Goal: Information Seeking & Learning: Learn about a topic

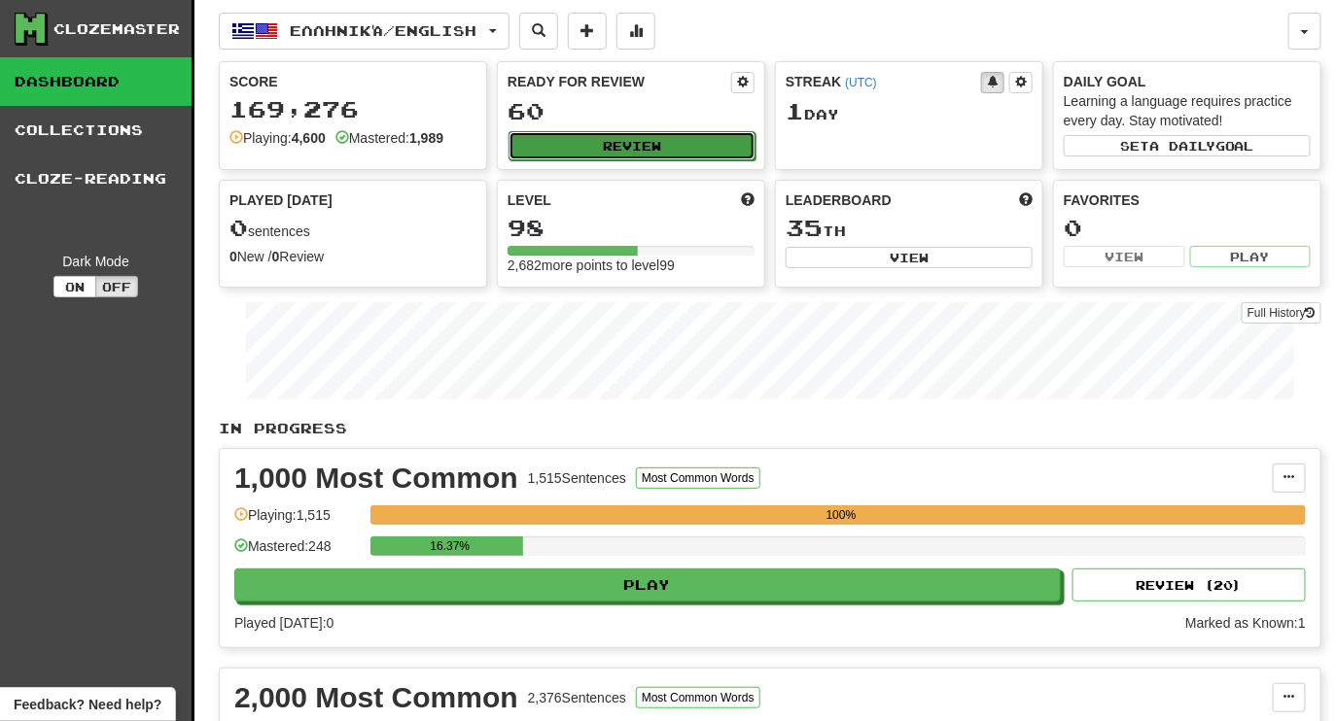
click at [678, 148] on button "Review" at bounding box center [632, 145] width 247 height 29
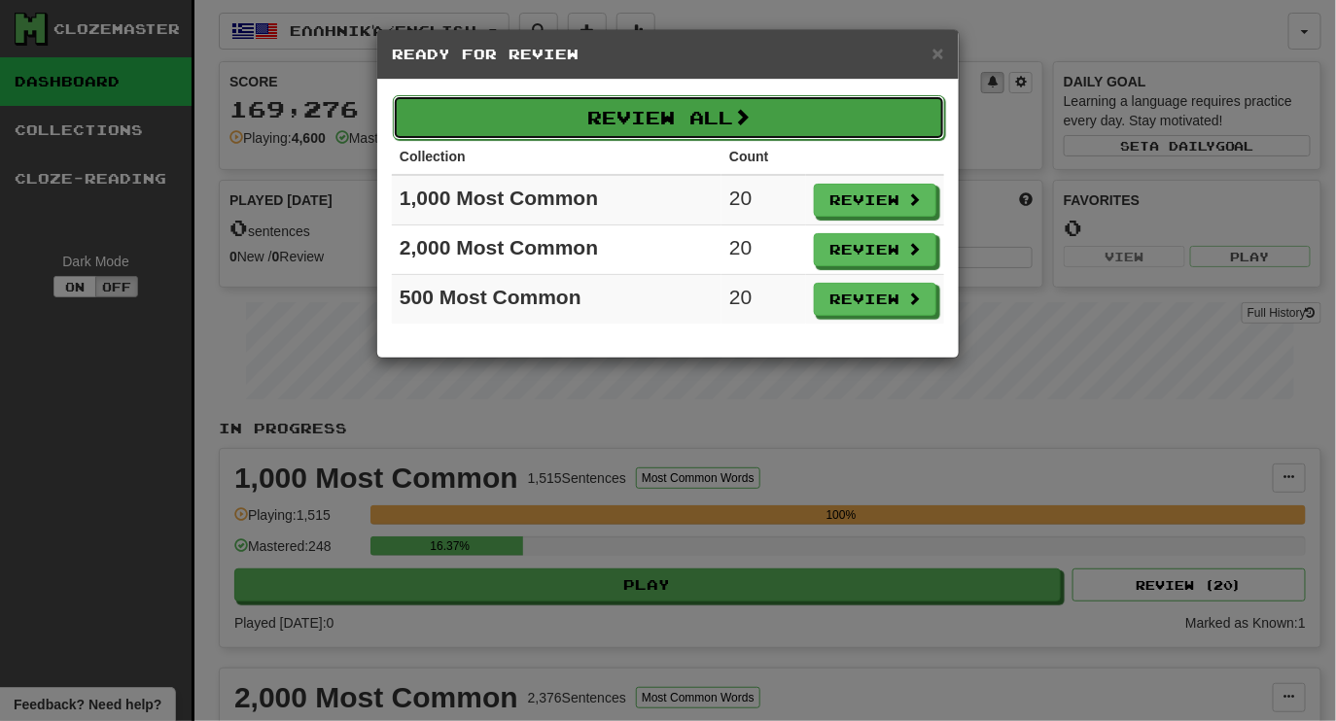
click at [589, 108] on button "Review All" at bounding box center [669, 117] width 552 height 45
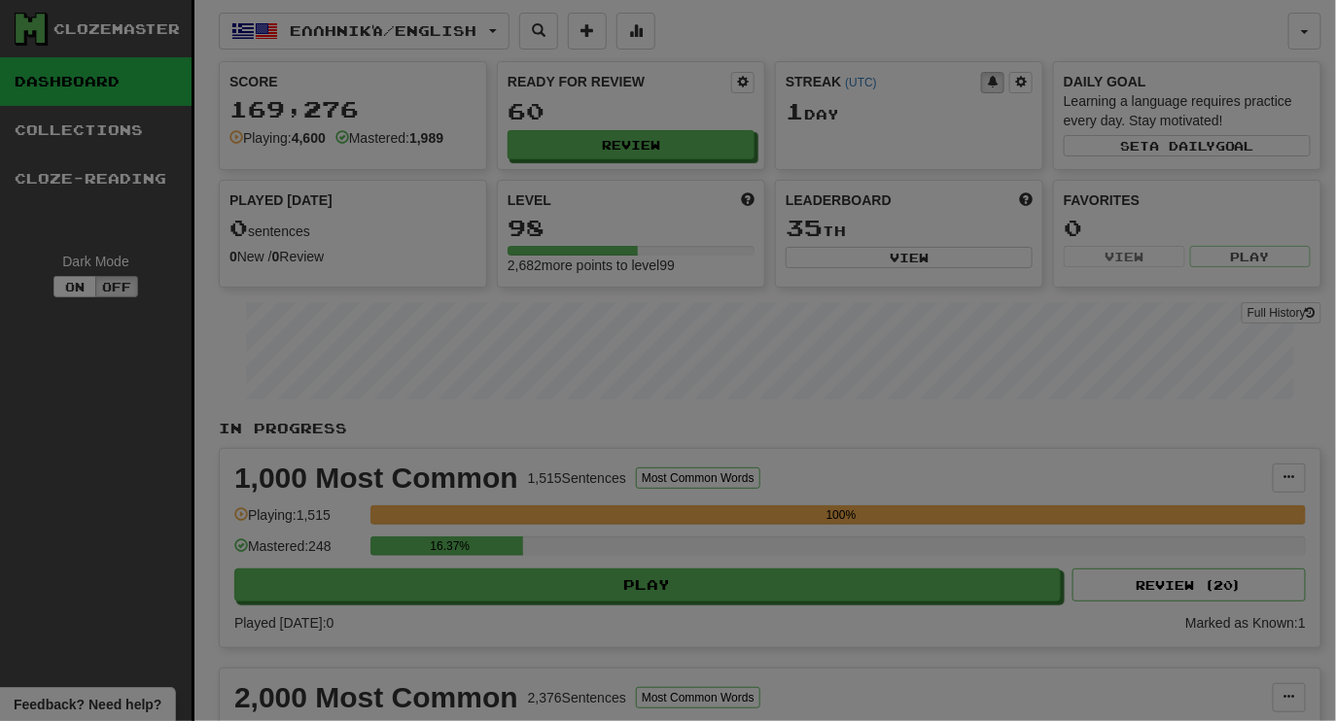
select select "********"
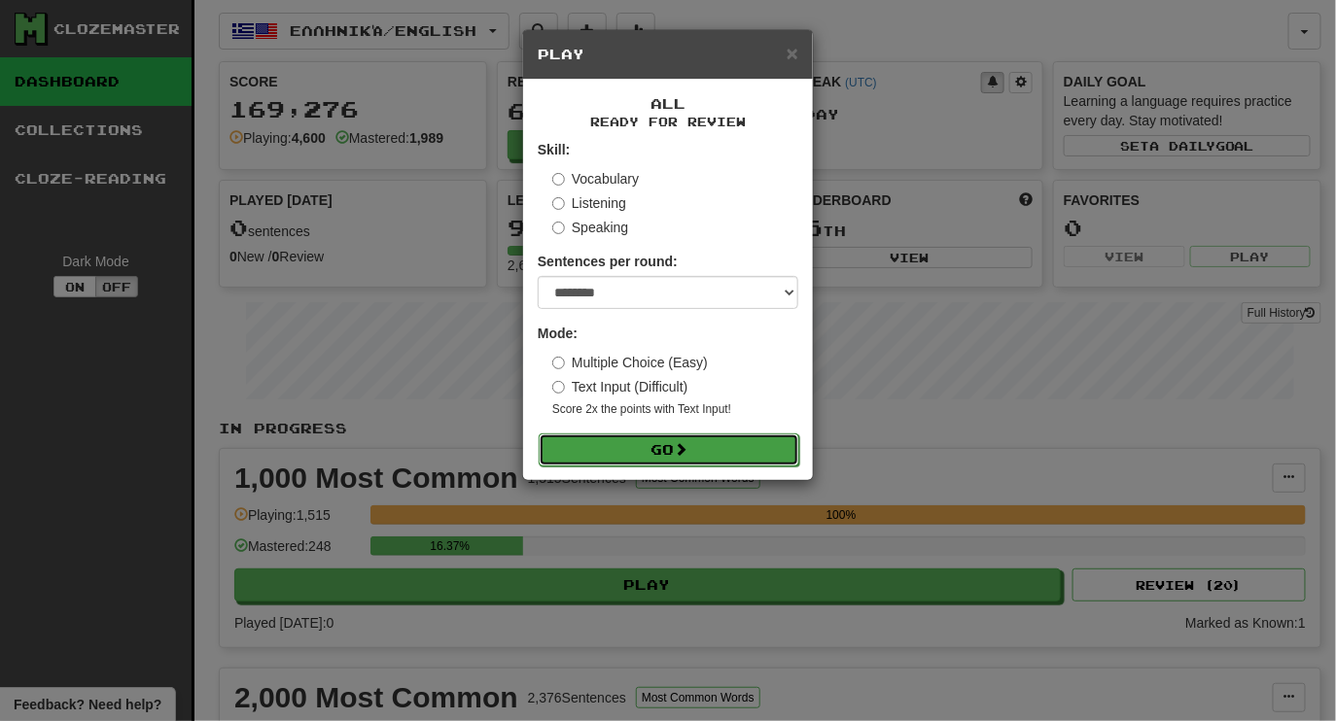
click at [670, 461] on button "Go" at bounding box center [669, 450] width 261 height 33
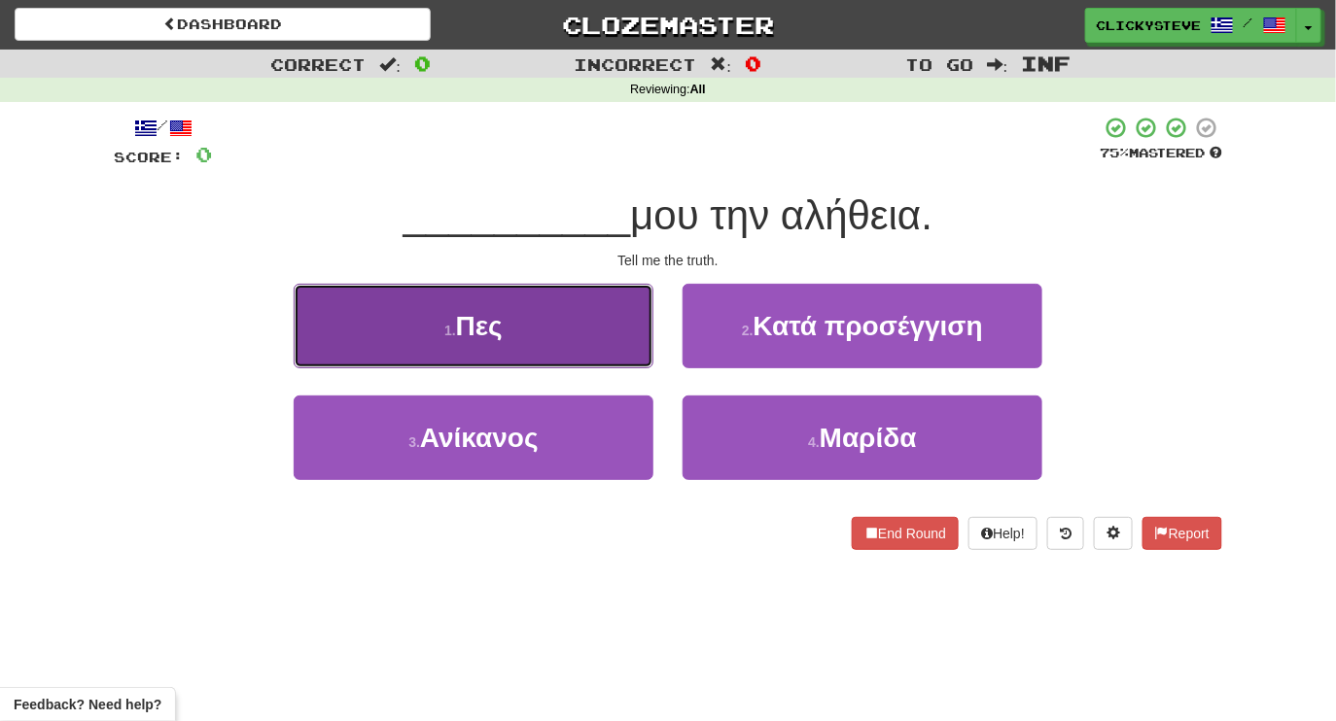
click at [539, 312] on button "1 . Πες" at bounding box center [474, 326] width 360 height 85
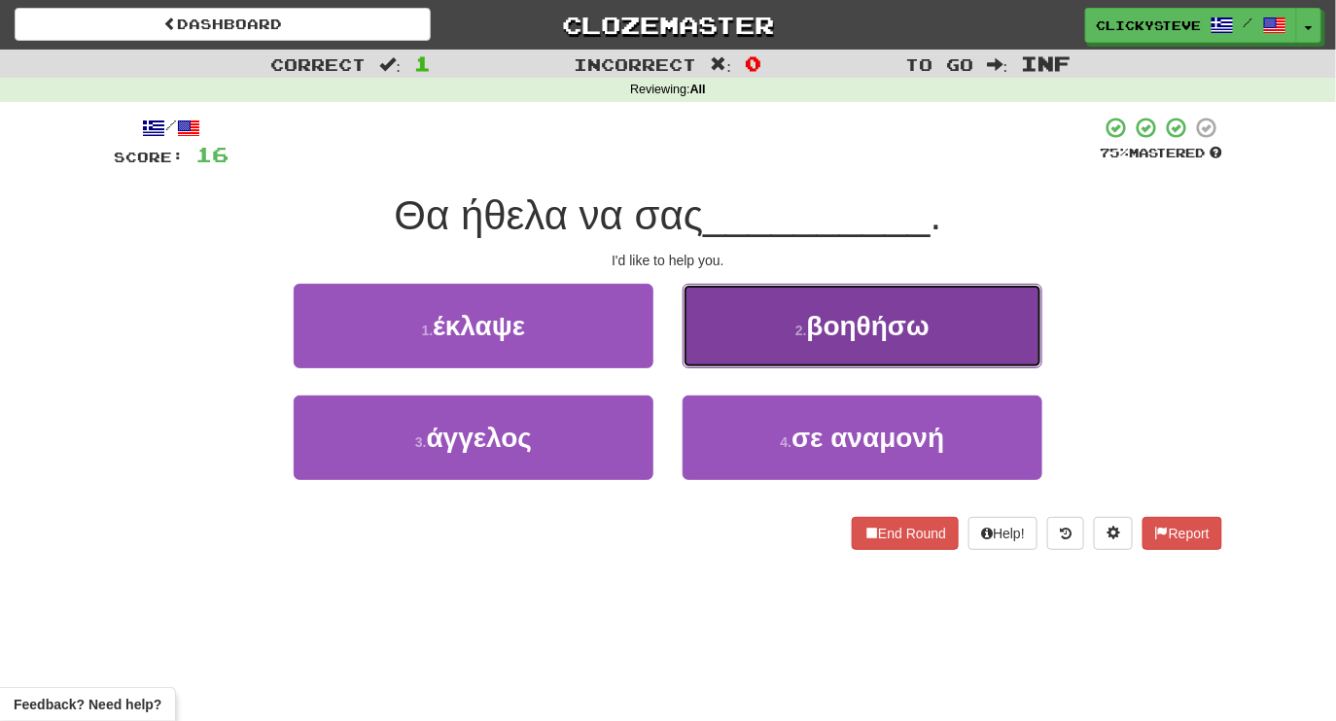
click at [730, 326] on button "2 . βοηθήσω" at bounding box center [863, 326] width 360 height 85
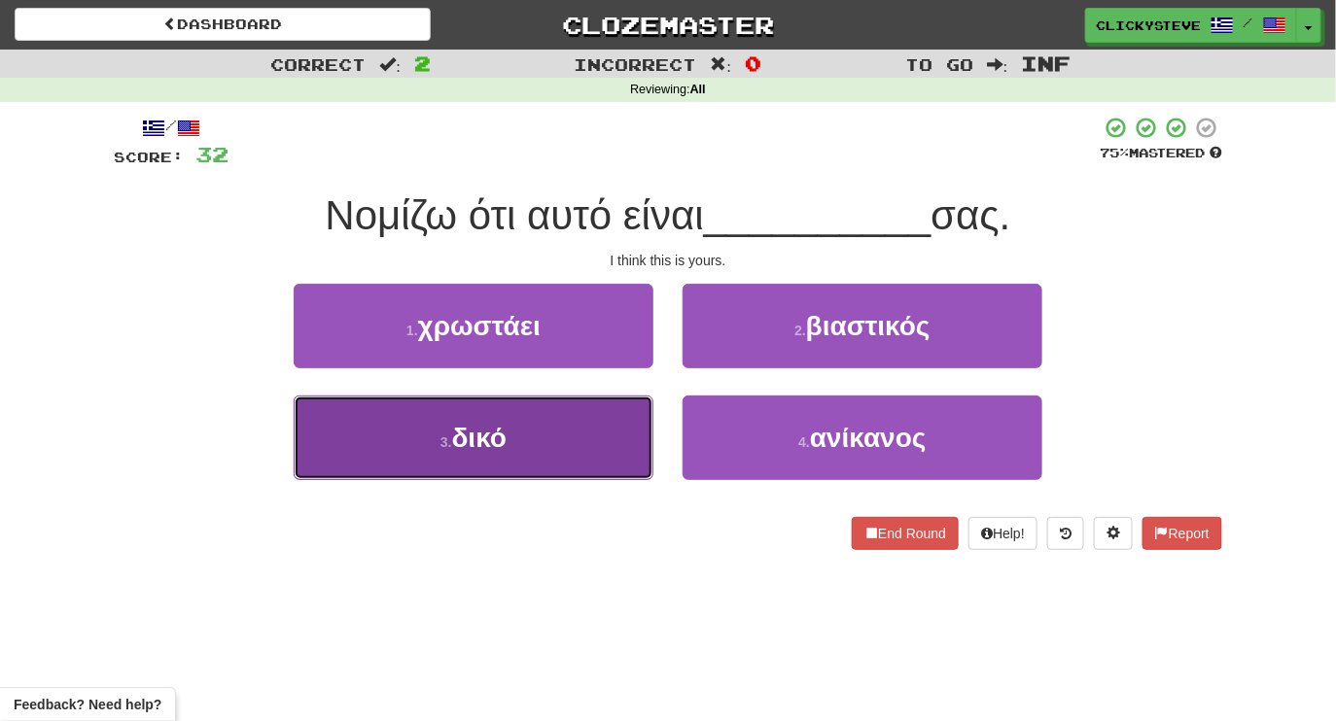
click at [554, 443] on button "3 . δικό" at bounding box center [474, 438] width 360 height 85
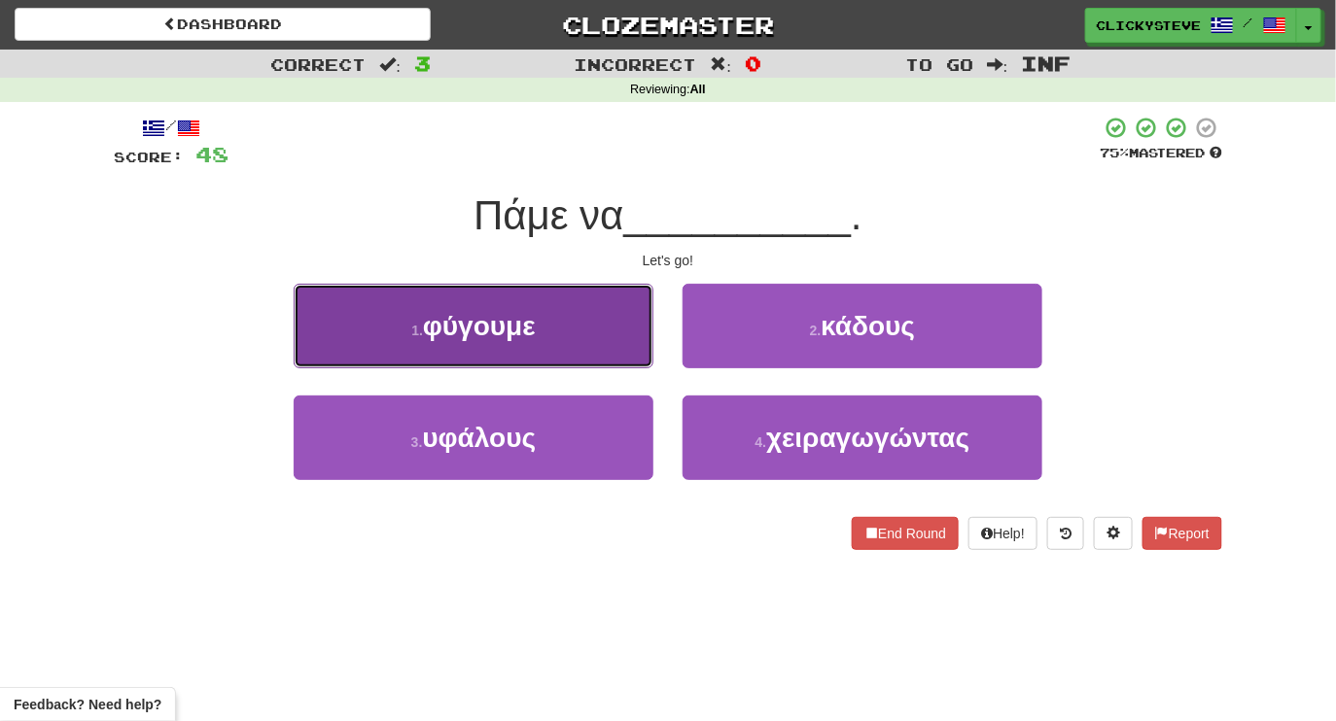
click at [506, 334] on span "φύγουμε" at bounding box center [479, 326] width 113 height 30
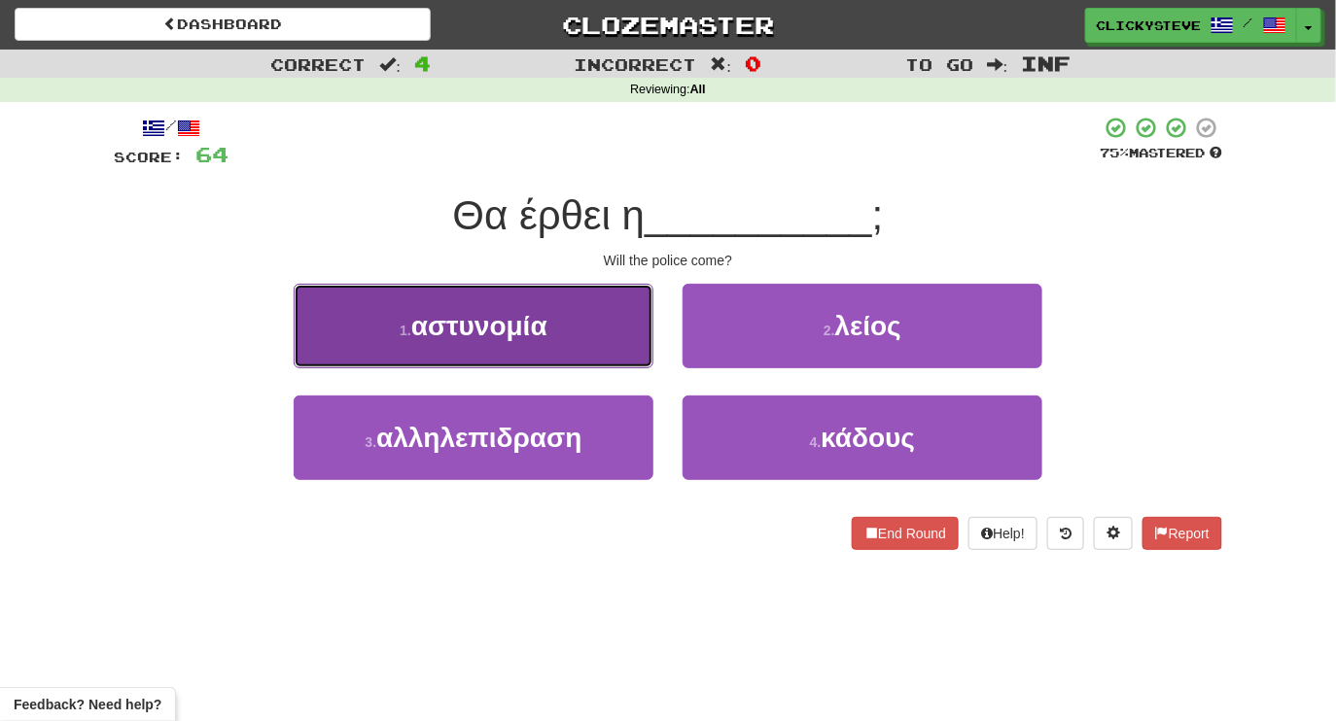
click at [542, 334] on span "αστυνομία" at bounding box center [479, 326] width 136 height 30
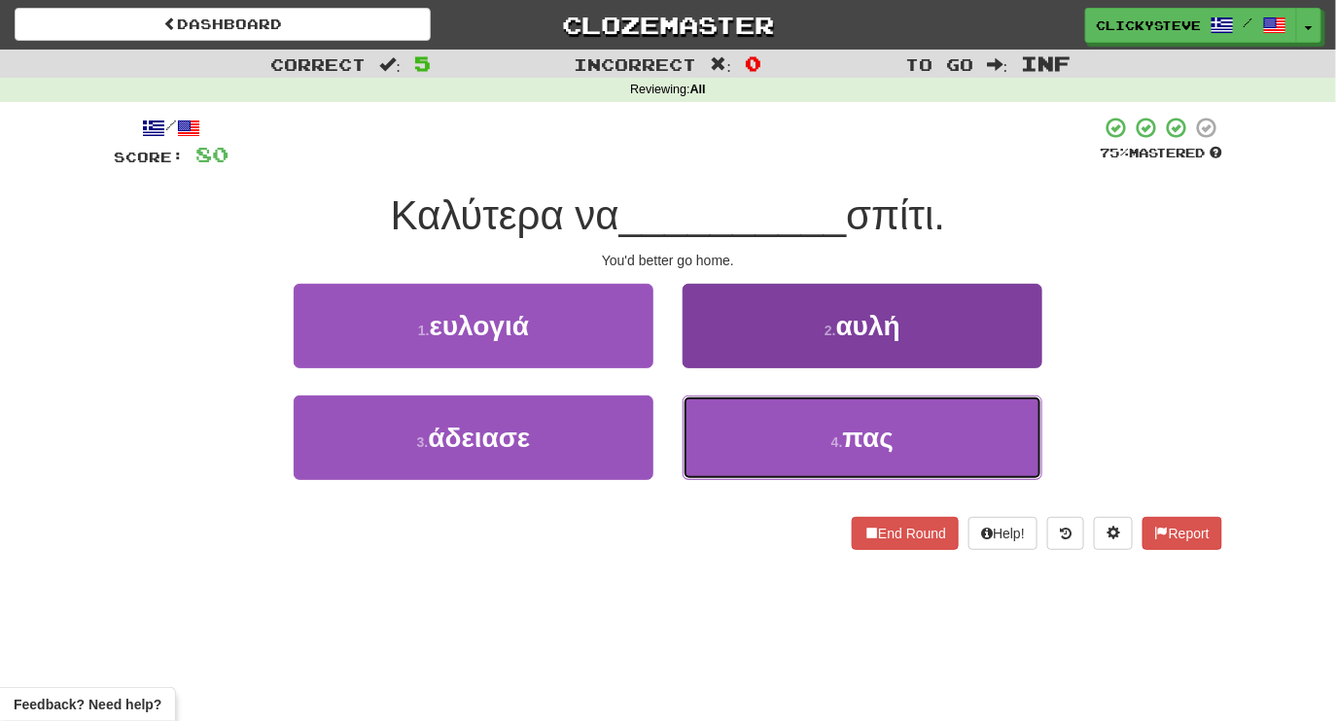
click at [706, 435] on button "4 . πας" at bounding box center [863, 438] width 360 height 85
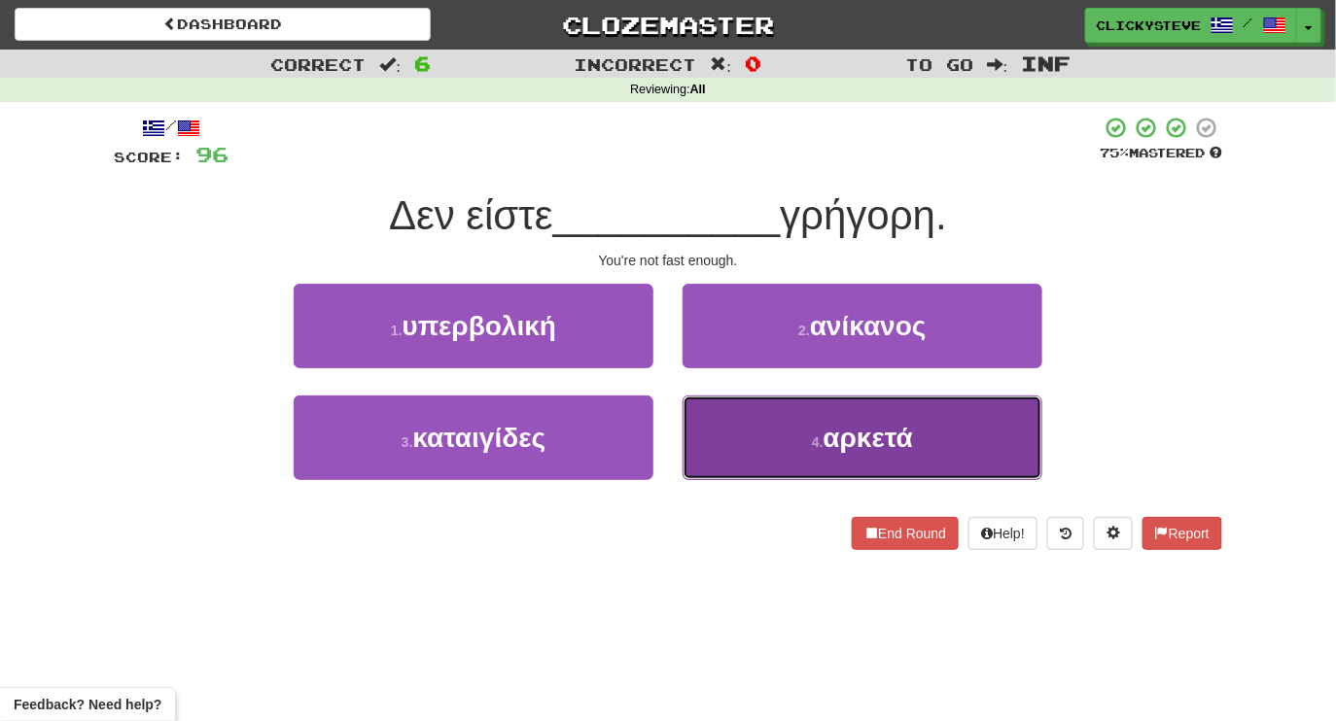
click at [733, 430] on button "4 . αρκετά" at bounding box center [863, 438] width 360 height 85
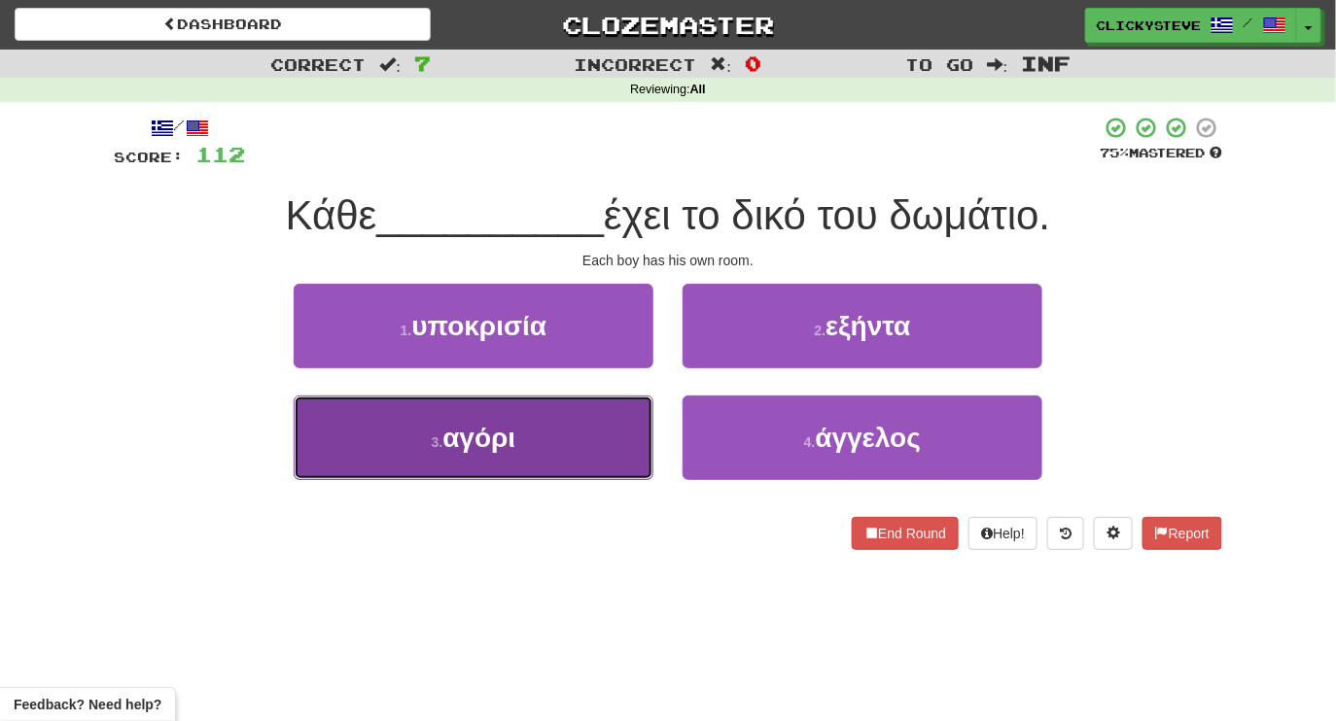
click at [608, 445] on button "3 . αγόρι" at bounding box center [474, 438] width 360 height 85
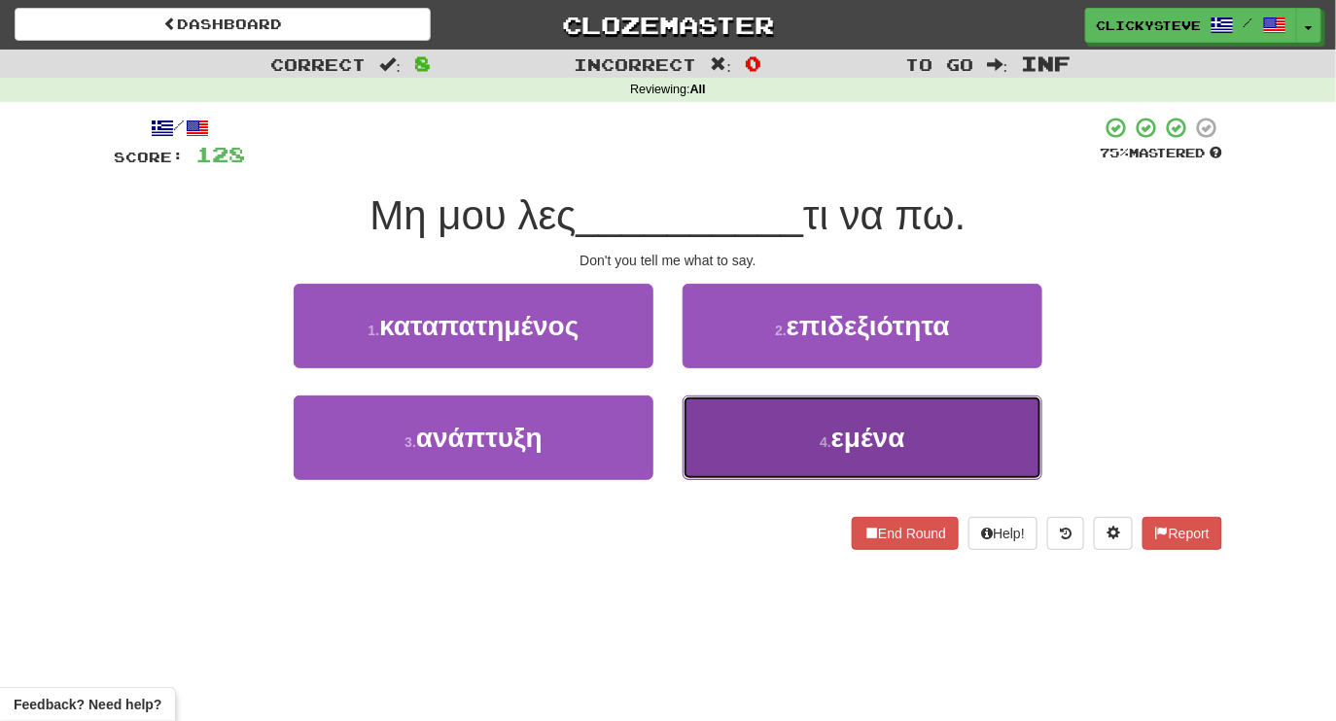
click at [776, 444] on button "4 . εμένα" at bounding box center [863, 438] width 360 height 85
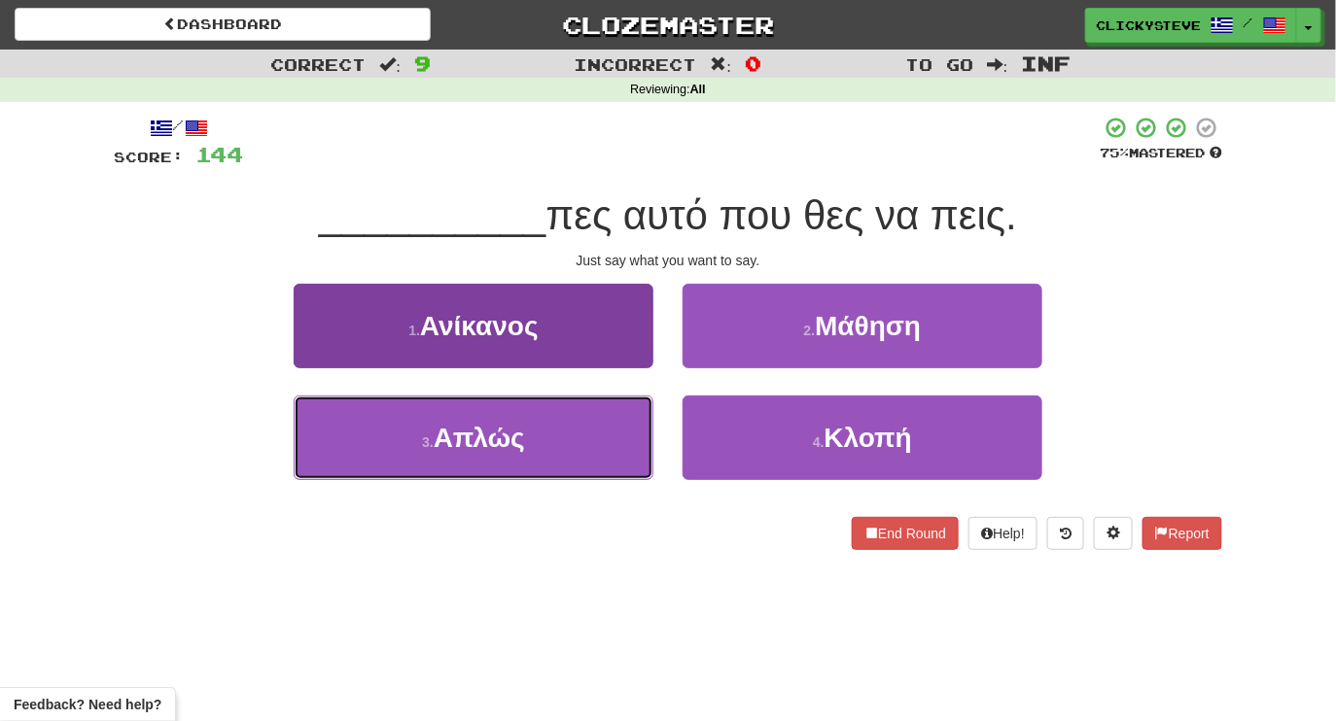
click at [593, 421] on button "3 . Απλώς" at bounding box center [474, 438] width 360 height 85
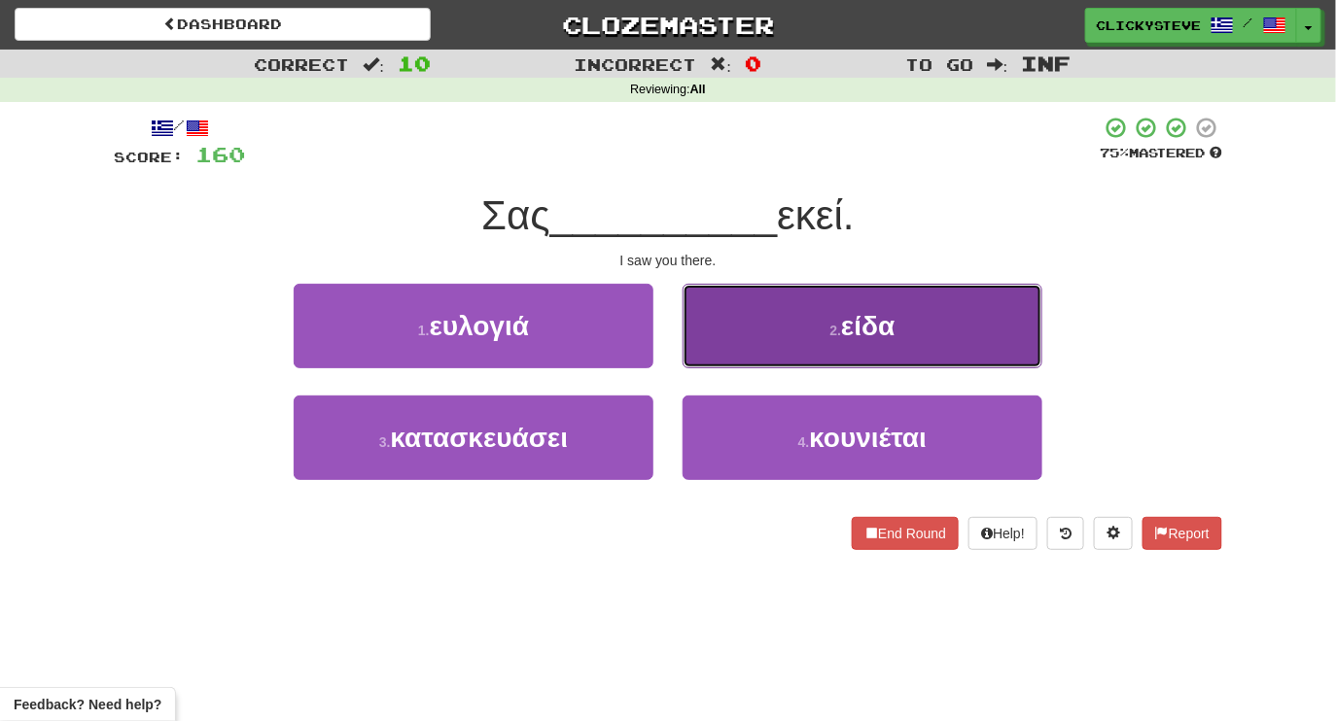
click at [778, 333] on button "2 . είδα" at bounding box center [863, 326] width 360 height 85
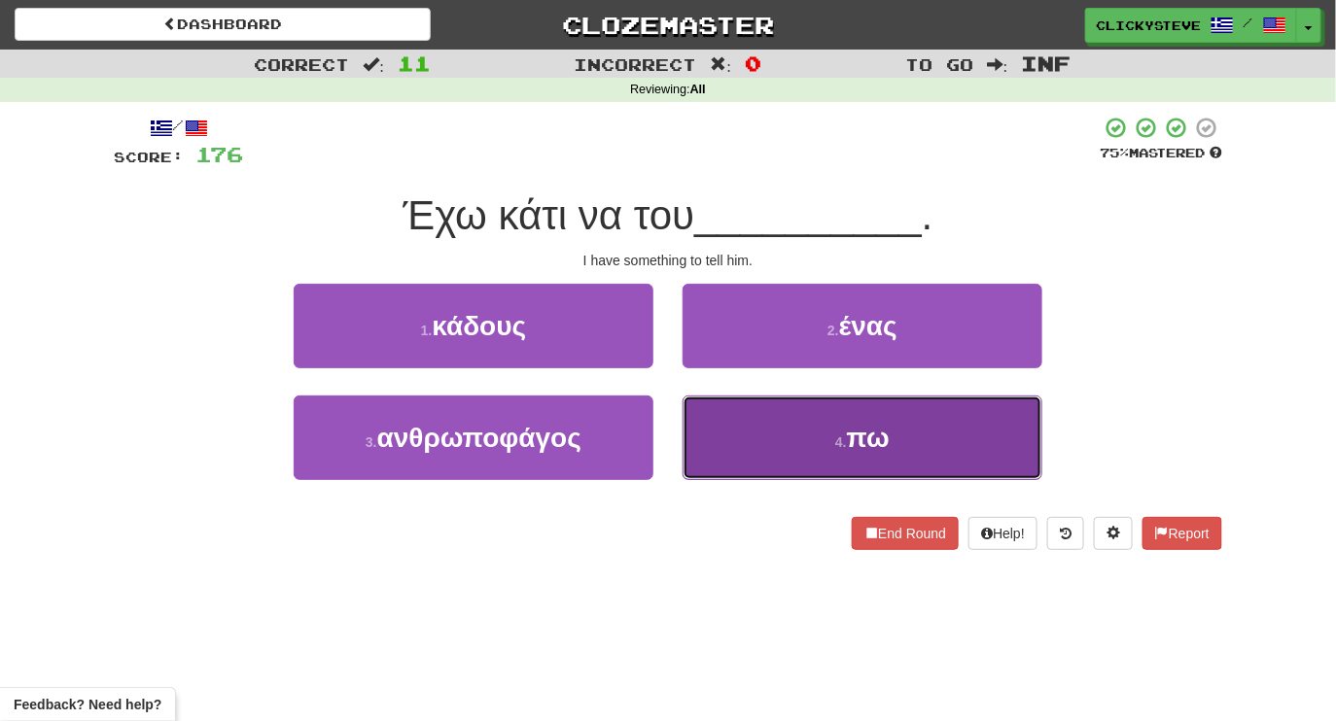
click at [736, 435] on button "4 . πω" at bounding box center [863, 438] width 360 height 85
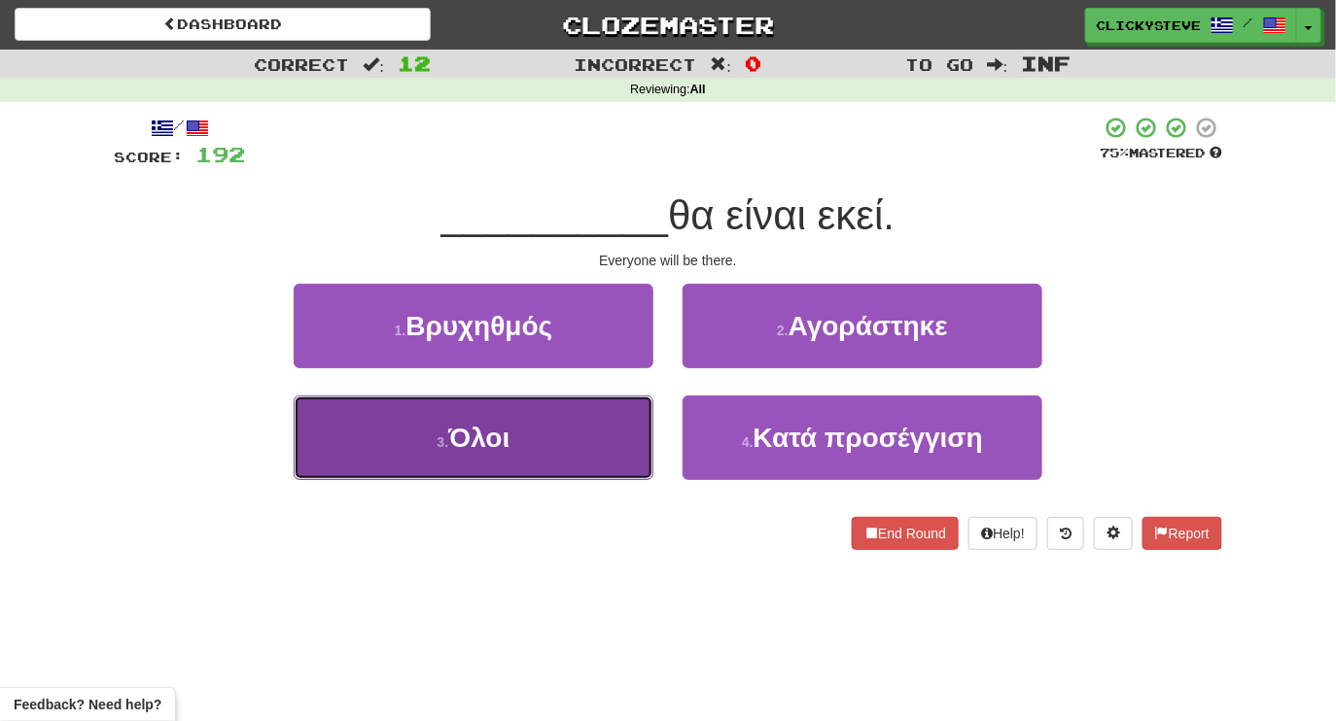
click at [557, 448] on button "3 . Όλοι" at bounding box center [474, 438] width 360 height 85
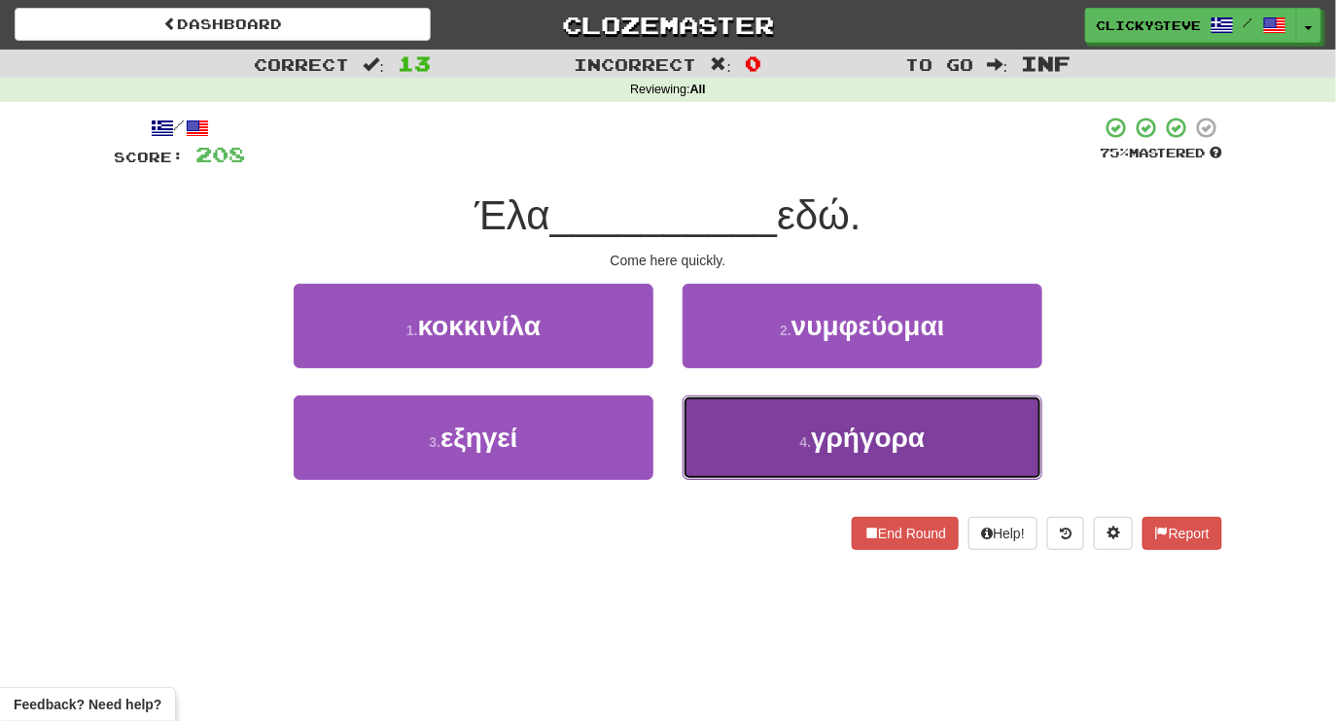
click at [712, 439] on button "4 . γρήγορα" at bounding box center [863, 438] width 360 height 85
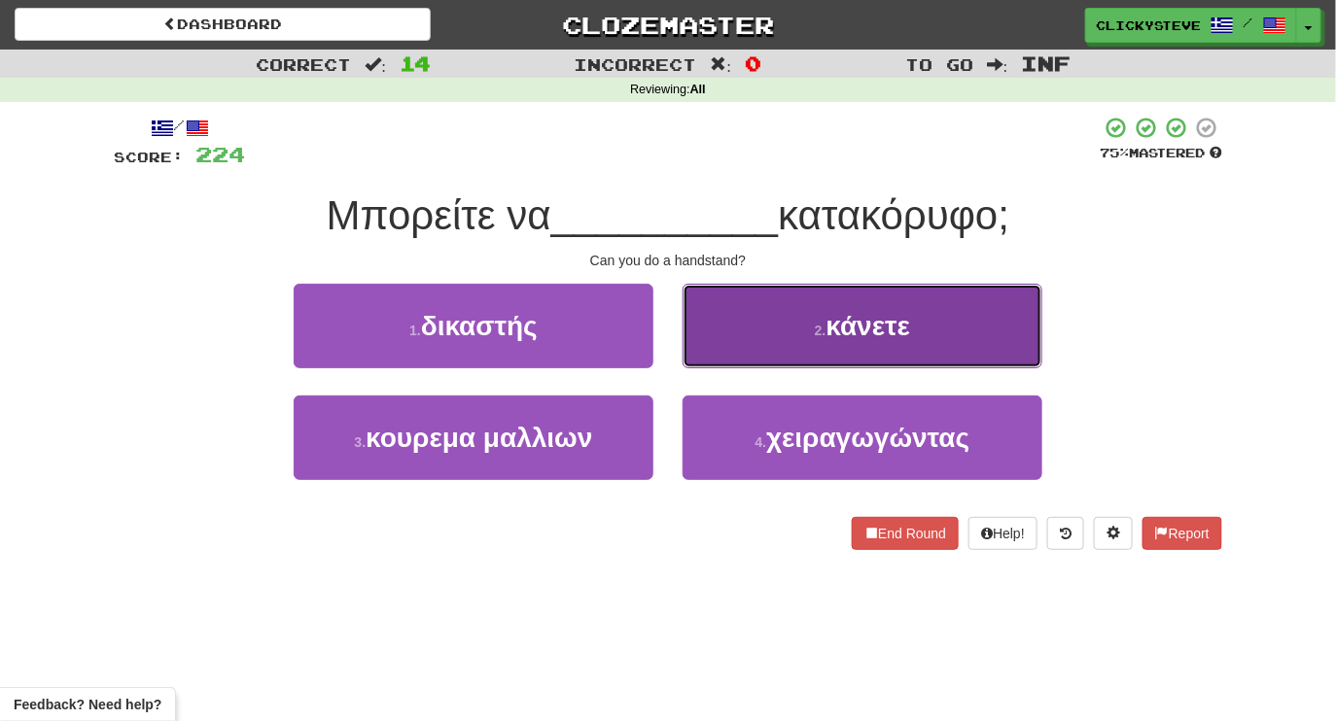
click at [754, 321] on button "2 . κάνετε" at bounding box center [863, 326] width 360 height 85
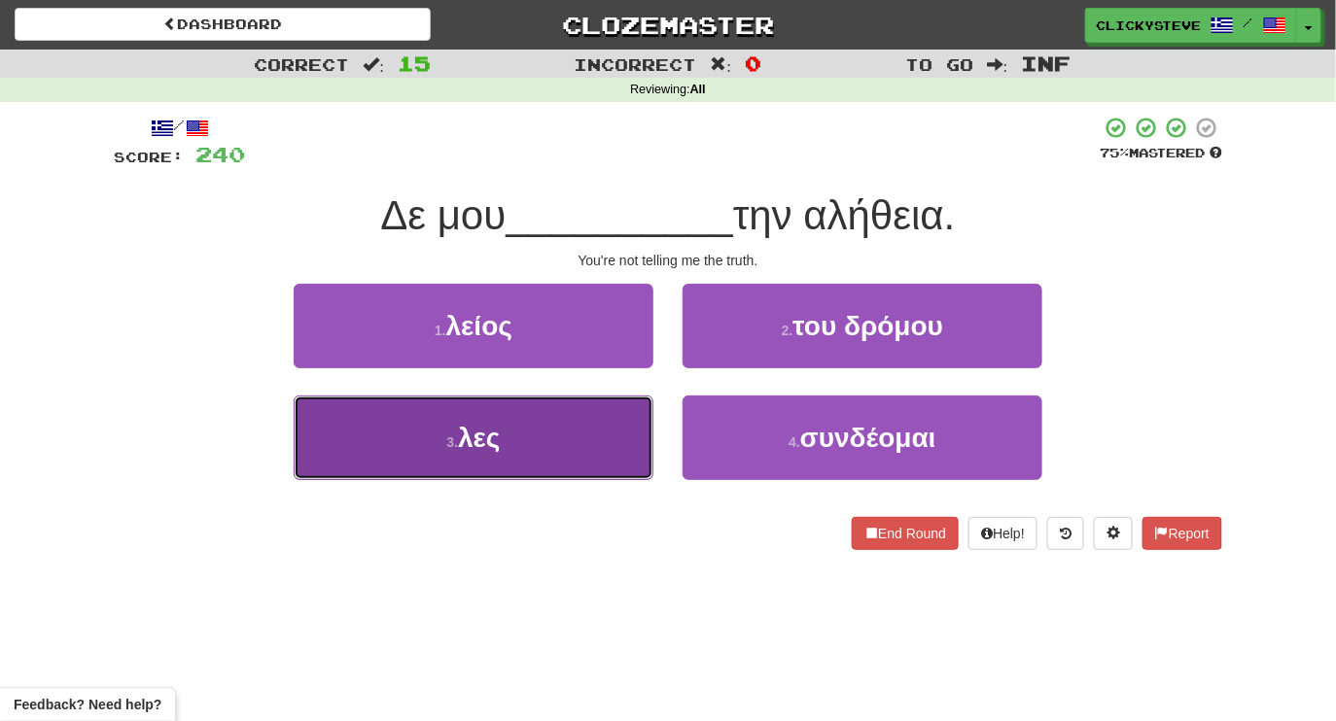
click at [574, 428] on button "3 . λες" at bounding box center [474, 438] width 360 height 85
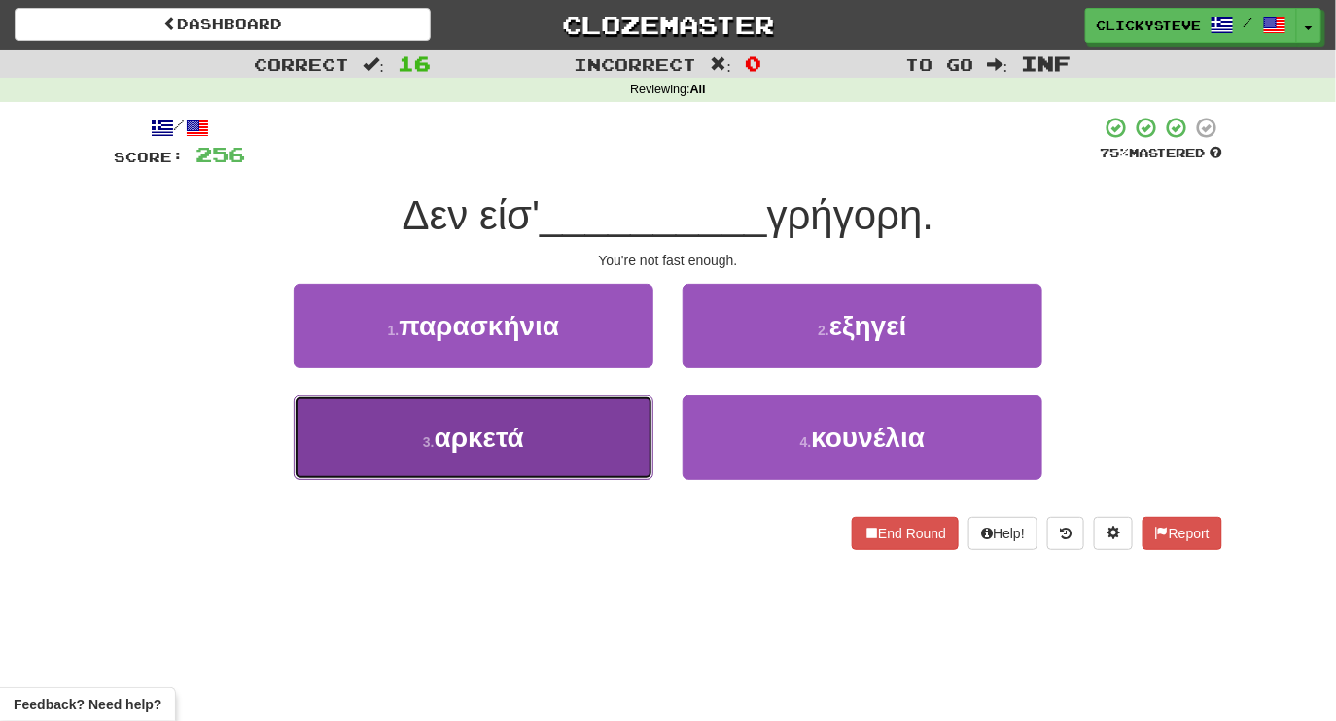
click at [572, 445] on button "3 . αρκετά" at bounding box center [474, 438] width 360 height 85
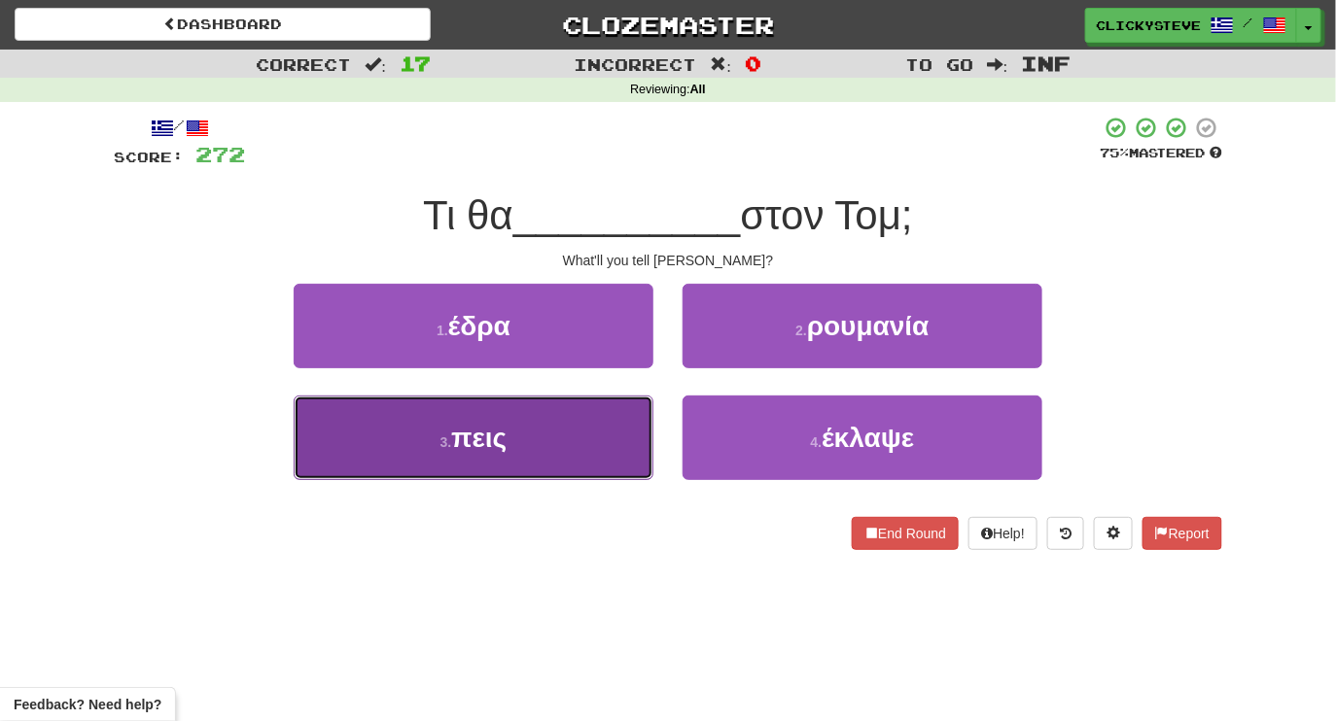
click at [547, 416] on button "3 . πεις" at bounding box center [474, 438] width 360 height 85
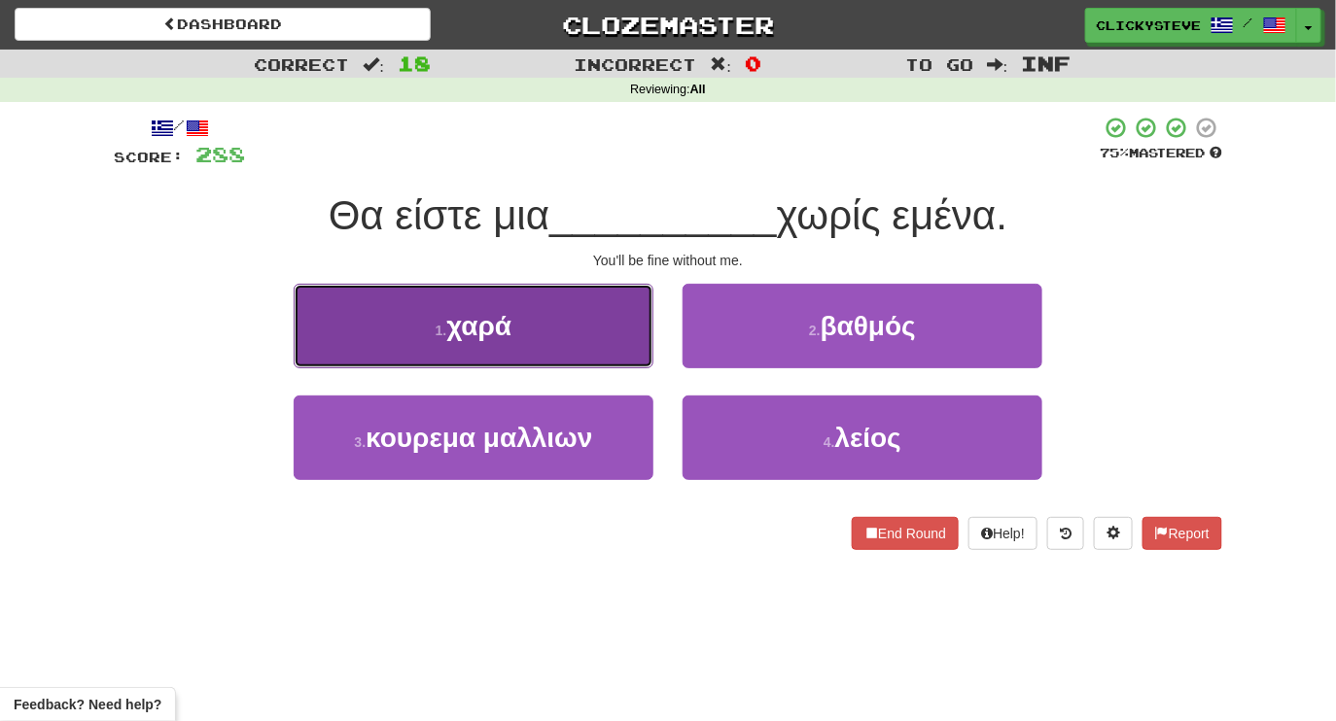
click at [509, 351] on button "1 . χαρά" at bounding box center [474, 326] width 360 height 85
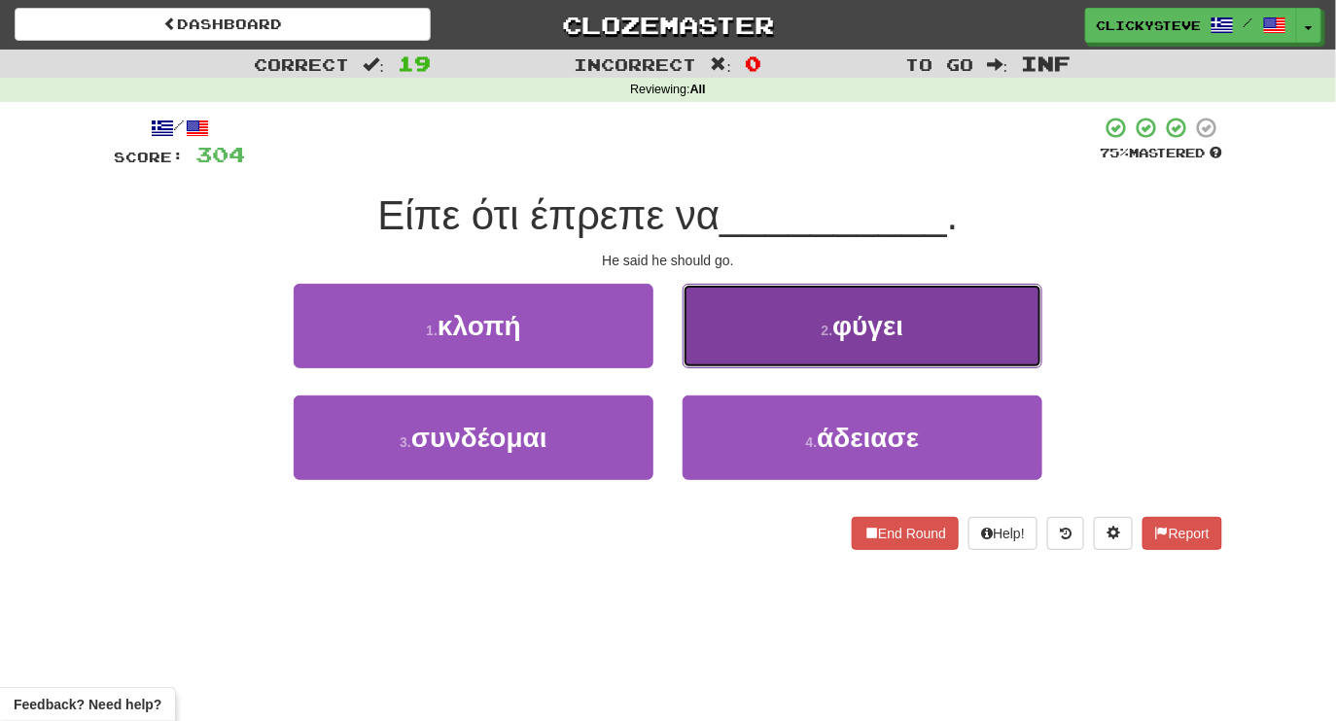
click at [755, 339] on button "2 . φύγει" at bounding box center [863, 326] width 360 height 85
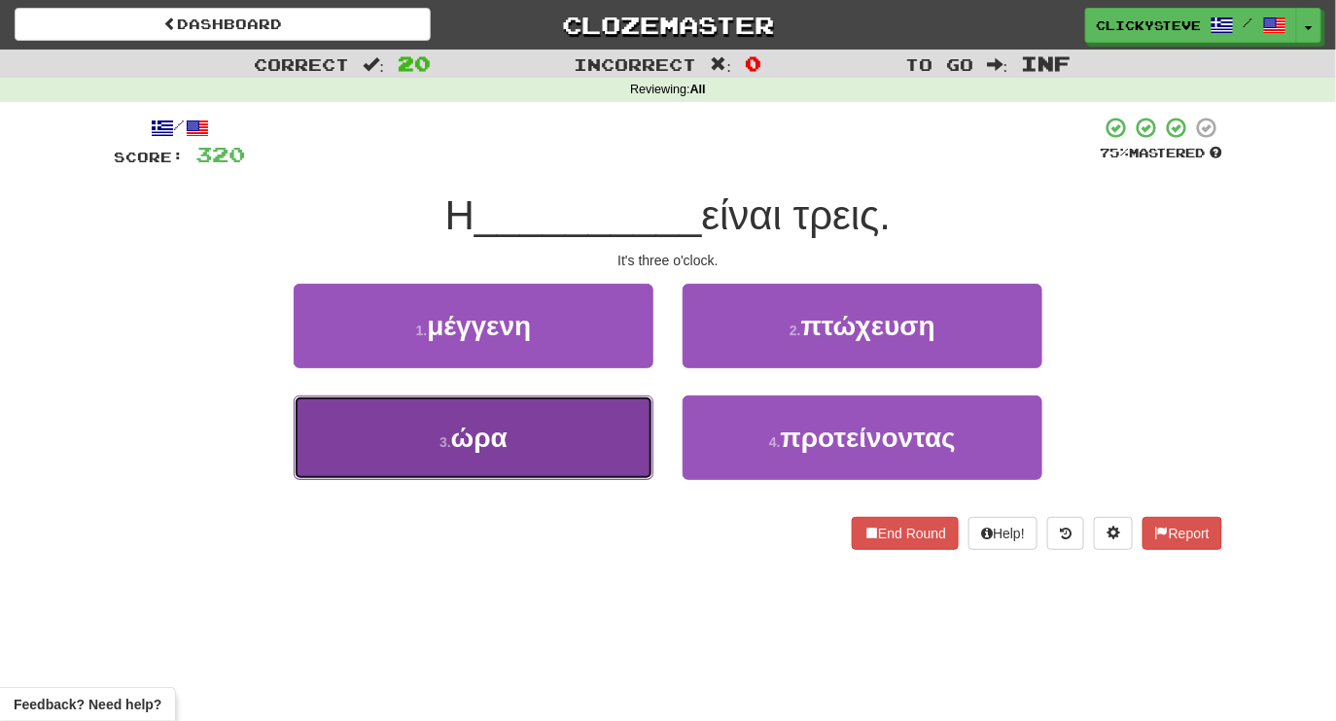
click at [576, 433] on button "3 . ώρα" at bounding box center [474, 438] width 360 height 85
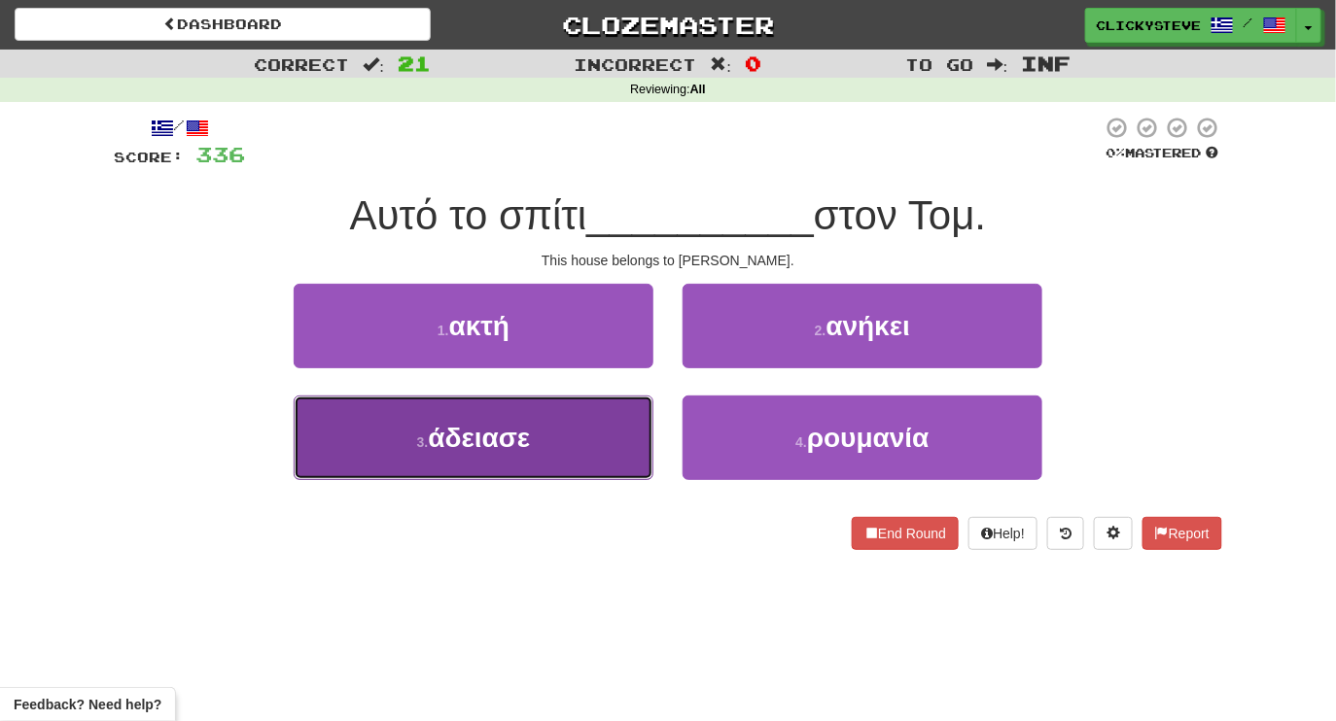
click at [579, 417] on button "3 . άδειασε" at bounding box center [474, 438] width 360 height 85
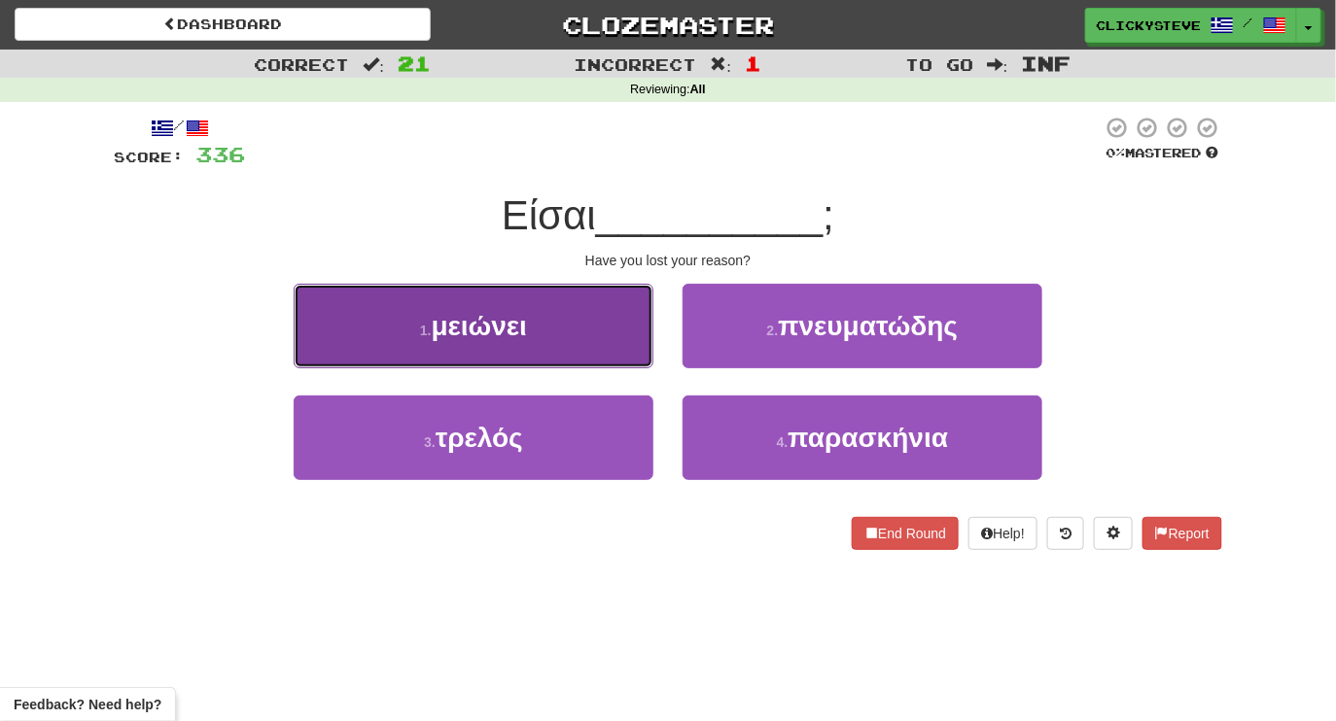
click at [535, 342] on button "1 . μειώνει" at bounding box center [474, 326] width 360 height 85
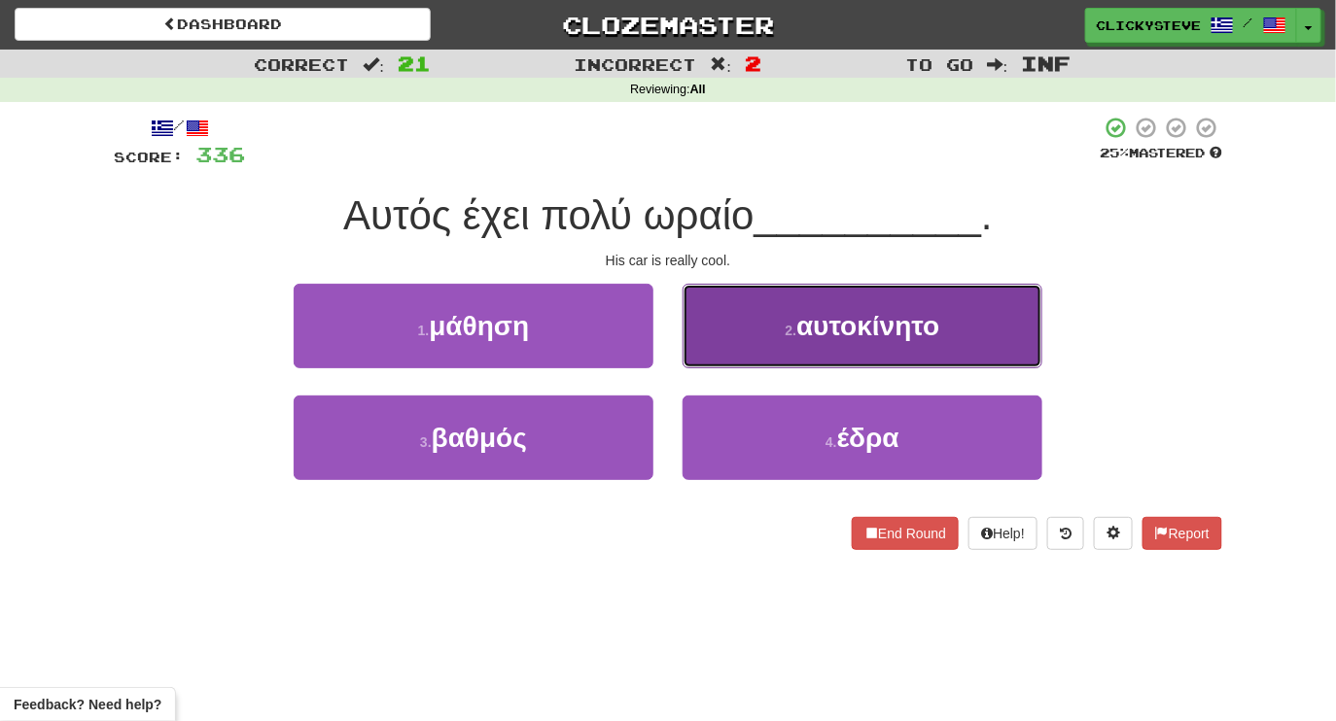
click at [764, 315] on button "2 . αυτοκίνητο" at bounding box center [863, 326] width 360 height 85
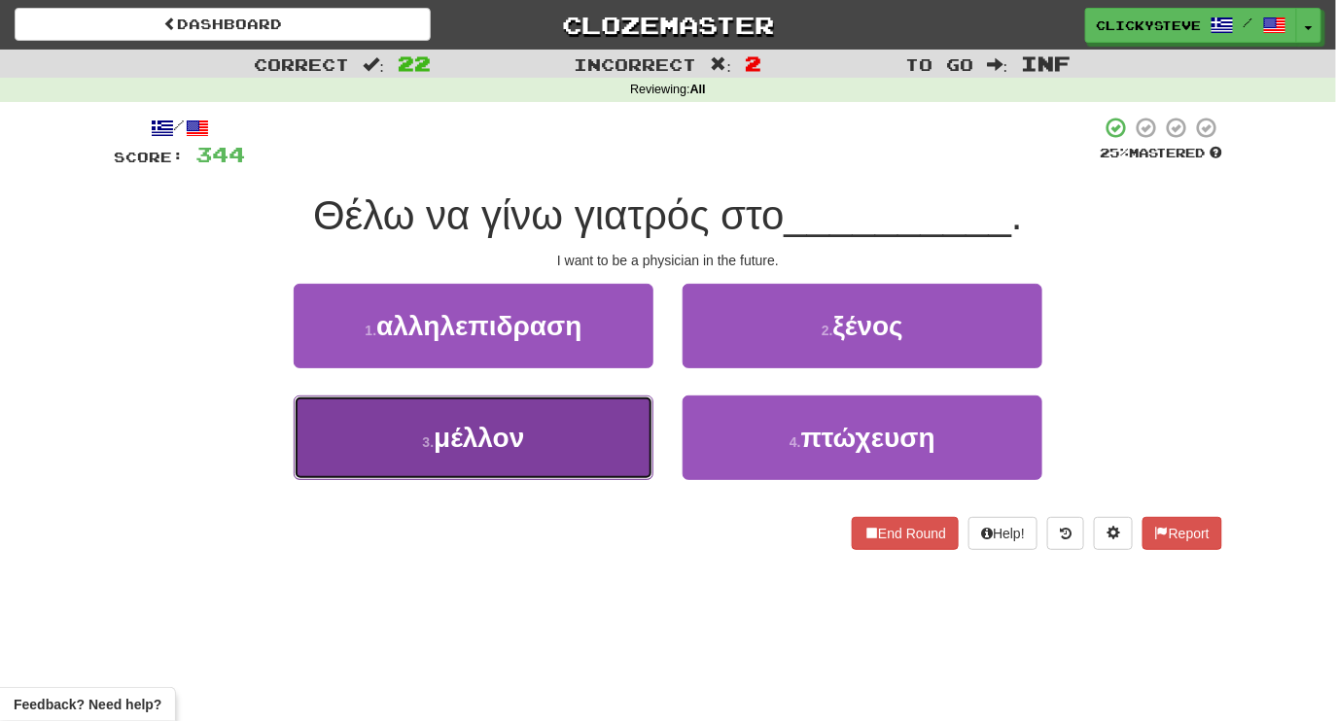
click at [561, 425] on button "3 . μέλλον" at bounding box center [474, 438] width 360 height 85
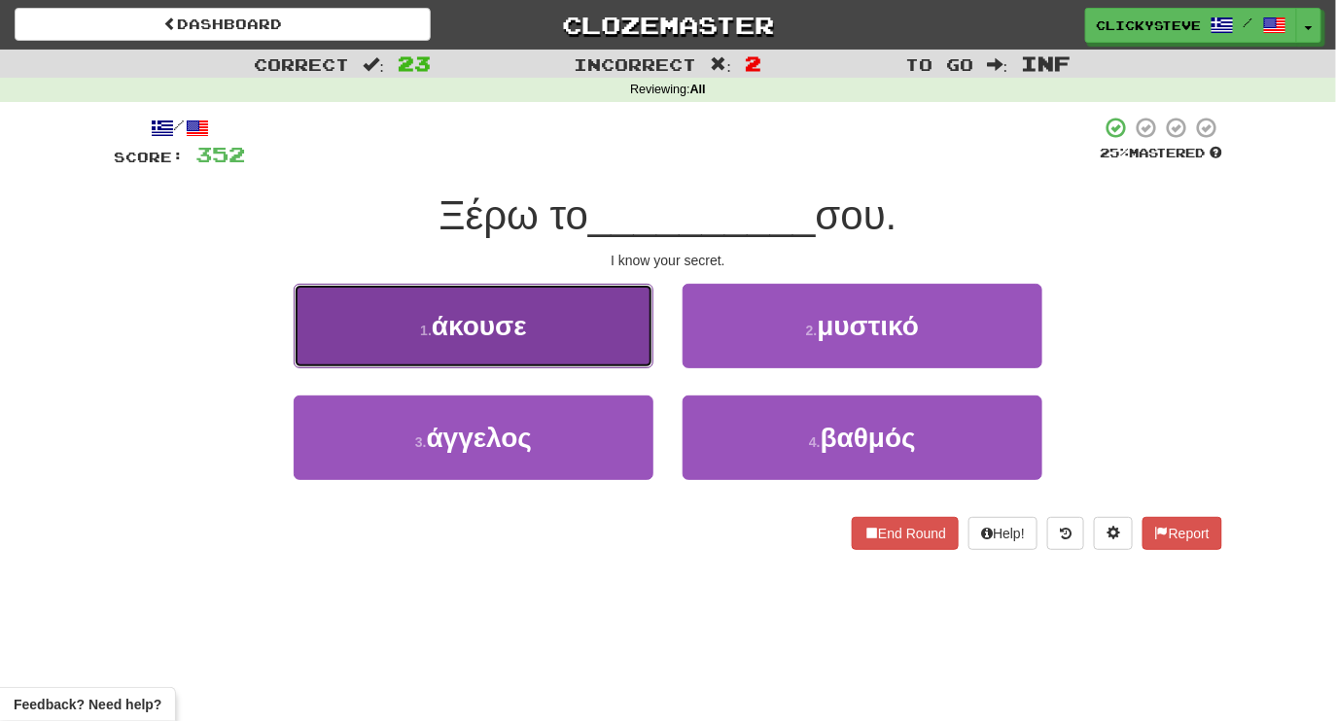
click at [531, 337] on button "1 . άκουσε" at bounding box center [474, 326] width 360 height 85
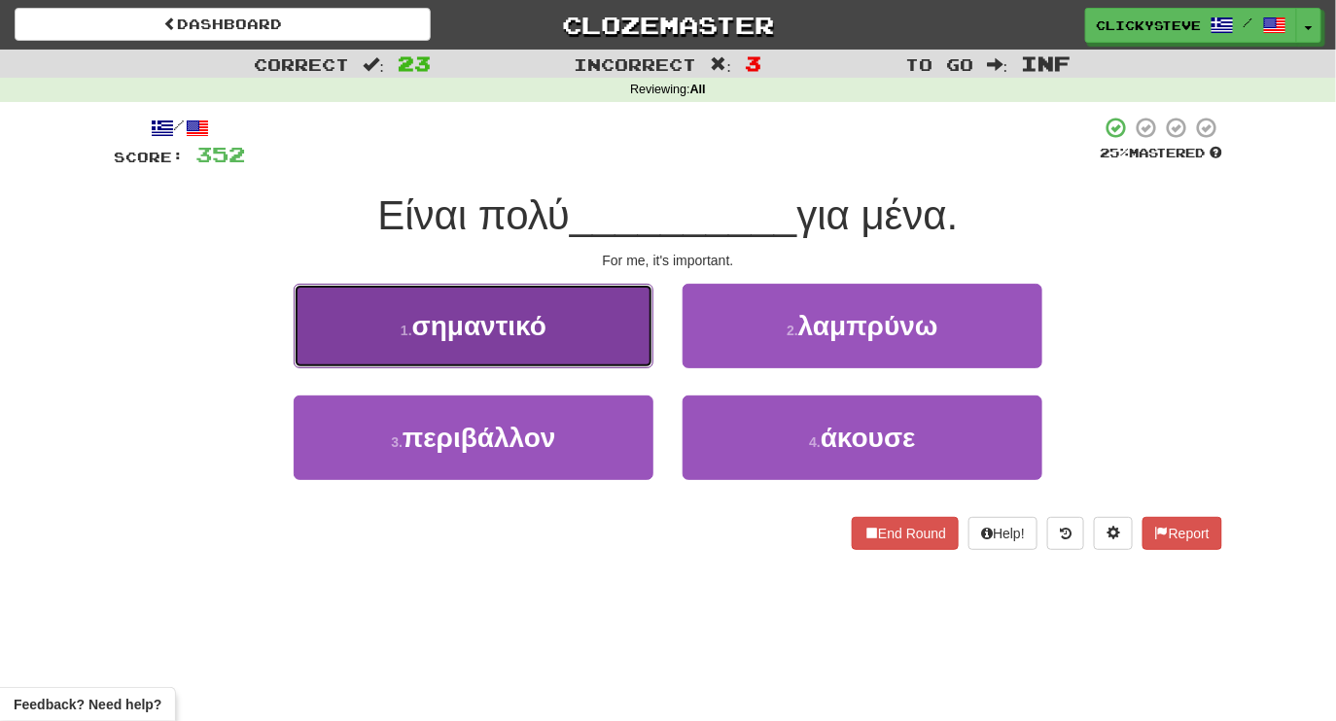
click at [582, 335] on button "1 . σημαντικό" at bounding box center [474, 326] width 360 height 85
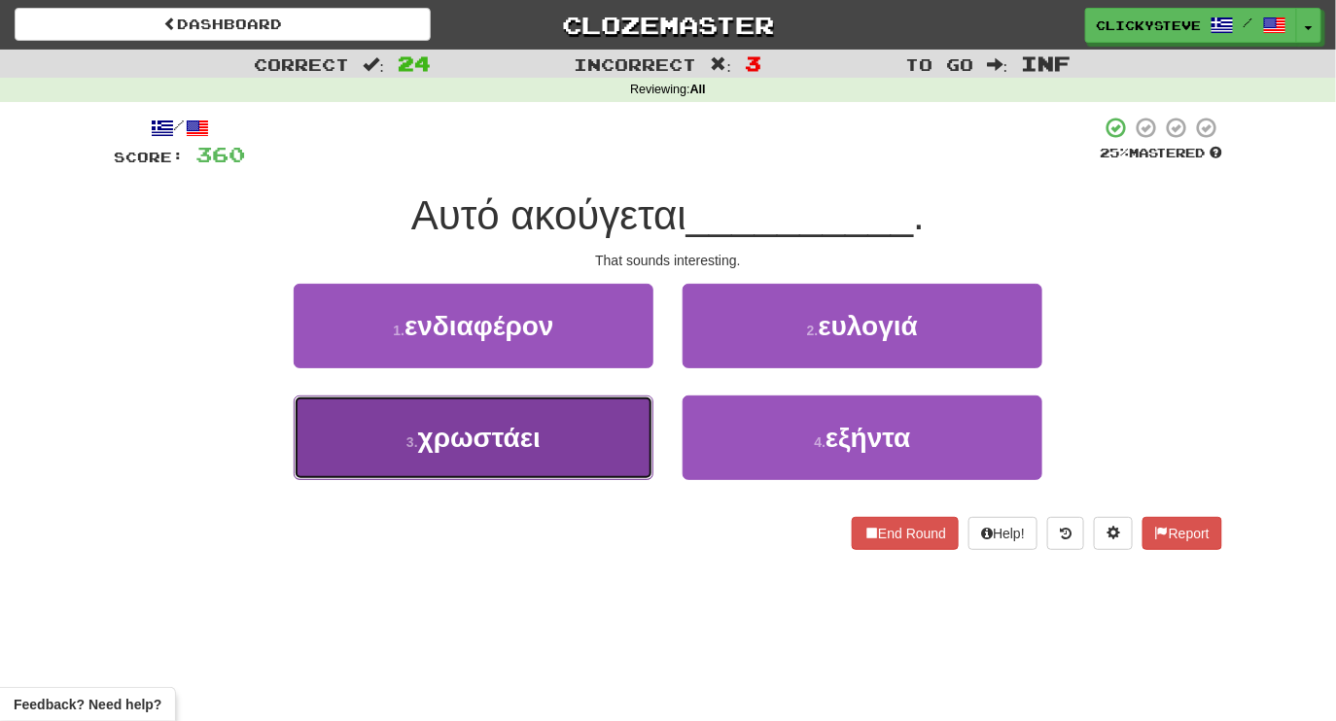
click at [554, 461] on button "3 . χρωστάει" at bounding box center [474, 438] width 360 height 85
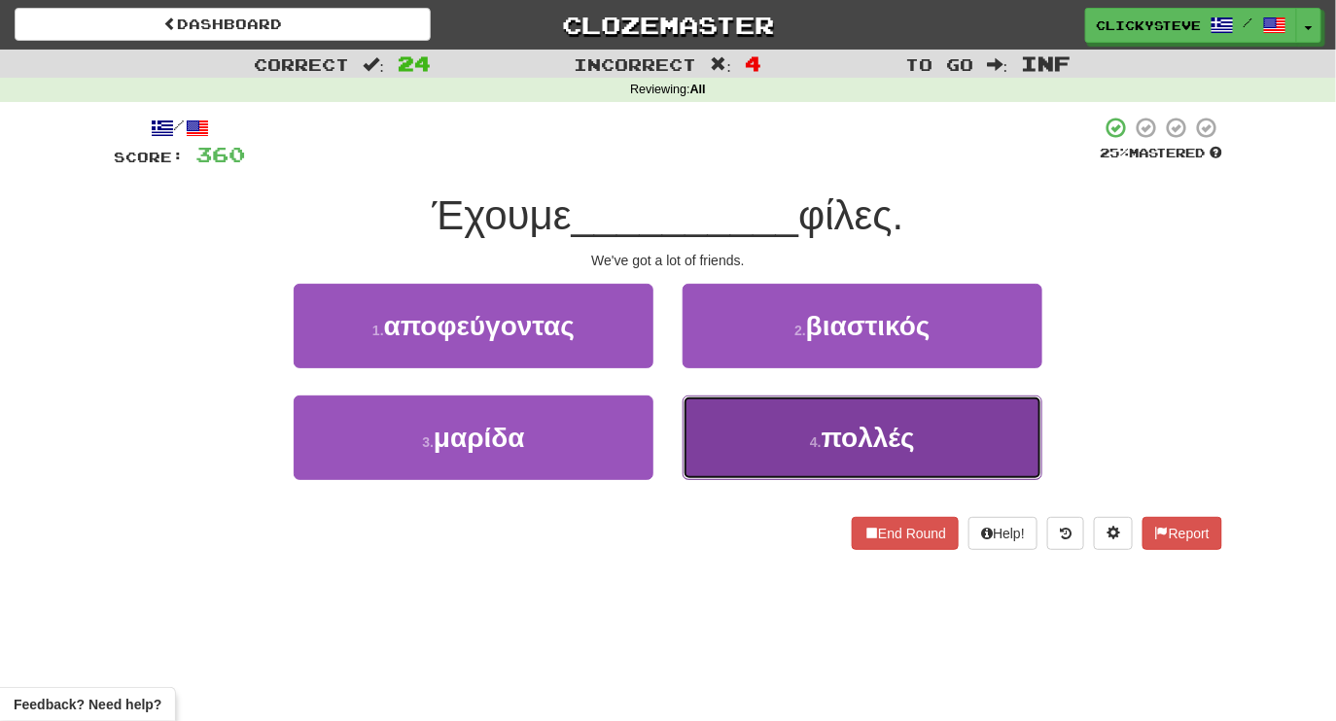
click at [748, 436] on button "4 . πολλές" at bounding box center [863, 438] width 360 height 85
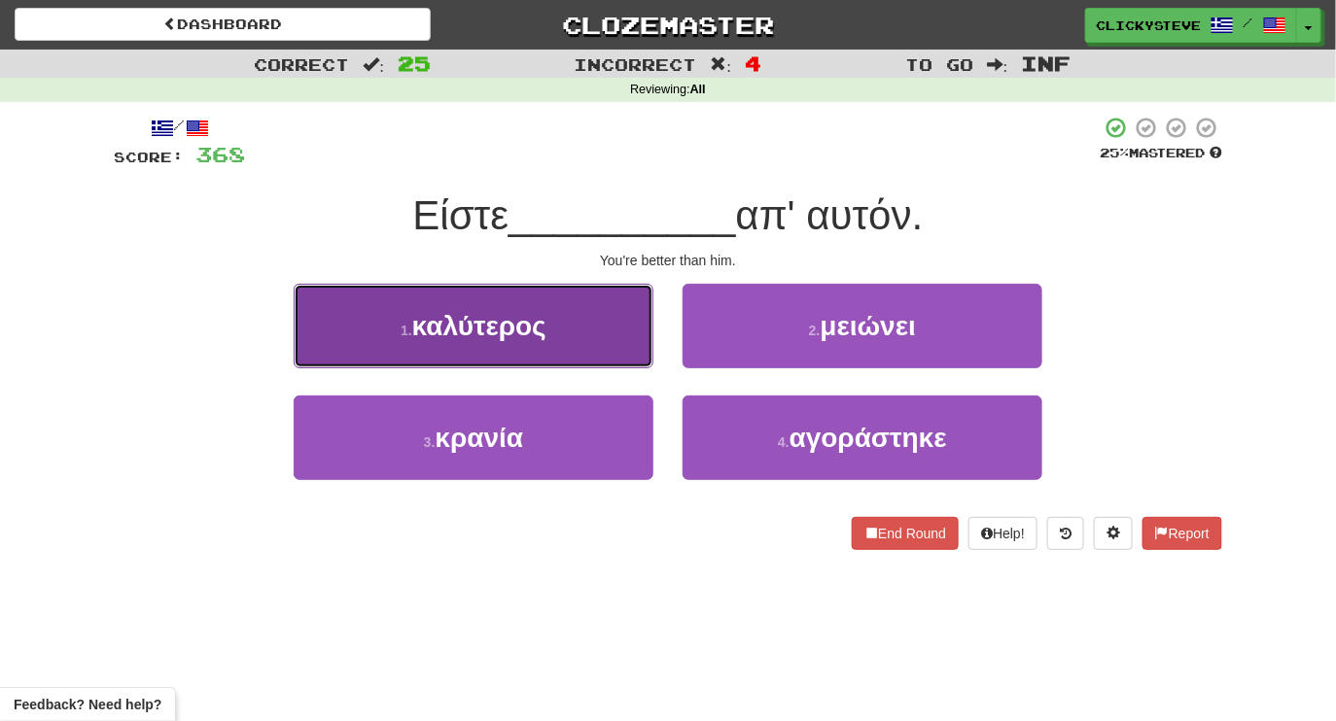
click at [583, 334] on button "1 . καλύτερος" at bounding box center [474, 326] width 360 height 85
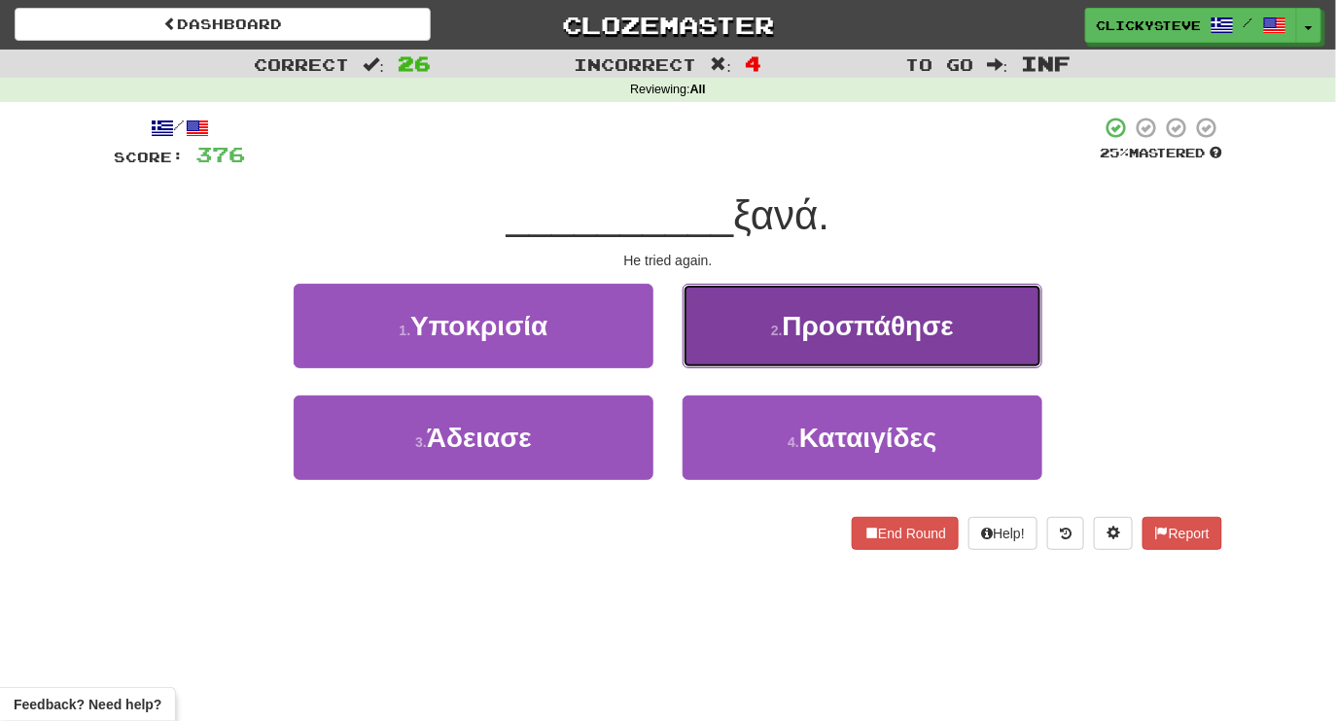
click at [761, 329] on button "2 . Προσπάθησε" at bounding box center [863, 326] width 360 height 85
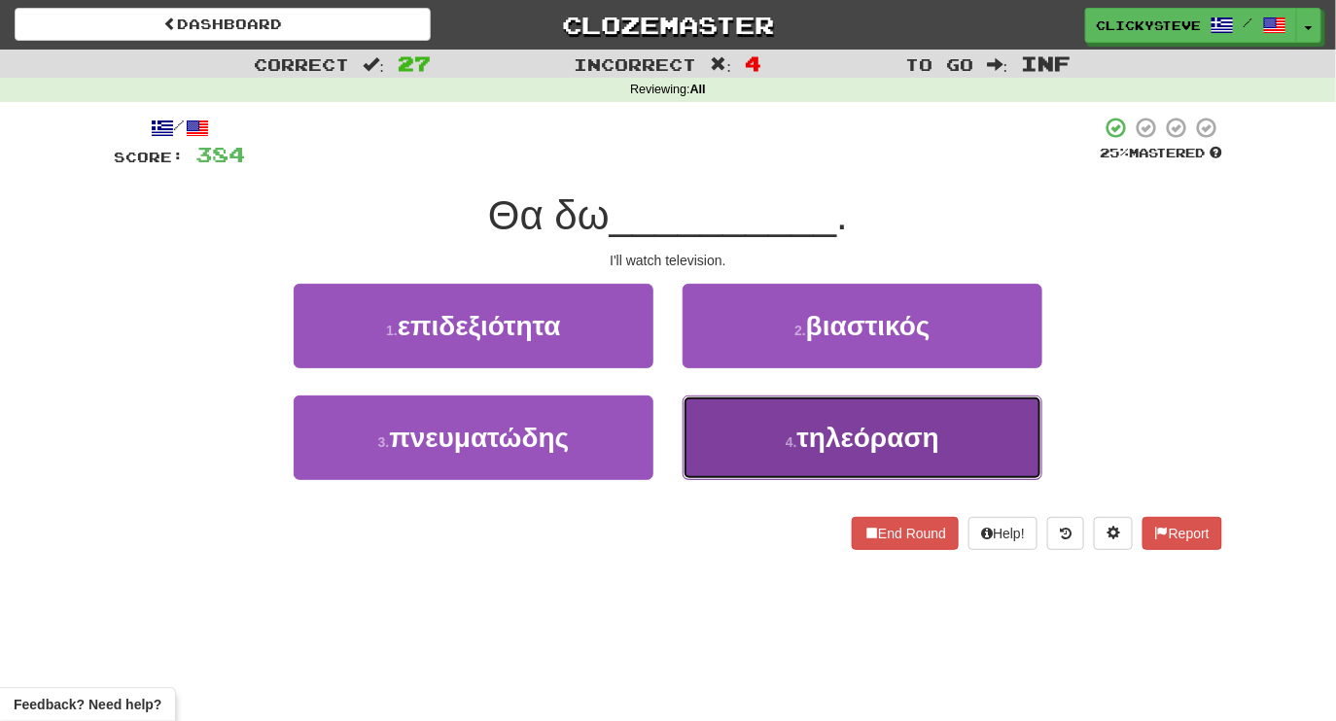
click at [739, 422] on button "4 . τηλεόραση" at bounding box center [863, 438] width 360 height 85
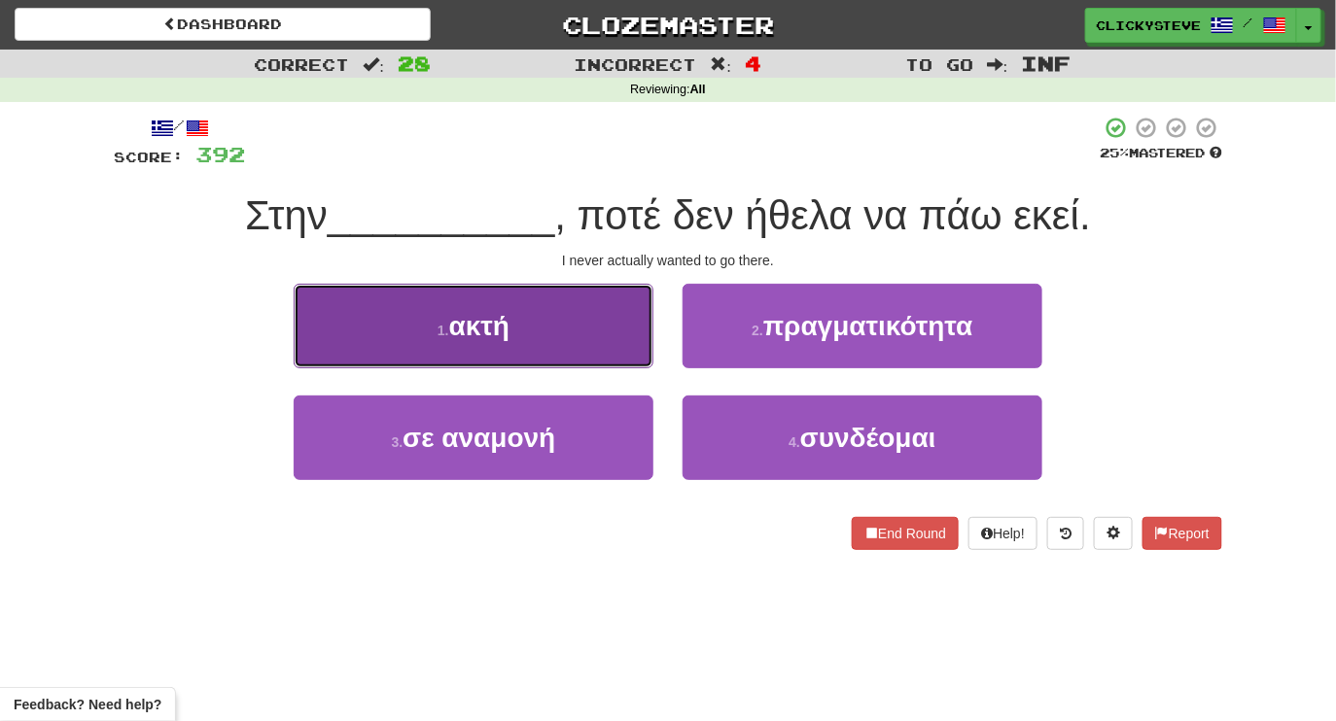
click at [542, 350] on button "1 . ακτή" at bounding box center [474, 326] width 360 height 85
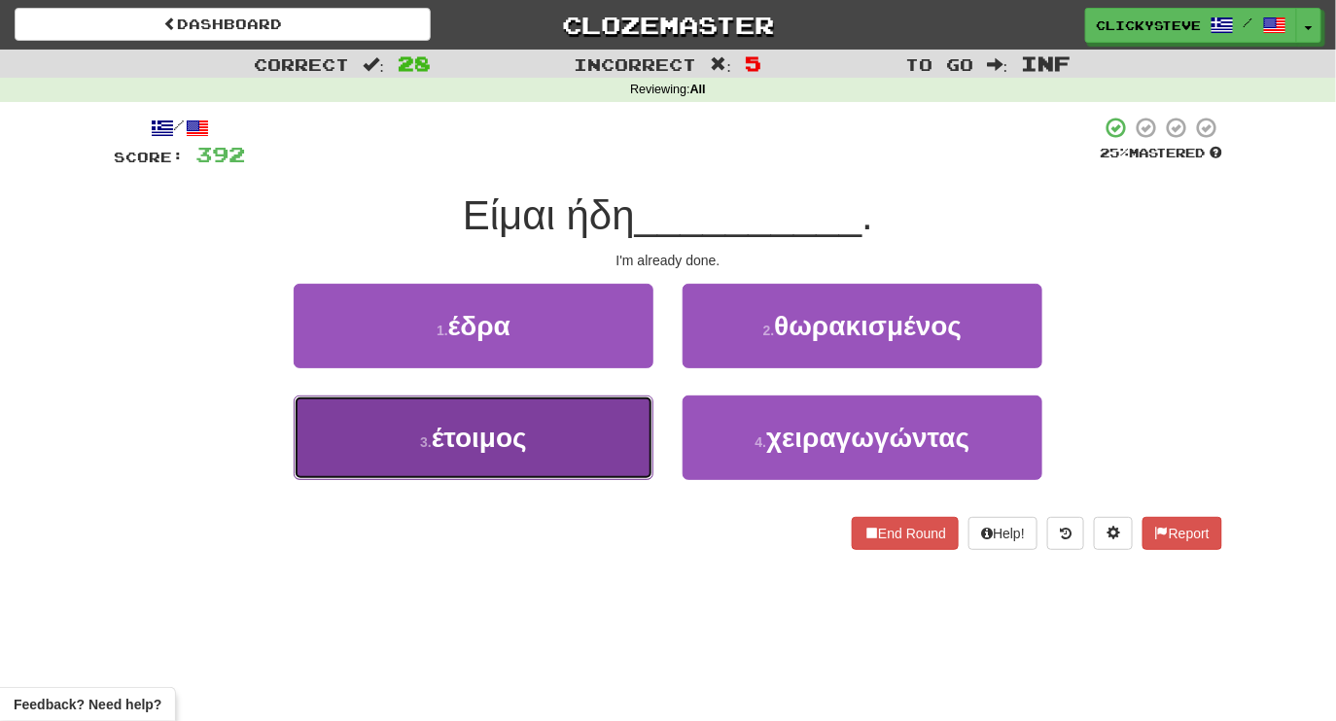
click at [541, 448] on button "3 . έτοιμος" at bounding box center [474, 438] width 360 height 85
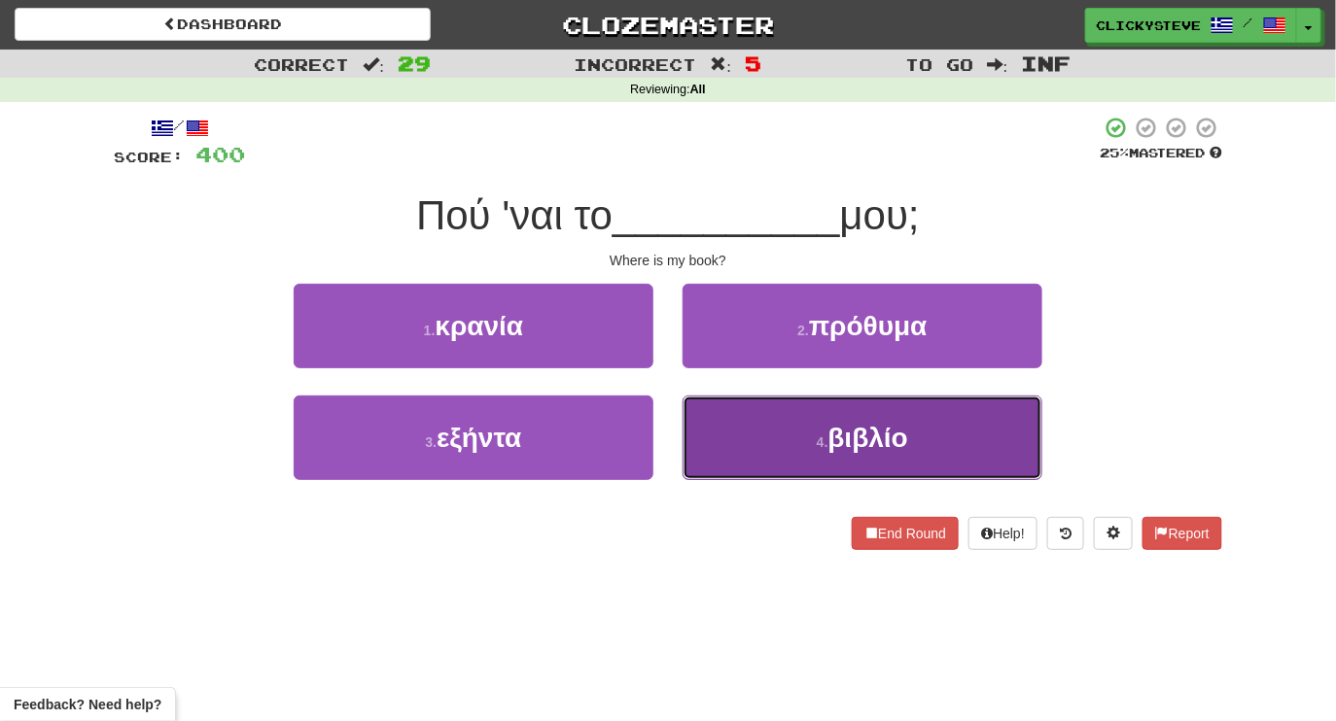
click at [736, 433] on button "4 . βιβλίο" at bounding box center [863, 438] width 360 height 85
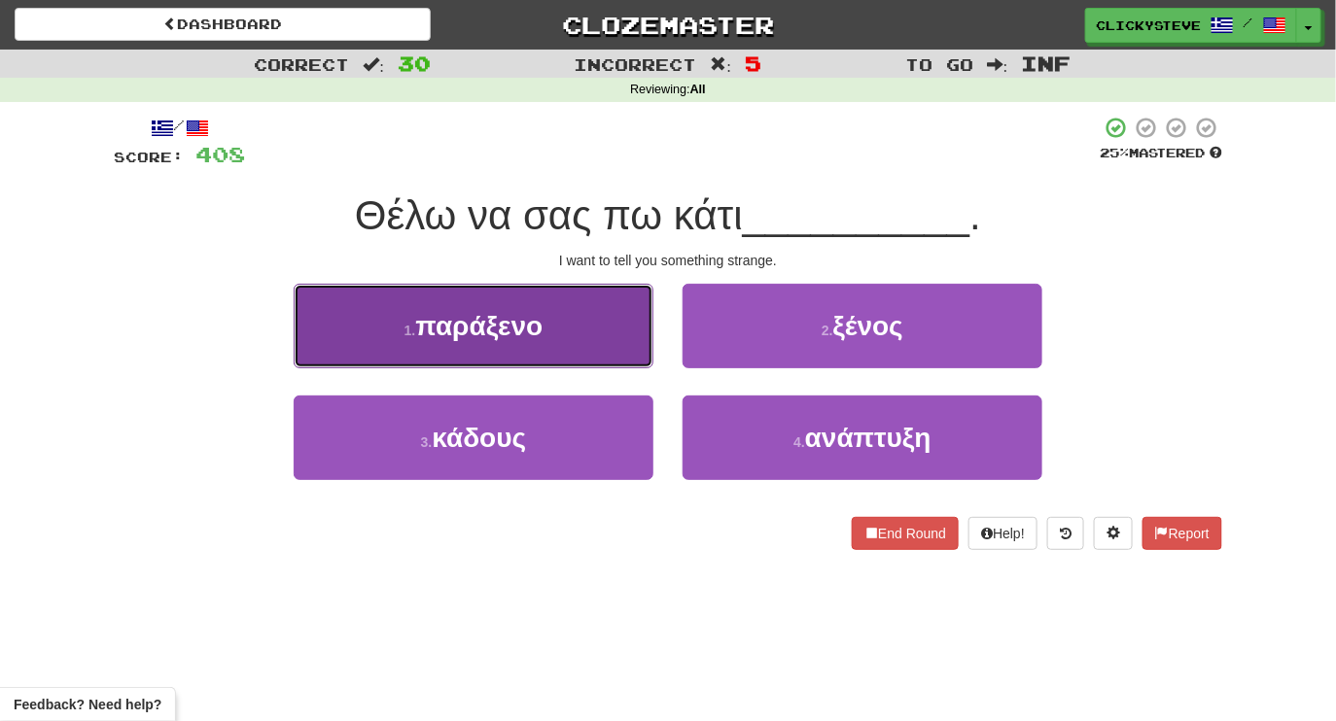
click at [562, 354] on button "1 . παράξενο" at bounding box center [474, 326] width 360 height 85
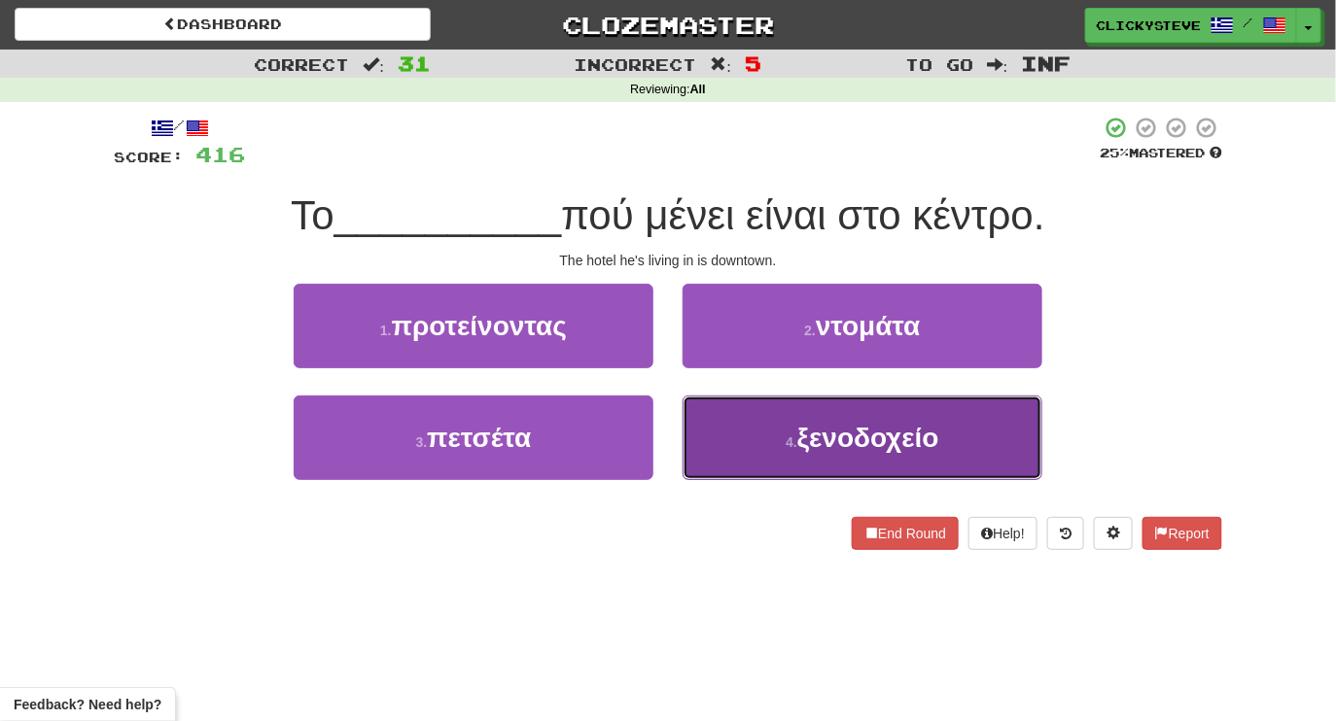
click at [728, 428] on button "4 . ξενοδοχείο" at bounding box center [863, 438] width 360 height 85
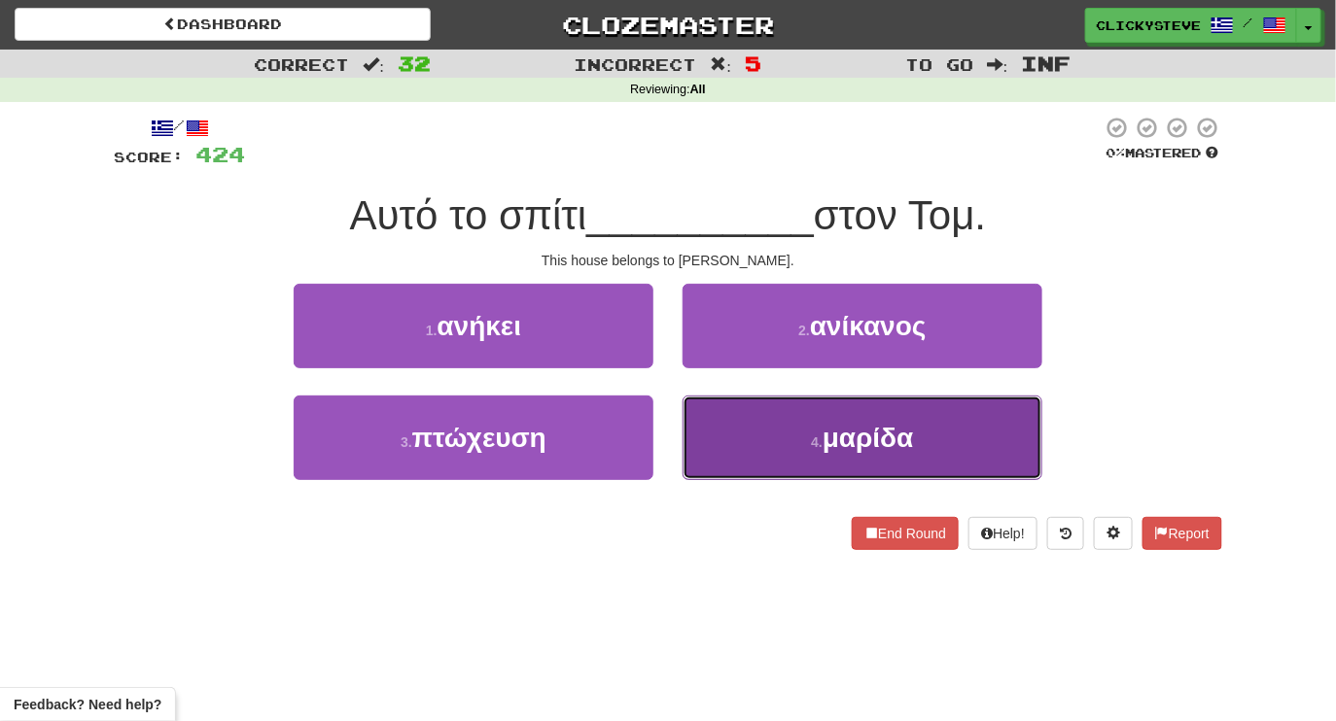
click at [727, 450] on button "4 . μαρίδα" at bounding box center [863, 438] width 360 height 85
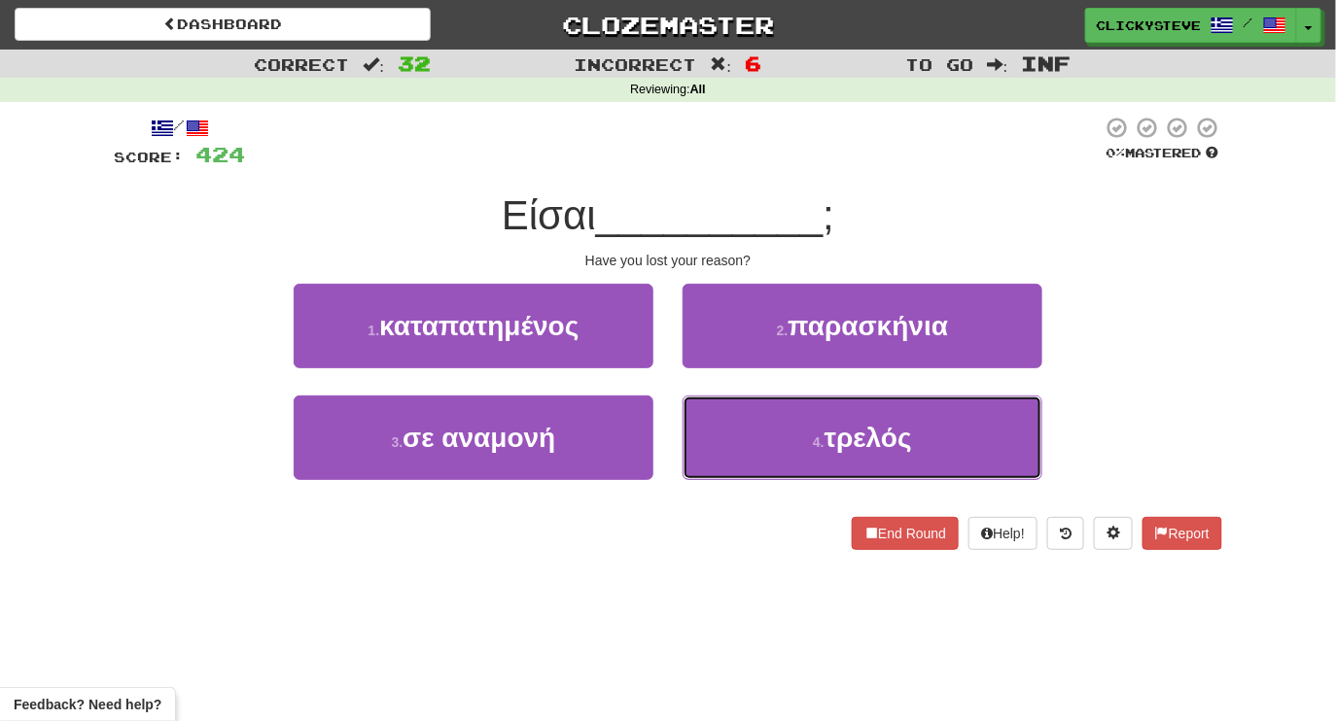
click at [727, 450] on button "4 . τρελός" at bounding box center [863, 438] width 360 height 85
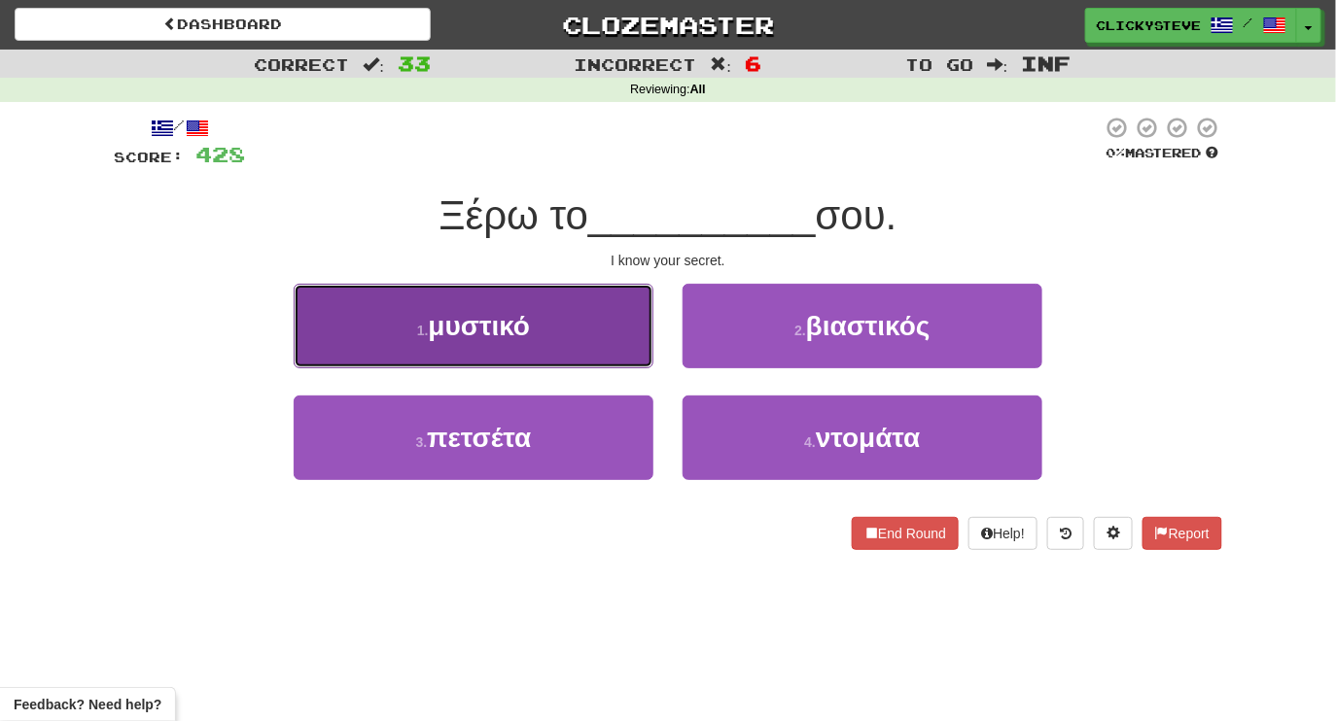
click at [570, 319] on button "1 . μυστικό" at bounding box center [474, 326] width 360 height 85
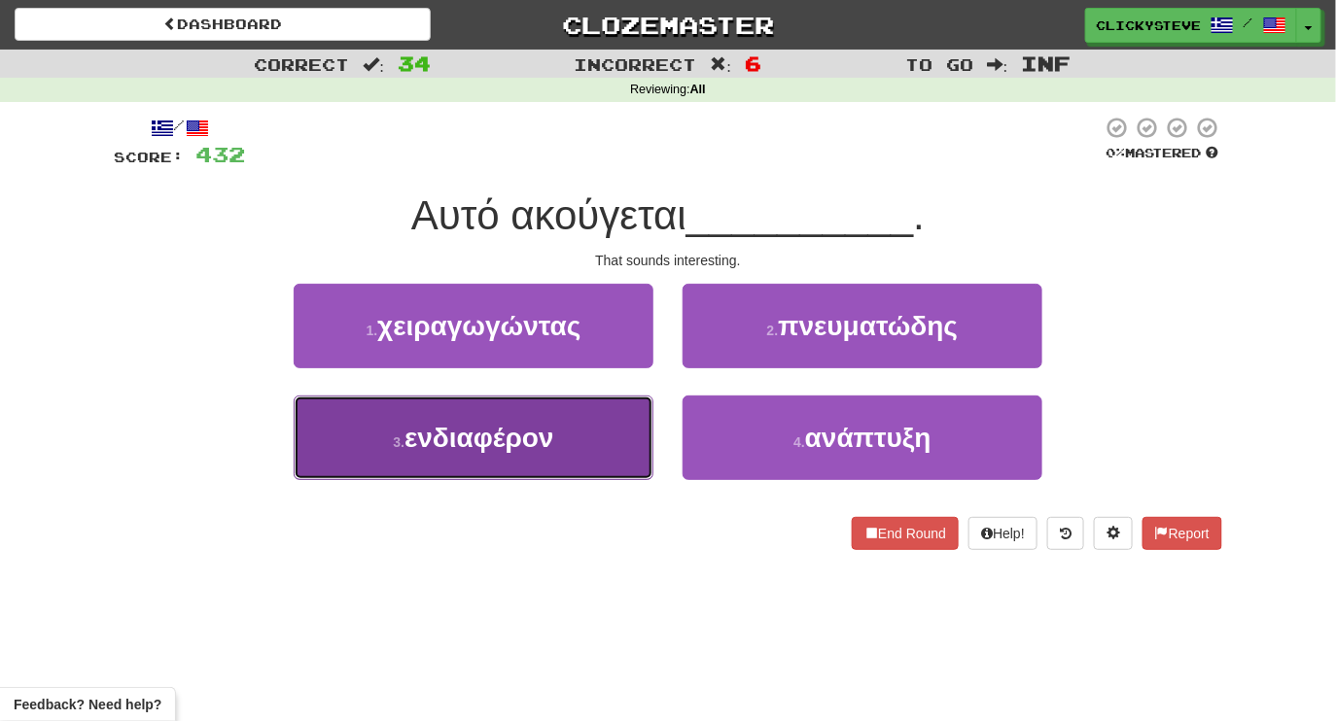
click at [605, 459] on button "3 . ενδιαφέρον" at bounding box center [474, 438] width 360 height 85
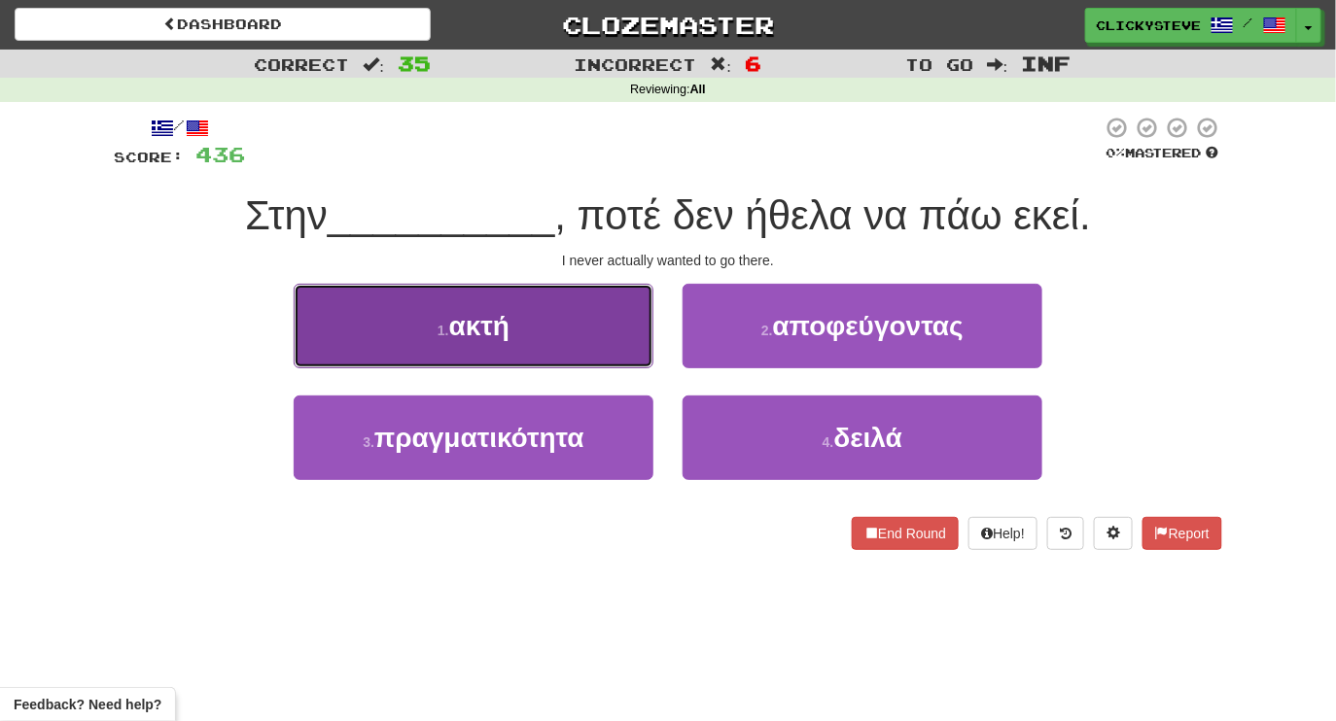
click at [577, 334] on button "1 . ακτή" at bounding box center [474, 326] width 360 height 85
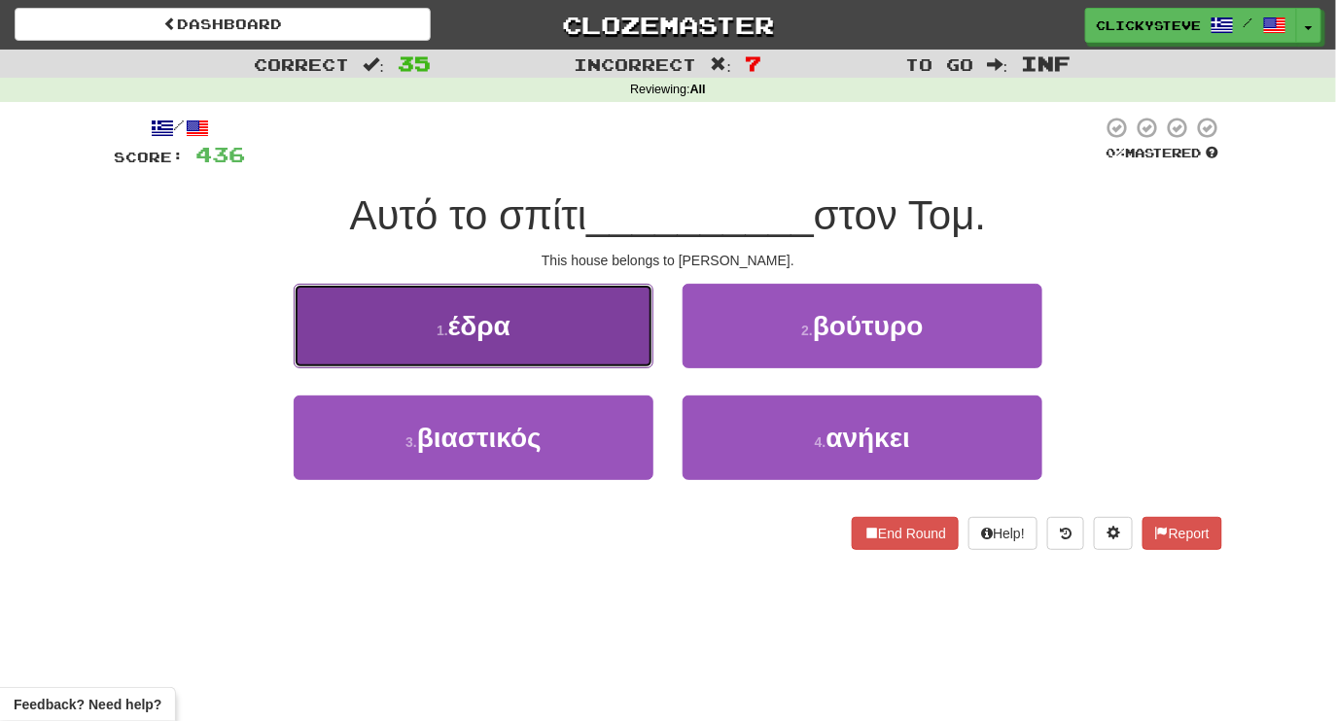
click at [592, 342] on button "1 . έδρα" at bounding box center [474, 326] width 360 height 85
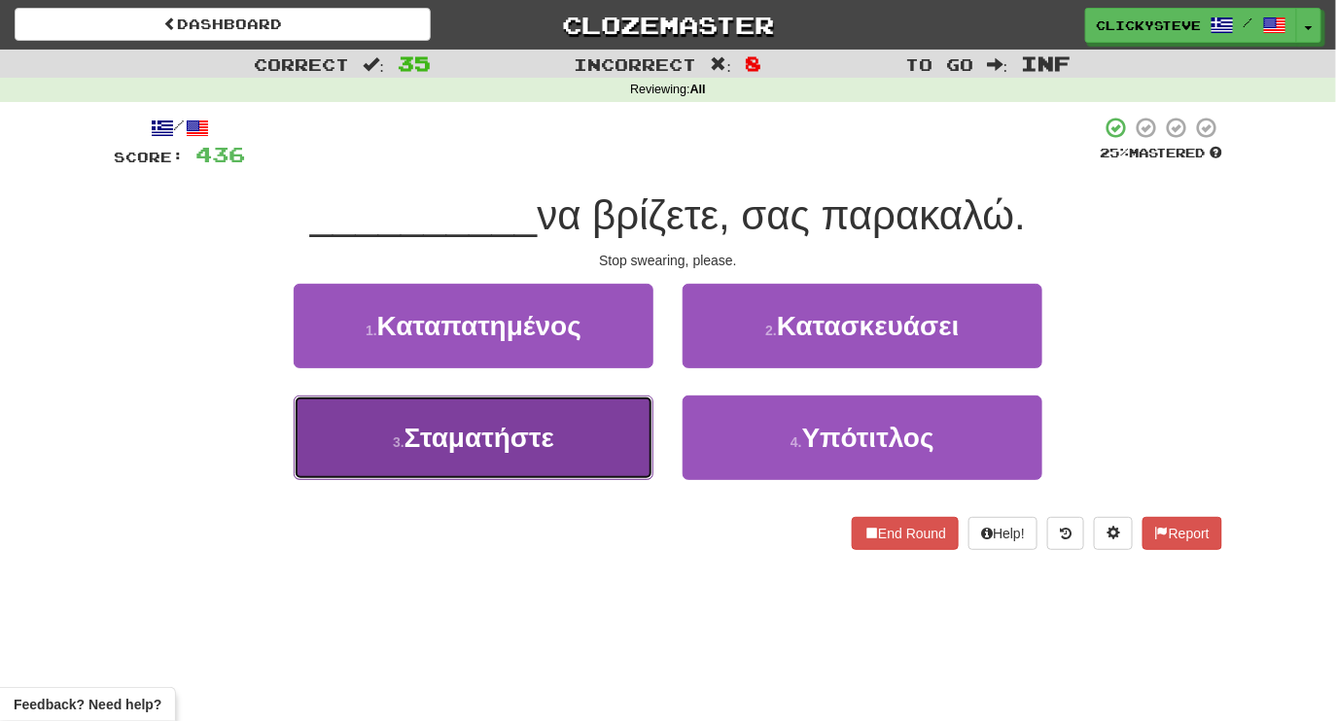
click at [575, 435] on button "3 . Σταματήστε" at bounding box center [474, 438] width 360 height 85
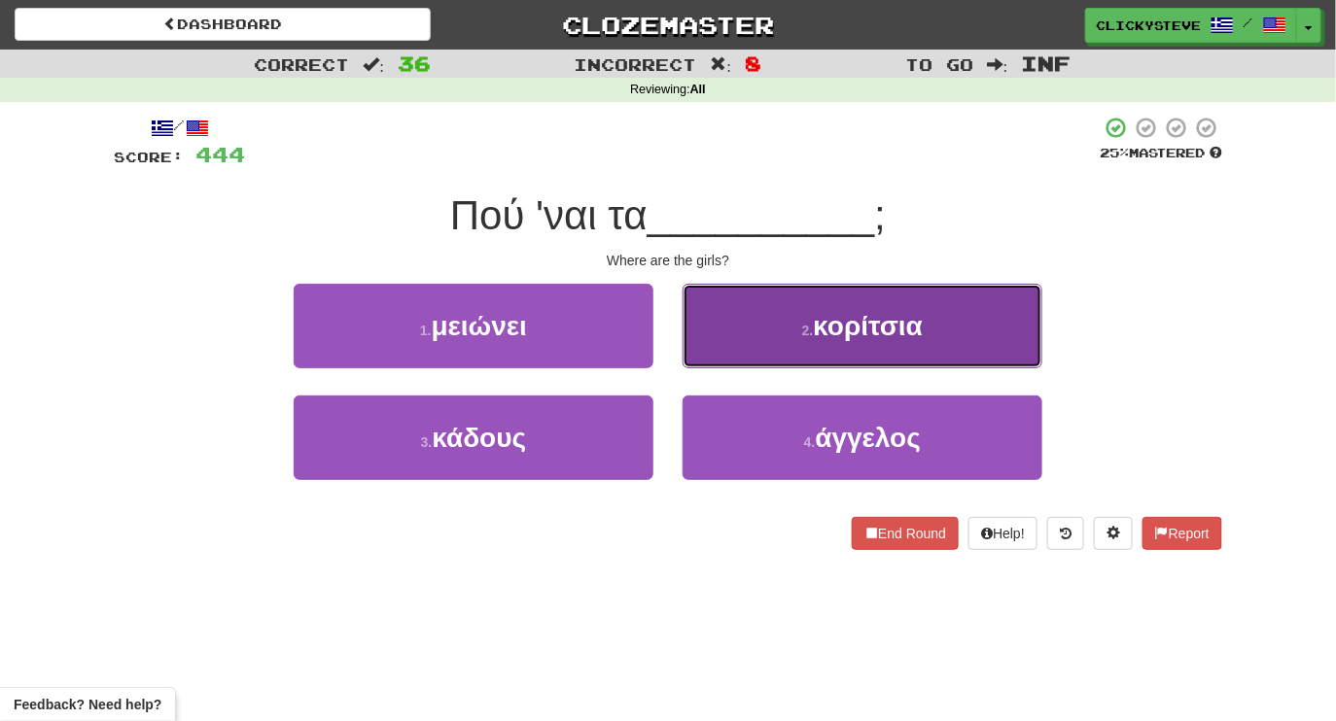
click at [754, 337] on button "2 . κορίτσια" at bounding box center [863, 326] width 360 height 85
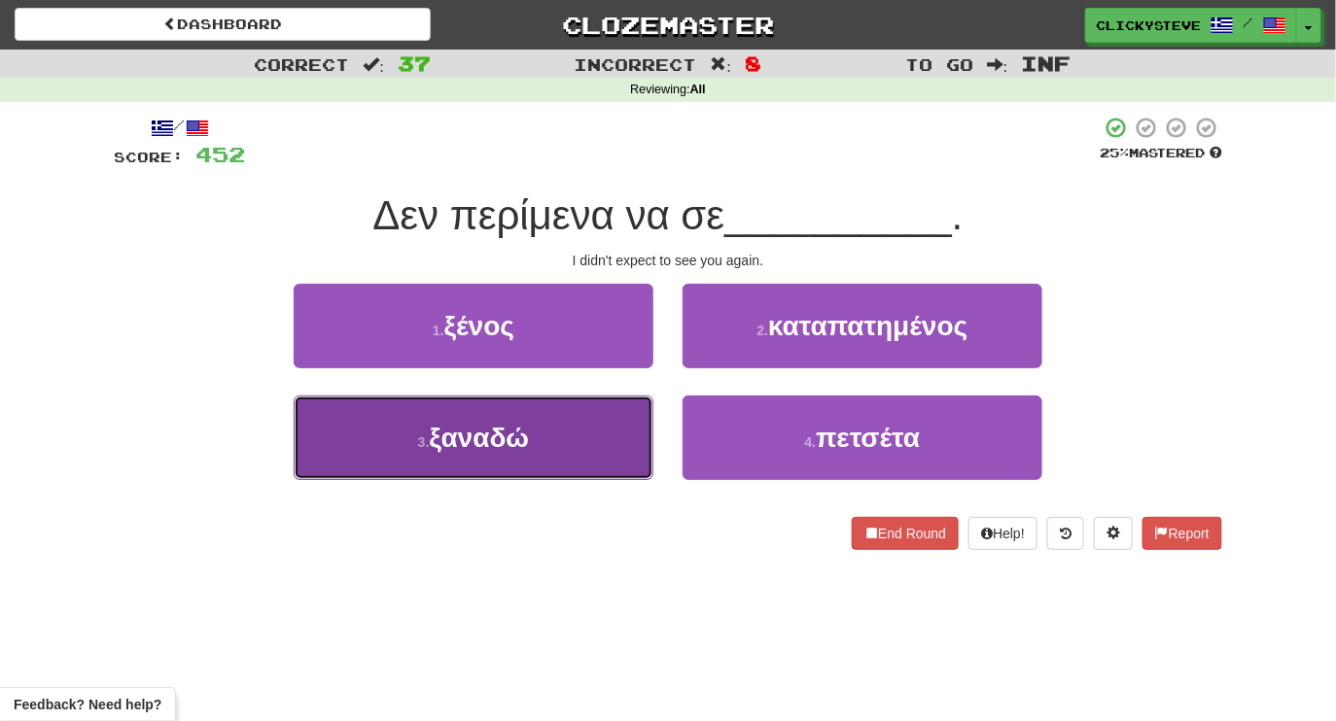
click at [619, 448] on button "3 . ξαναδώ" at bounding box center [474, 438] width 360 height 85
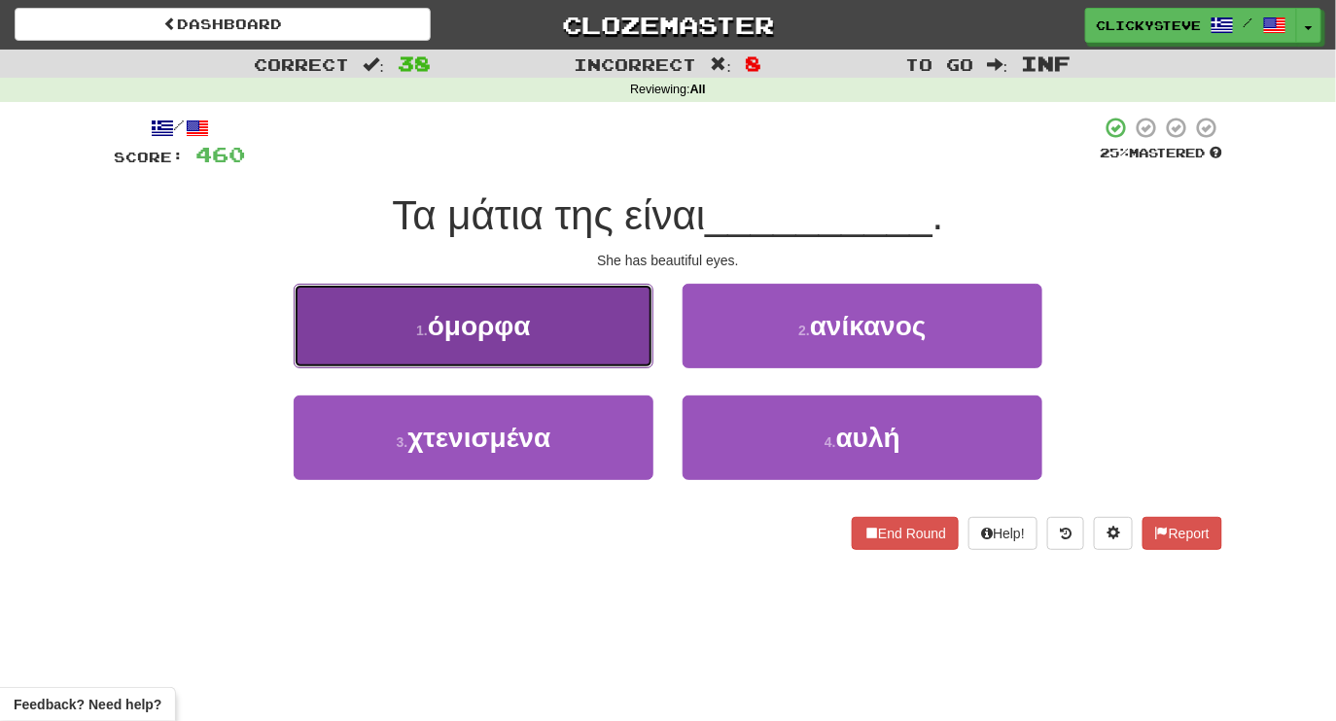
click at [584, 342] on button "1 . όμορφα" at bounding box center [474, 326] width 360 height 85
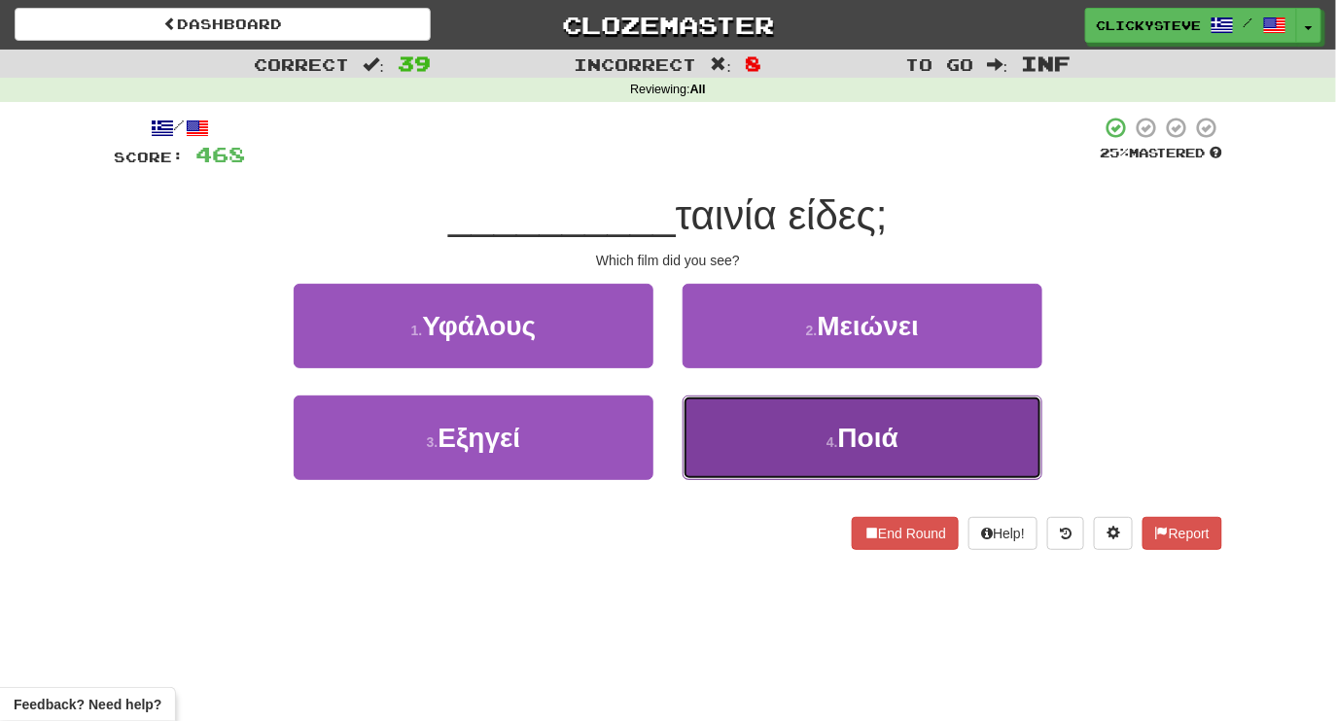
click at [780, 456] on button "4 . Ποιά" at bounding box center [863, 438] width 360 height 85
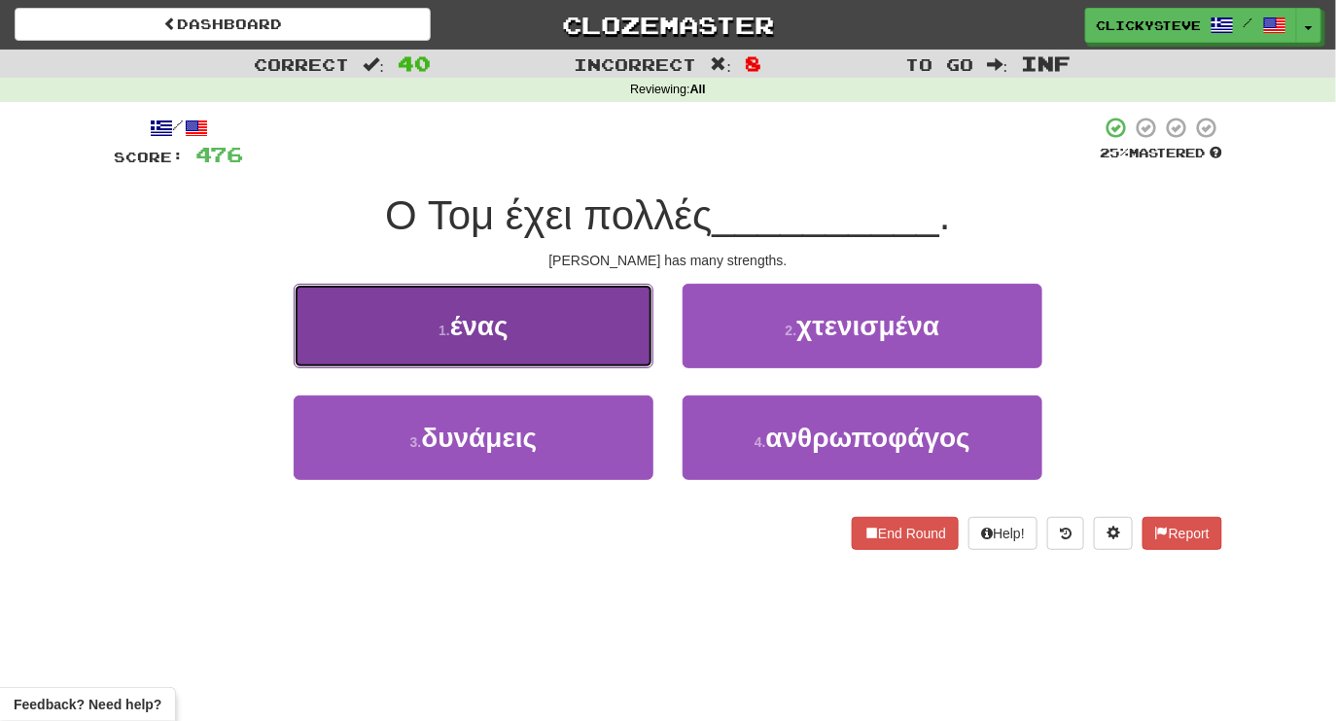
click at [604, 338] on button "1 . ένας" at bounding box center [474, 326] width 360 height 85
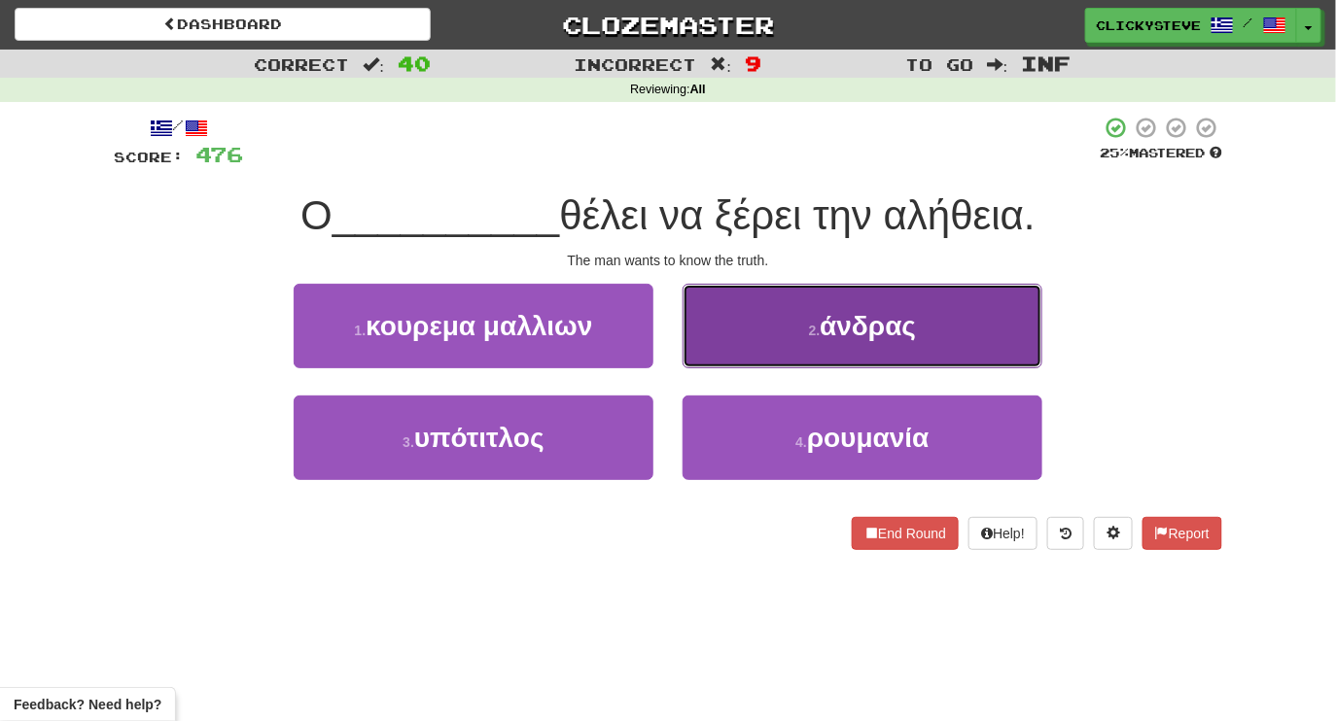
click at [790, 344] on button "2 . άνδρας" at bounding box center [863, 326] width 360 height 85
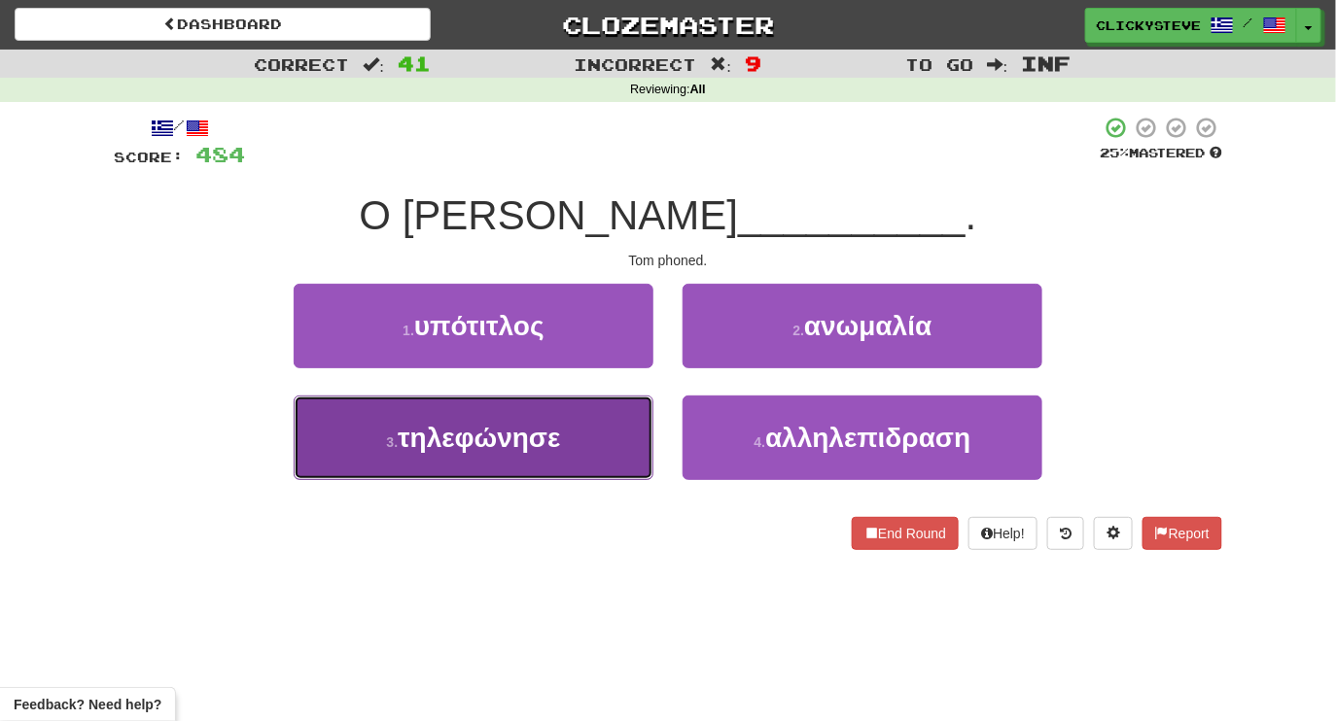
click at [572, 440] on button "3 . τηλεφώνησε" at bounding box center [474, 438] width 360 height 85
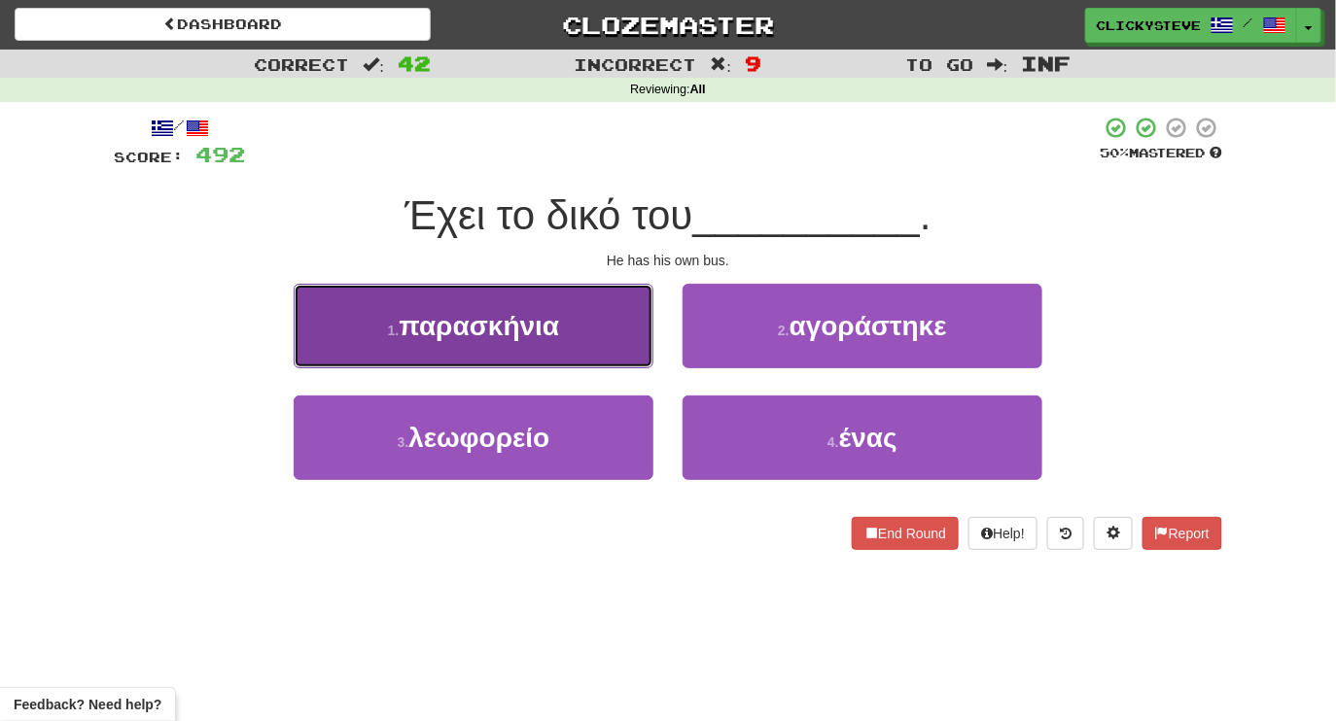
click at [581, 342] on button "1 . παρασκήνια" at bounding box center [474, 326] width 360 height 85
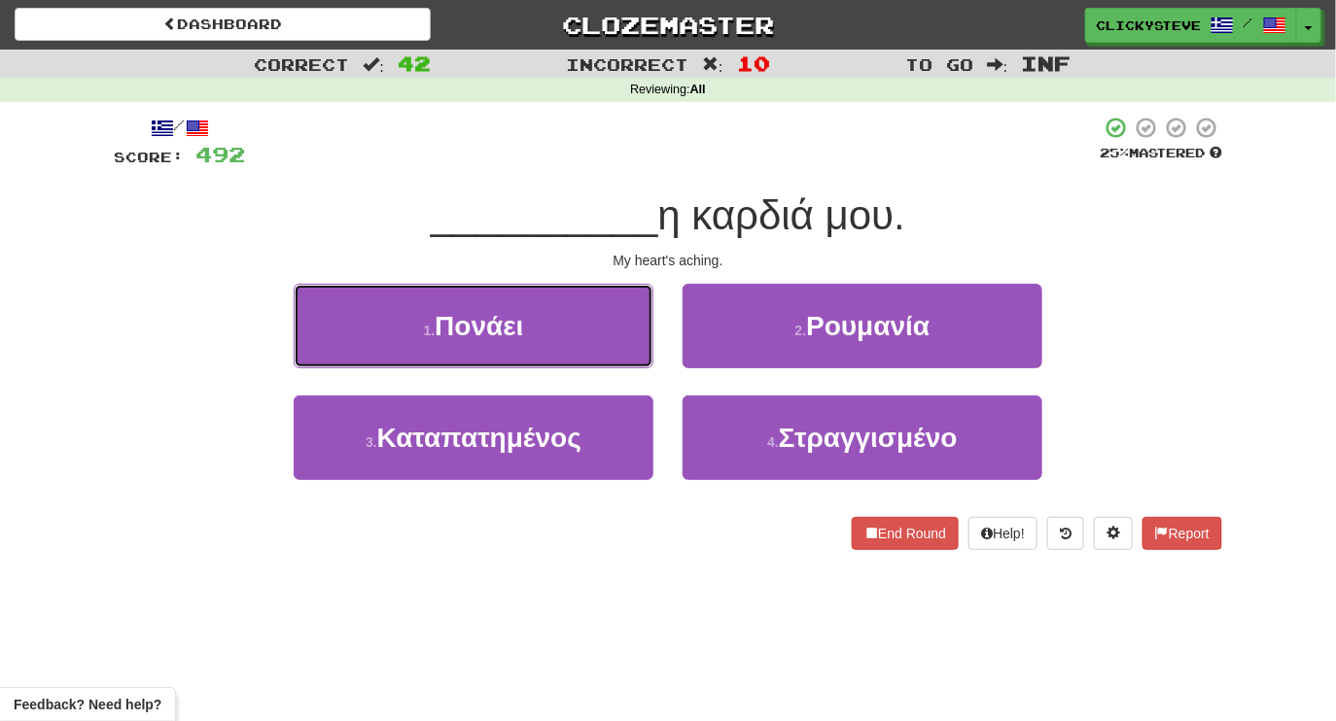
click at [581, 342] on button "1 . Πονάει" at bounding box center [474, 326] width 360 height 85
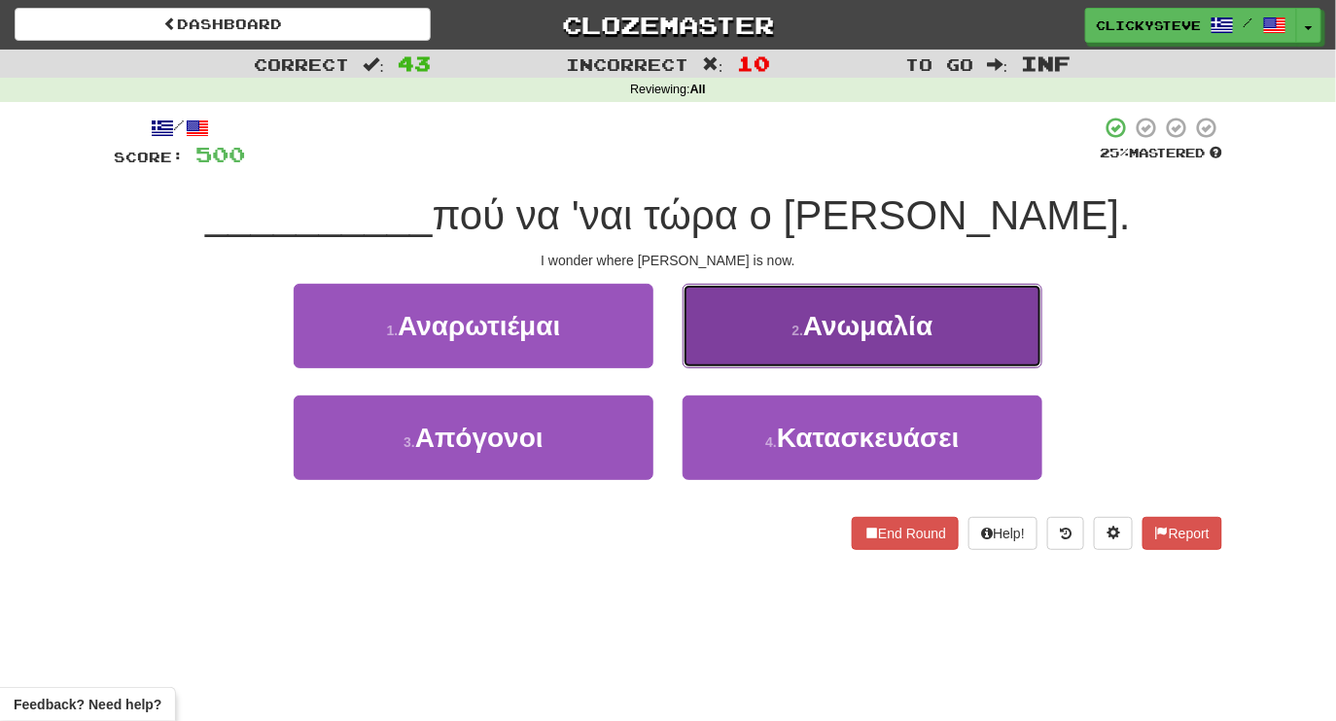
click at [755, 326] on button "2 . Ανωμαλία" at bounding box center [863, 326] width 360 height 85
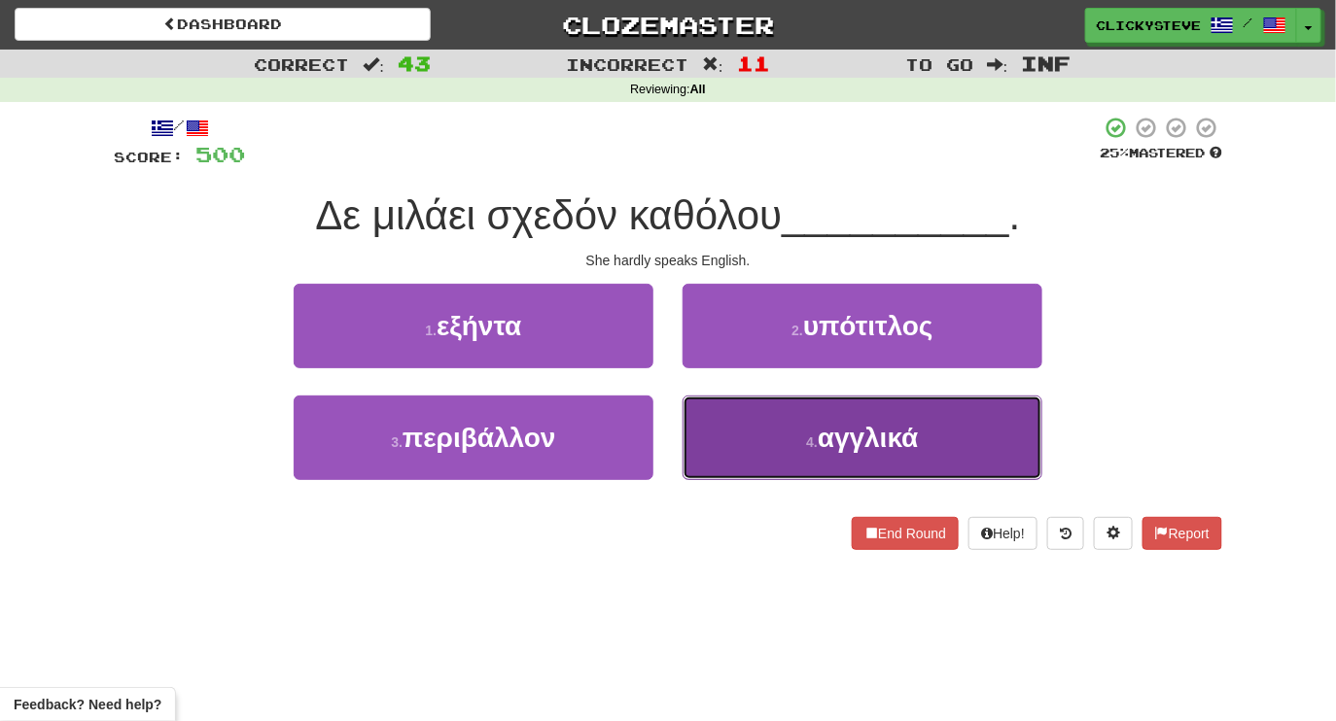
click at [771, 406] on button "4 . αγγλικά" at bounding box center [863, 438] width 360 height 85
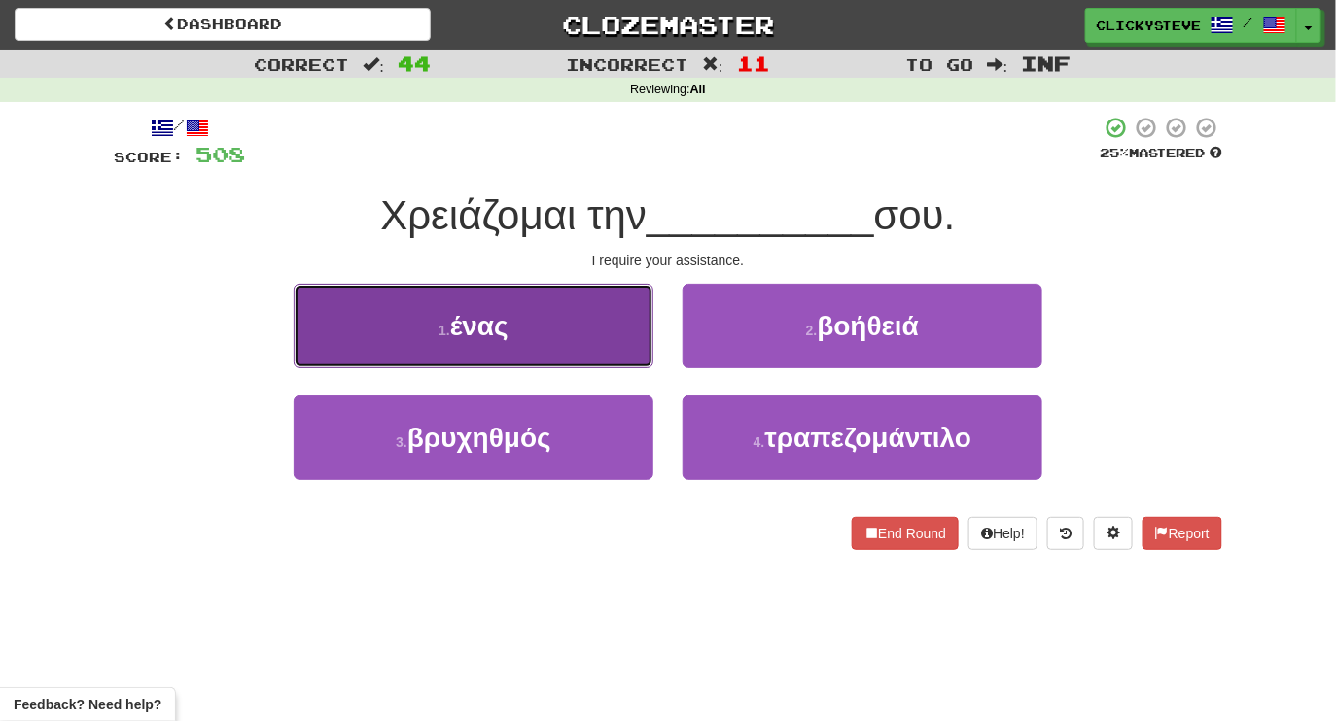
click at [605, 323] on button "1 . ένας" at bounding box center [474, 326] width 360 height 85
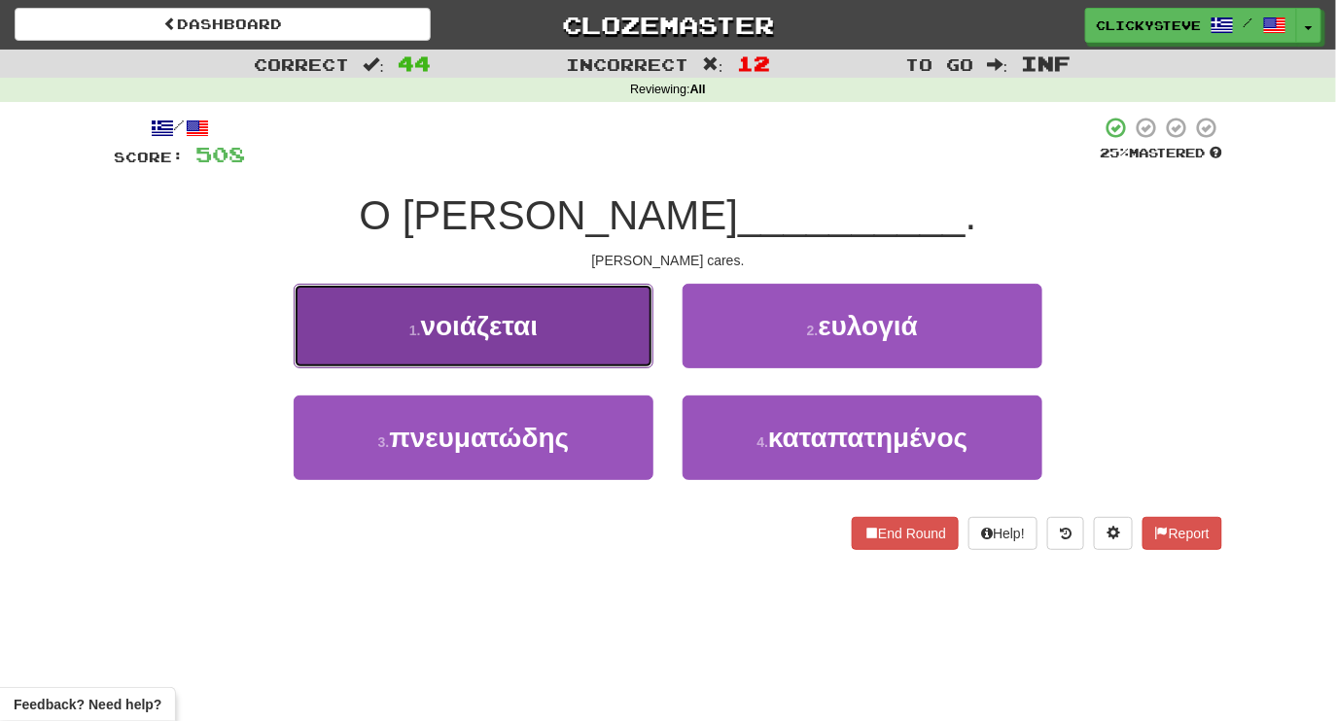
click at [559, 316] on button "1 . νοιάζεται" at bounding box center [474, 326] width 360 height 85
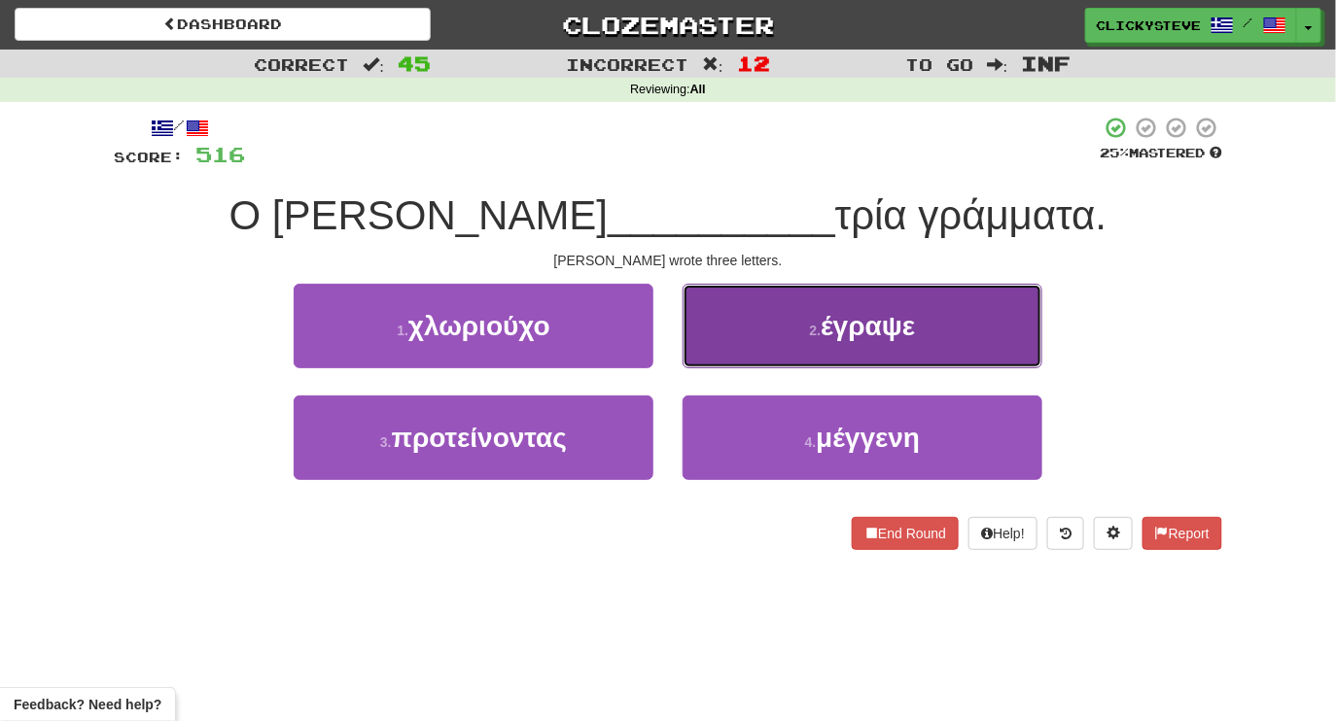
click at [762, 322] on button "2 . έγραψε" at bounding box center [863, 326] width 360 height 85
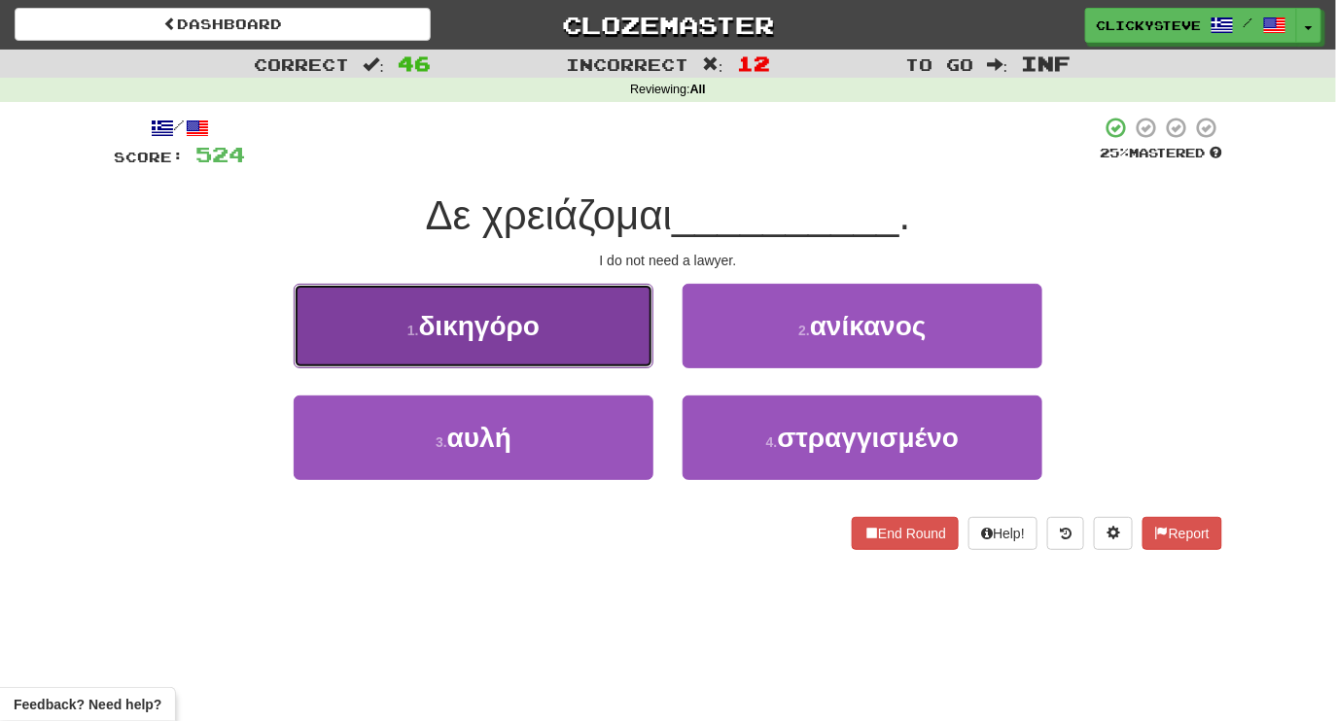
click at [574, 364] on button "1 . δικηγόρο" at bounding box center [474, 326] width 360 height 85
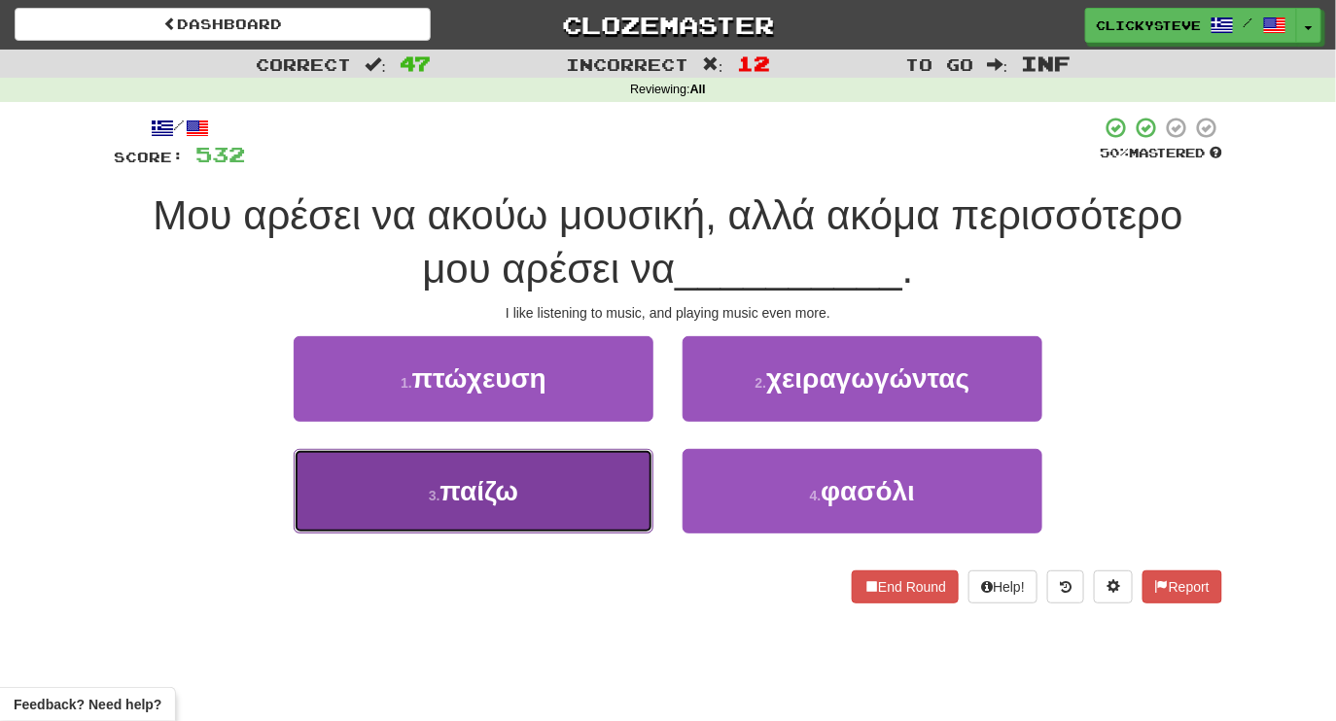
click at [582, 493] on button "3 . παίζω" at bounding box center [474, 491] width 360 height 85
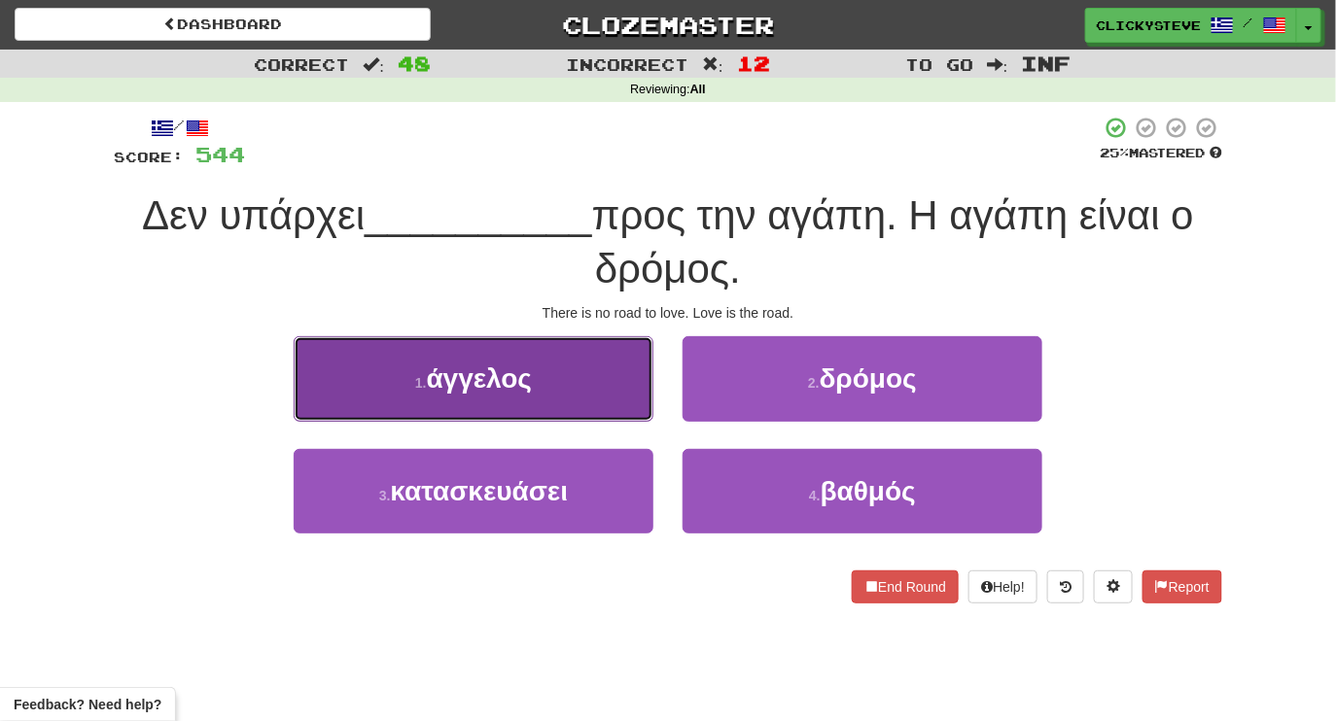
click at [554, 411] on button "1 . άγγελος" at bounding box center [474, 378] width 360 height 85
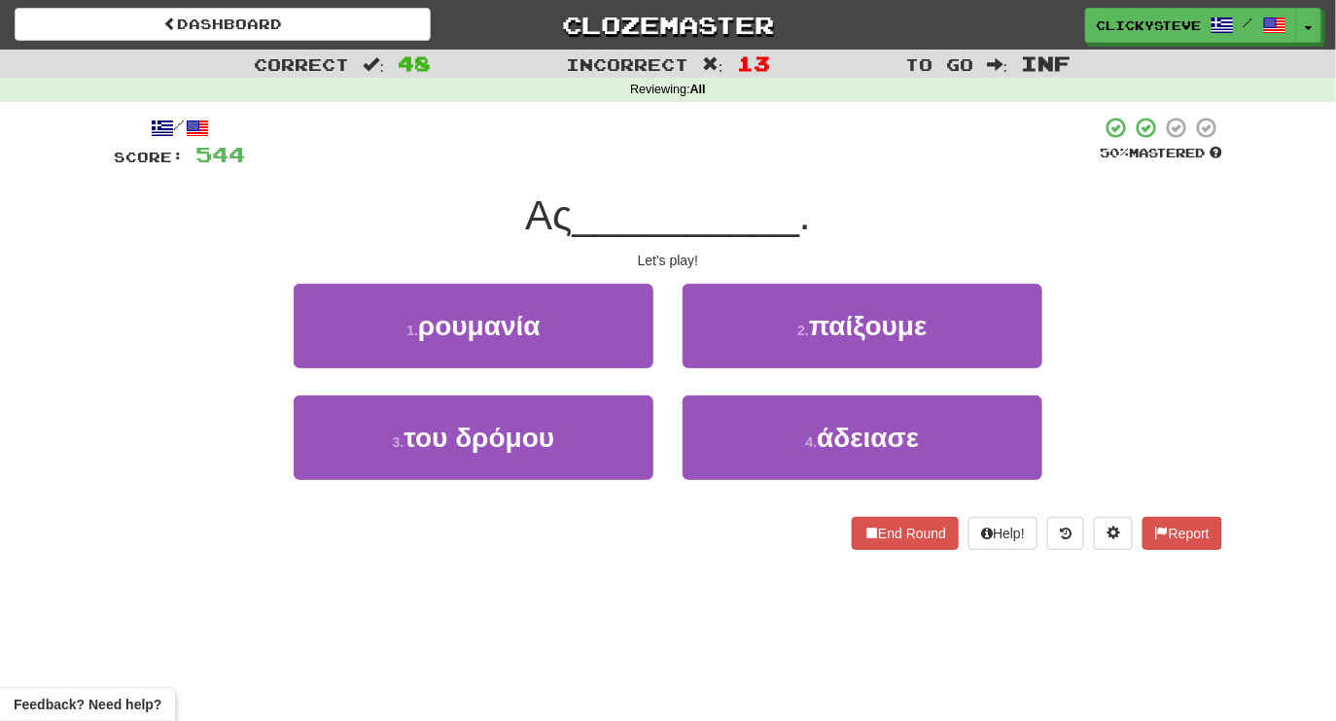
click at [821, 279] on div "/ Score: 544 50 % Mastered Ας __________ . Let's play! 1 . ρουμανία 2 . παίξουμ…" at bounding box center [668, 333] width 1108 height 435
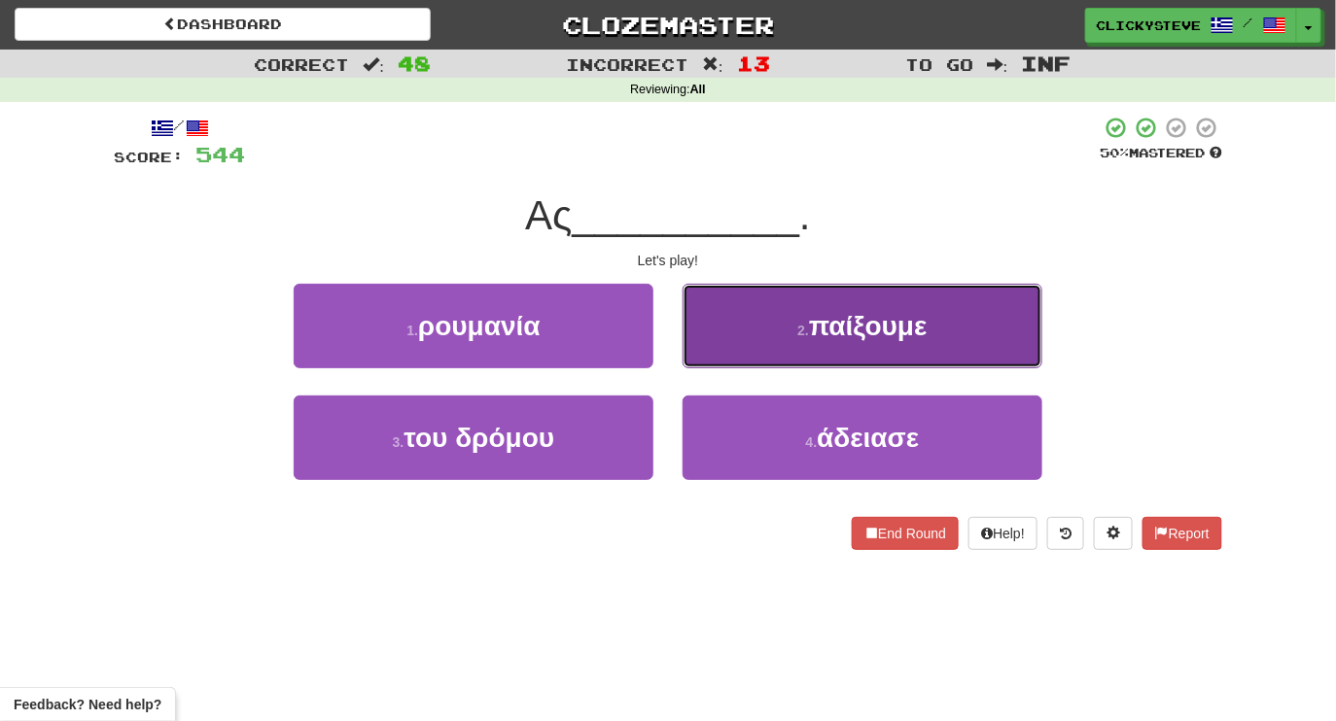
click at [797, 317] on button "2 . παίξουμε" at bounding box center [863, 326] width 360 height 85
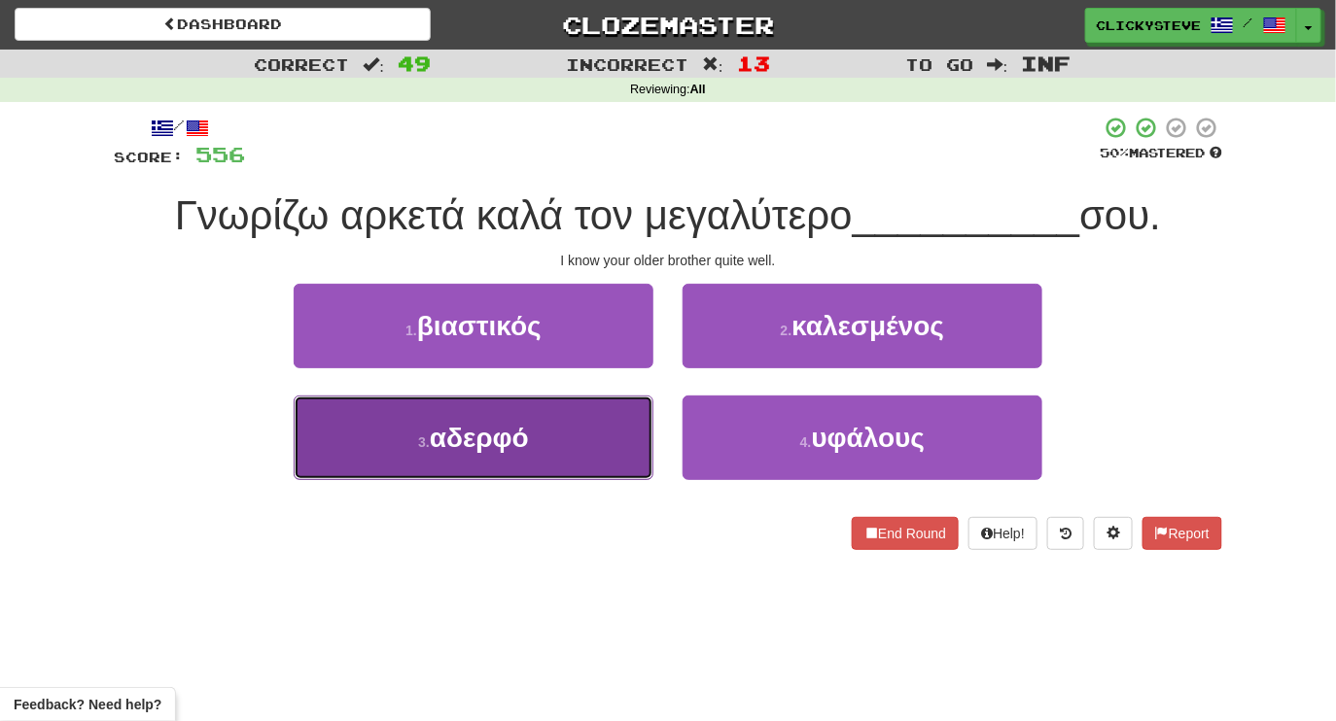
click at [570, 446] on button "3 . αδερφό" at bounding box center [474, 438] width 360 height 85
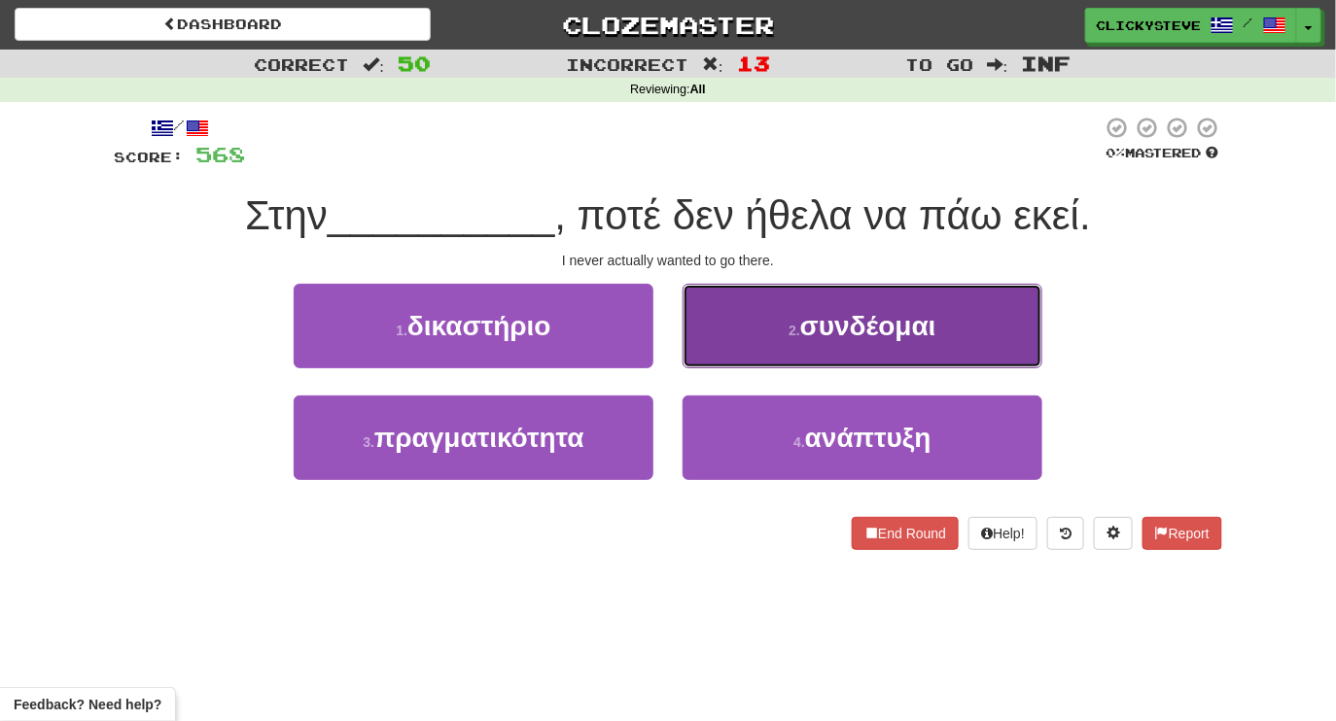
click at [781, 333] on button "2 . συνδέομαι" at bounding box center [863, 326] width 360 height 85
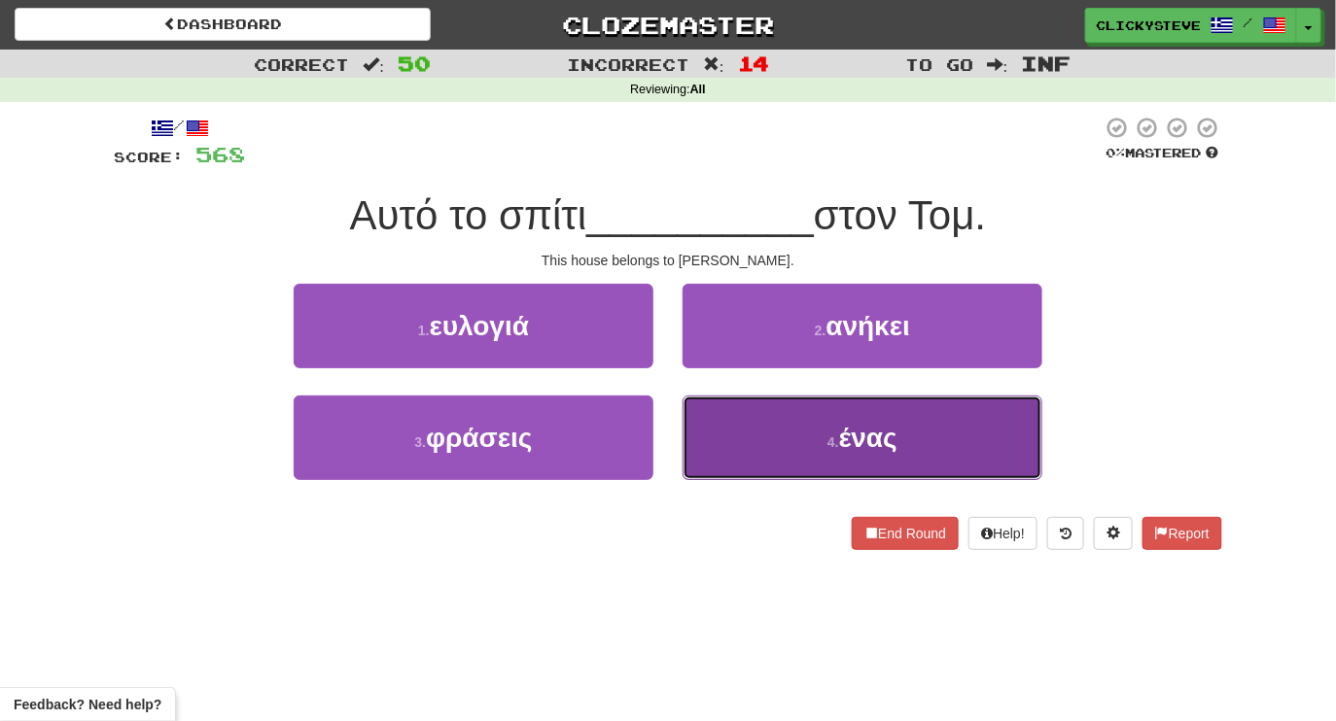
click at [752, 421] on button "4 . ένας" at bounding box center [863, 438] width 360 height 85
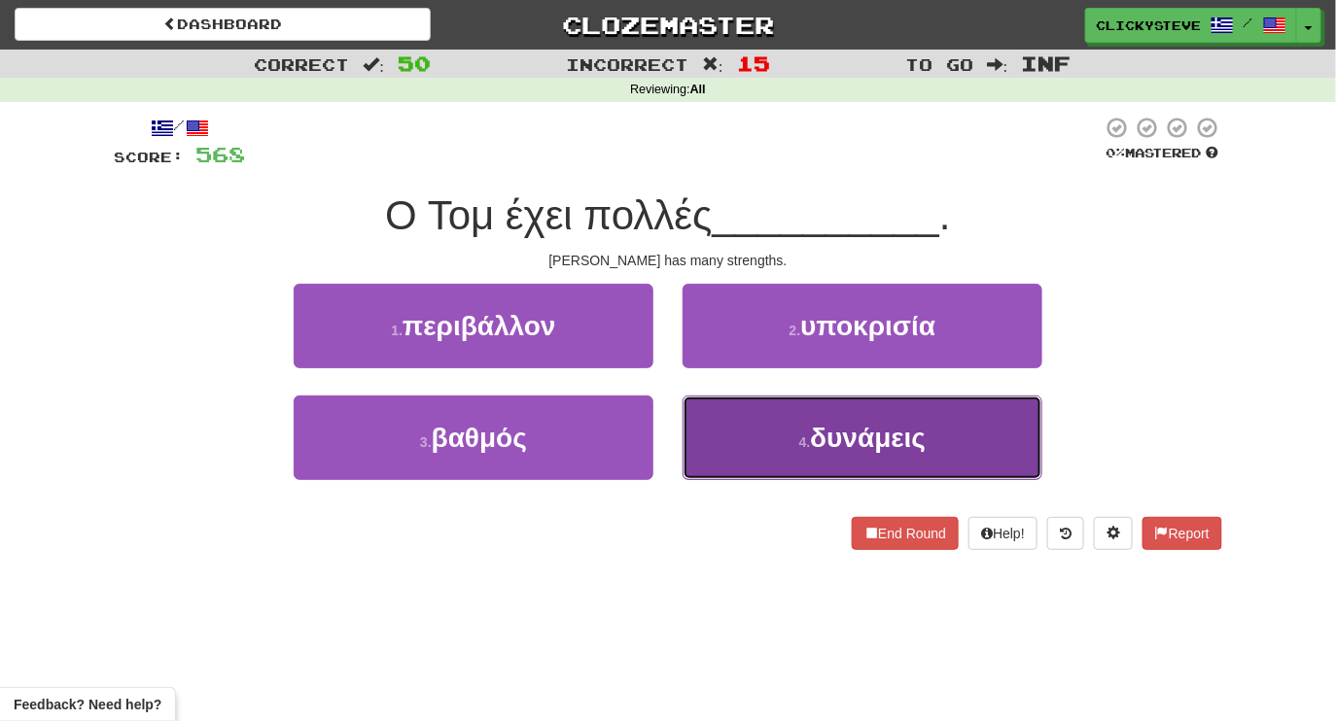
click at [741, 423] on button "4 . δυνάμεις" at bounding box center [863, 438] width 360 height 85
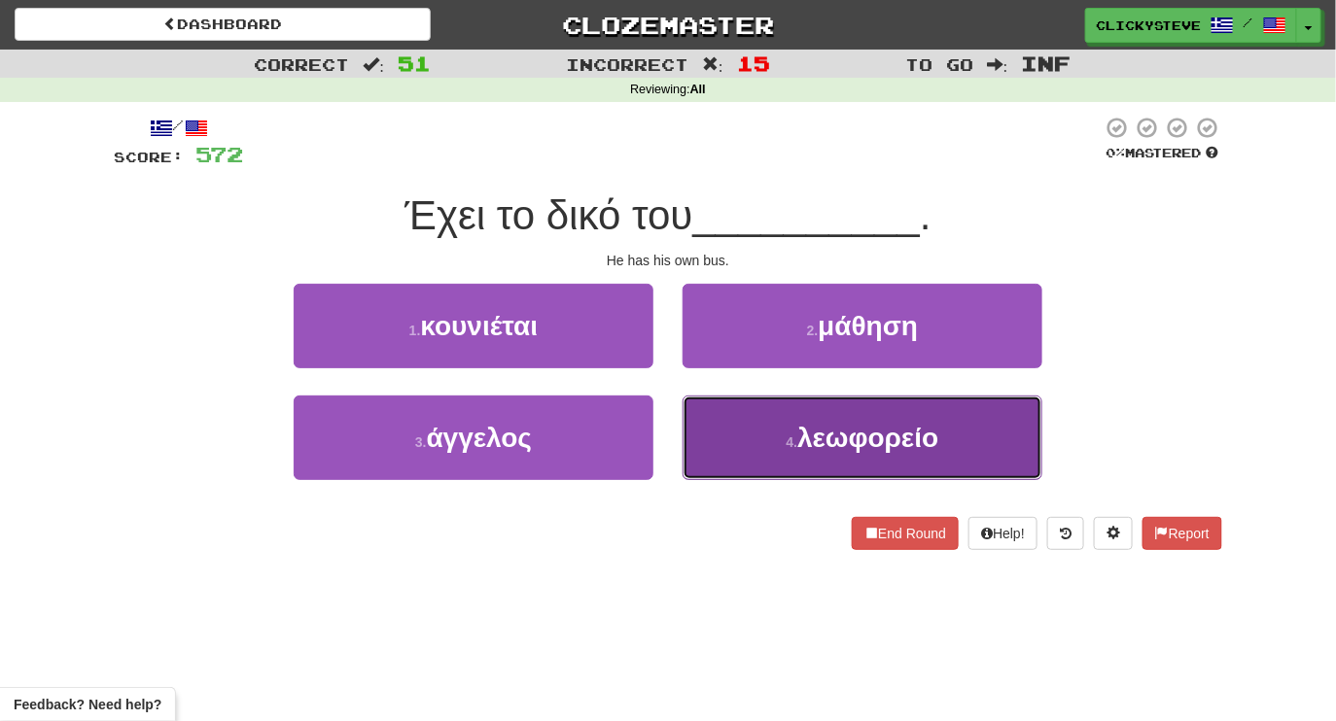
click at [702, 454] on button "4 . λεωφορείο" at bounding box center [863, 438] width 360 height 85
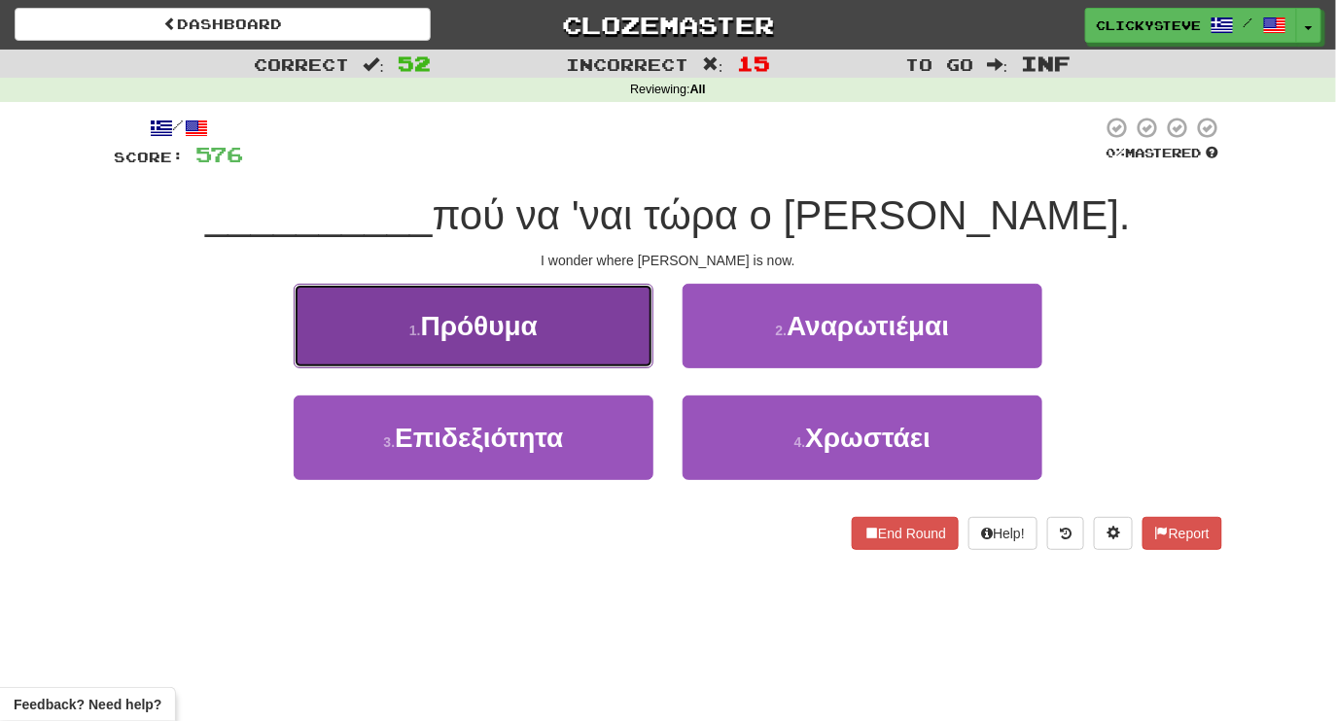
click at [562, 331] on button "1 . Πρόθυμα" at bounding box center [474, 326] width 360 height 85
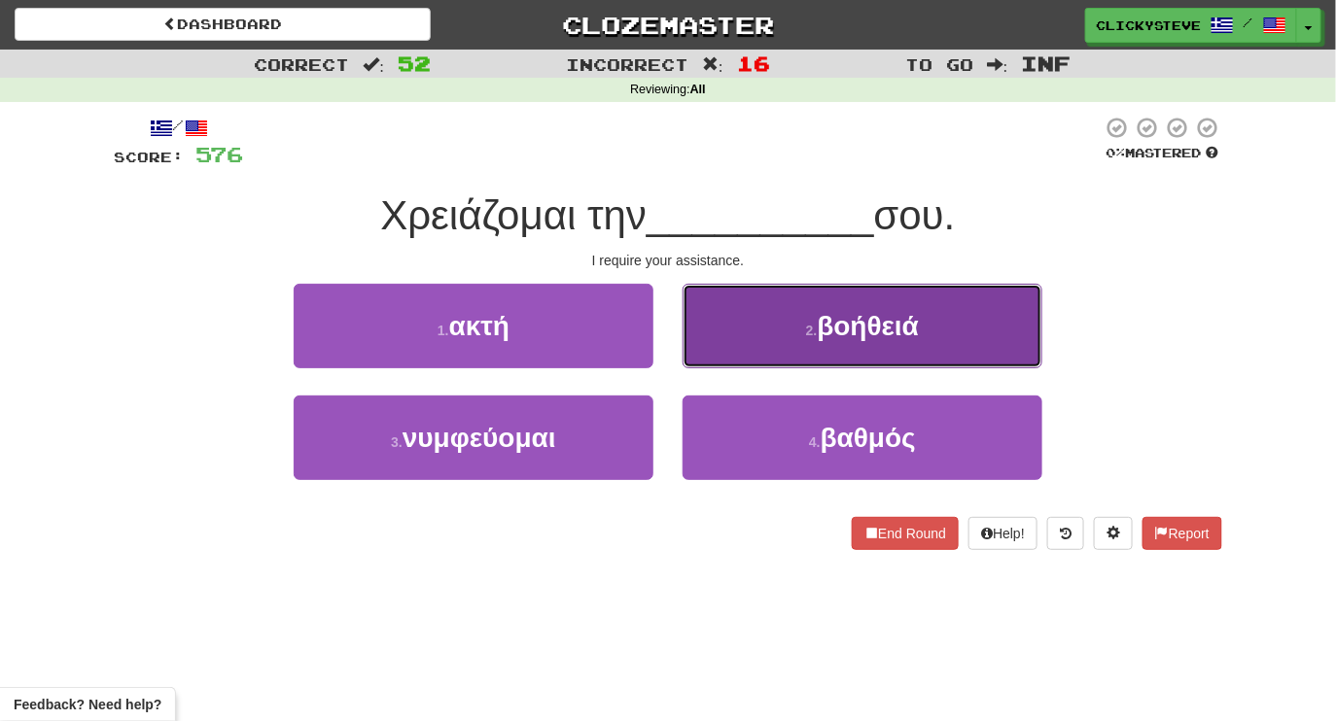
click at [763, 366] on button "2 . βοήθειά" at bounding box center [863, 326] width 360 height 85
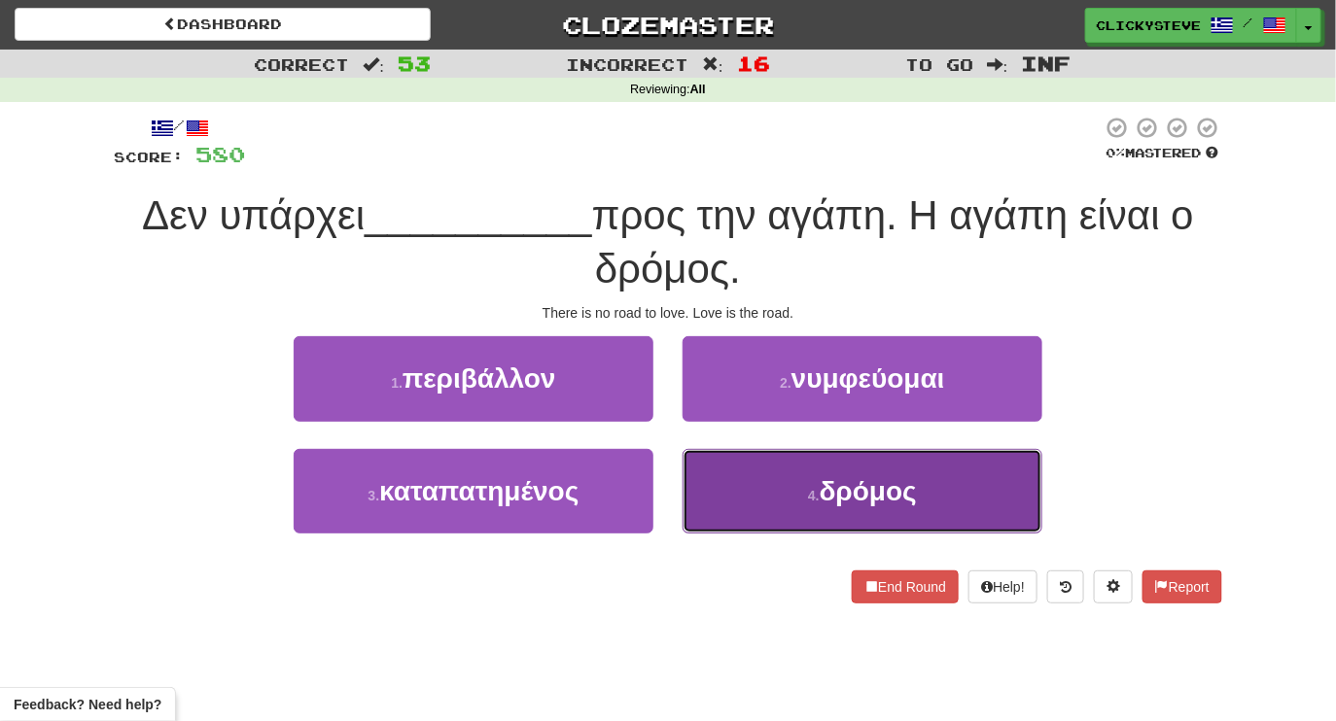
click at [769, 453] on button "4 . δρόμος" at bounding box center [863, 491] width 360 height 85
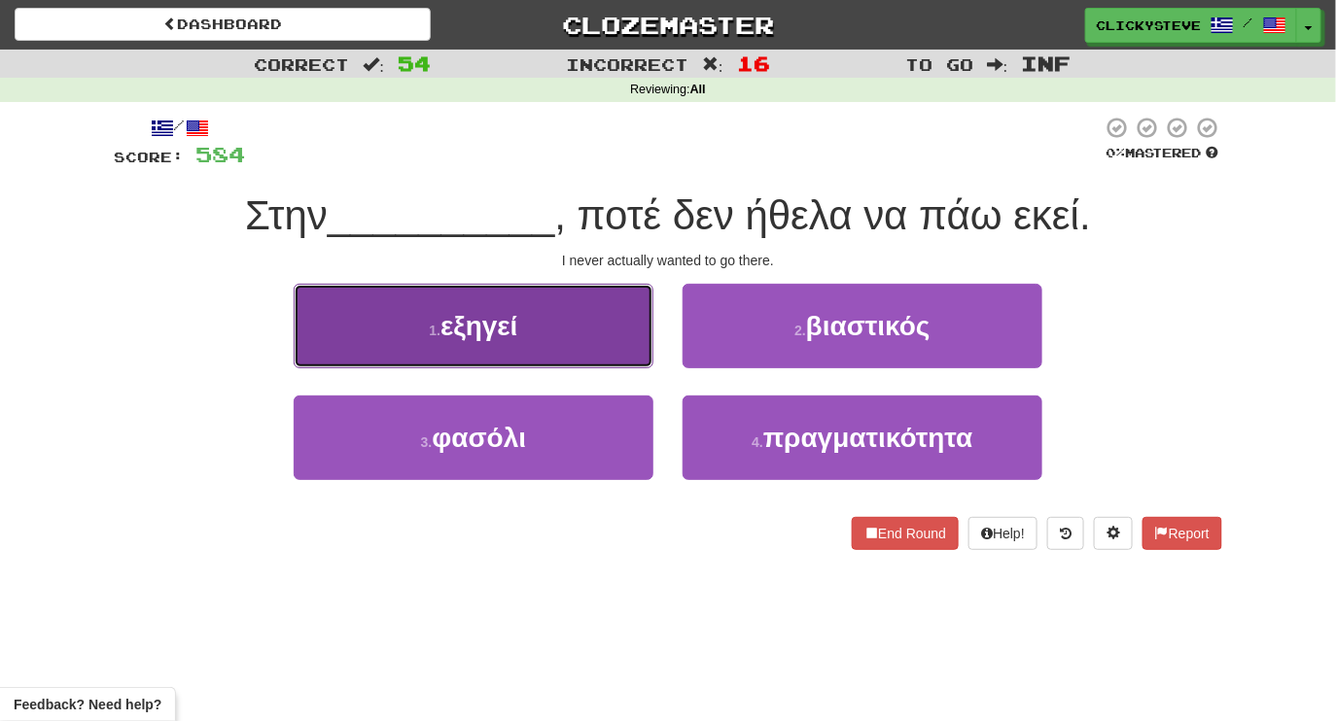
click at [640, 338] on button "1 . εξηγεί" at bounding box center [474, 326] width 360 height 85
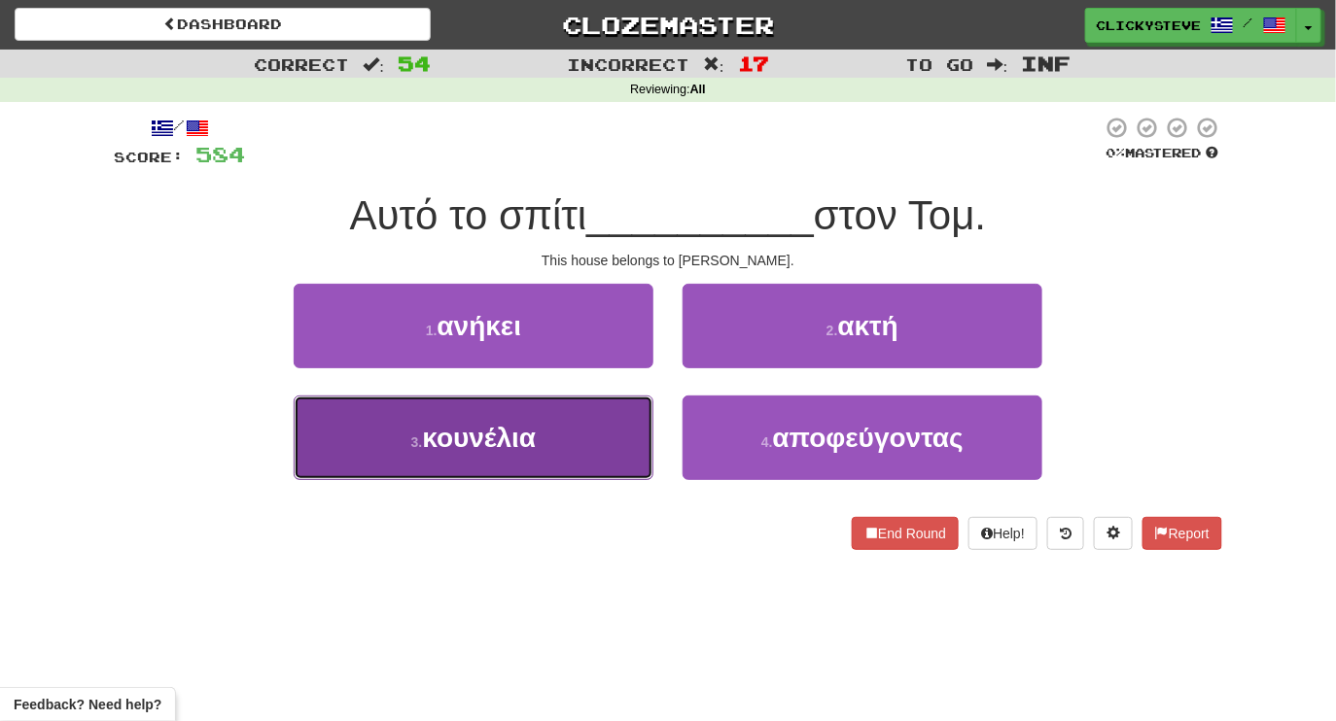
click at [581, 444] on button "3 . κουνέλια" at bounding box center [474, 438] width 360 height 85
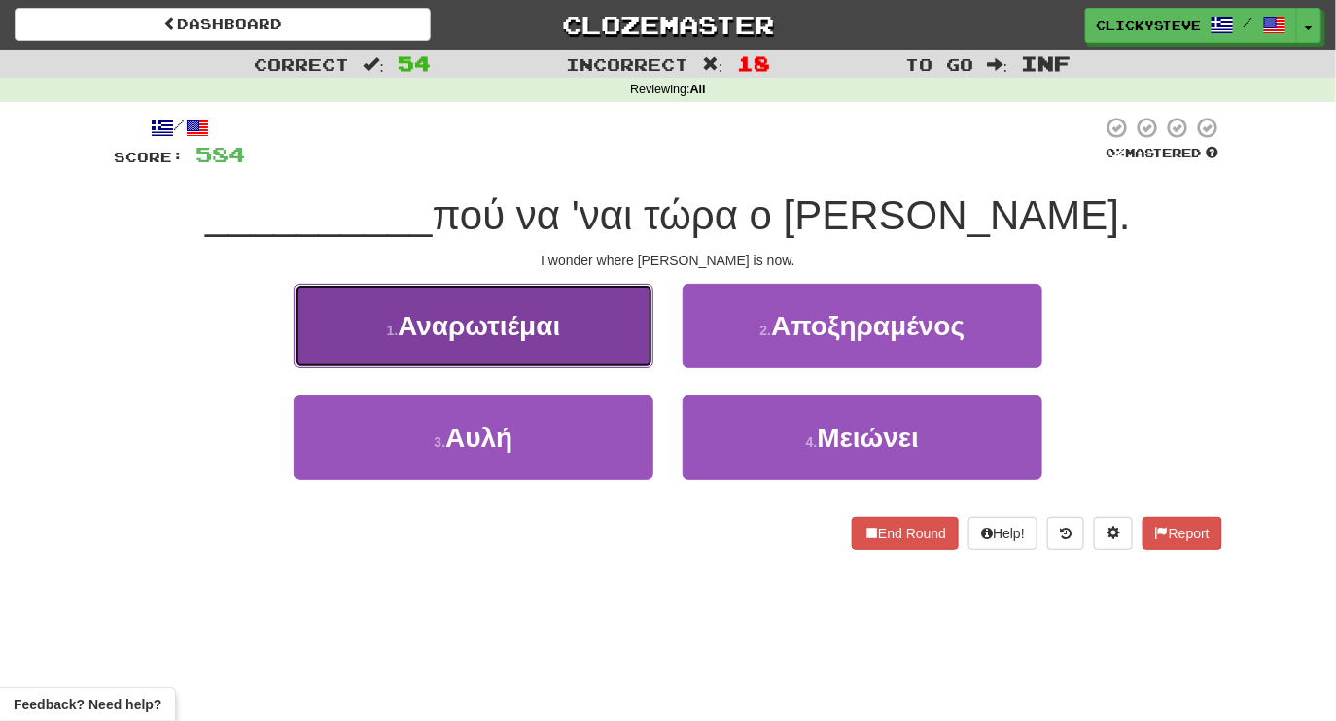
click at [584, 336] on button "1 . Αναρωτιέμαι" at bounding box center [474, 326] width 360 height 85
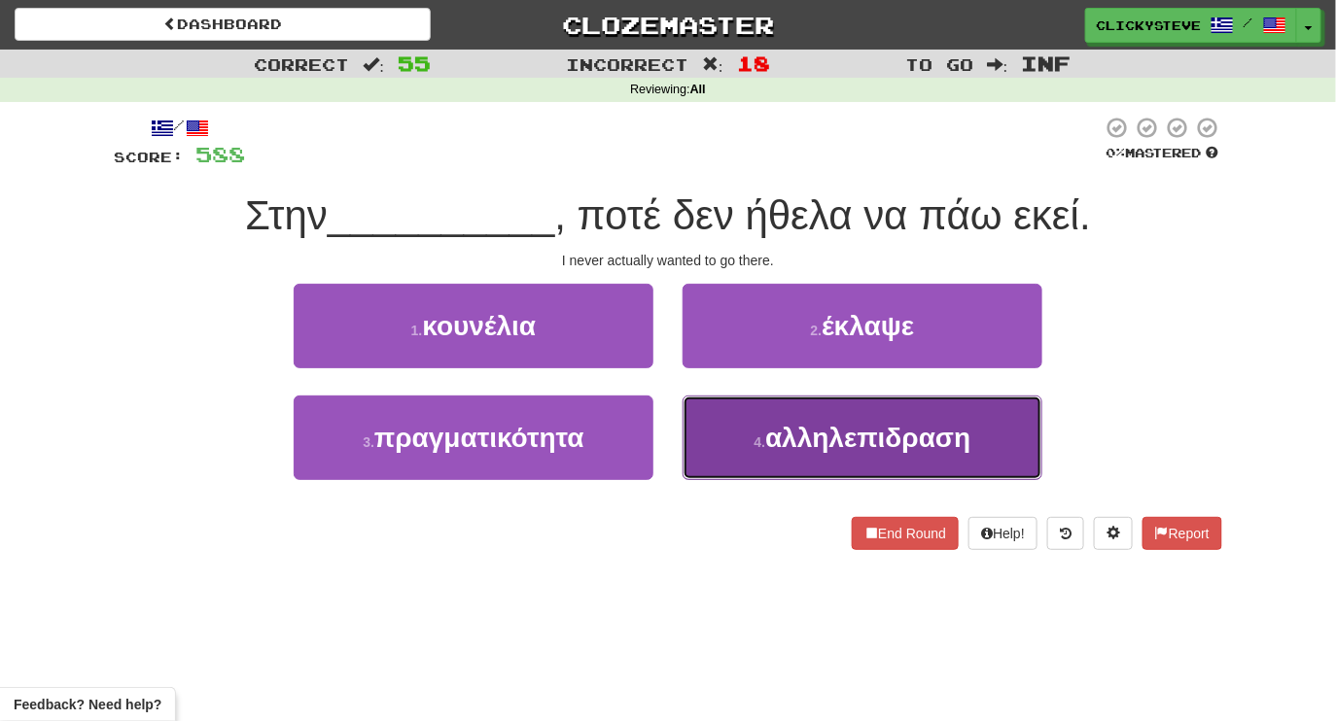
click at [785, 468] on button "4 . αλληλεπιδραση" at bounding box center [863, 438] width 360 height 85
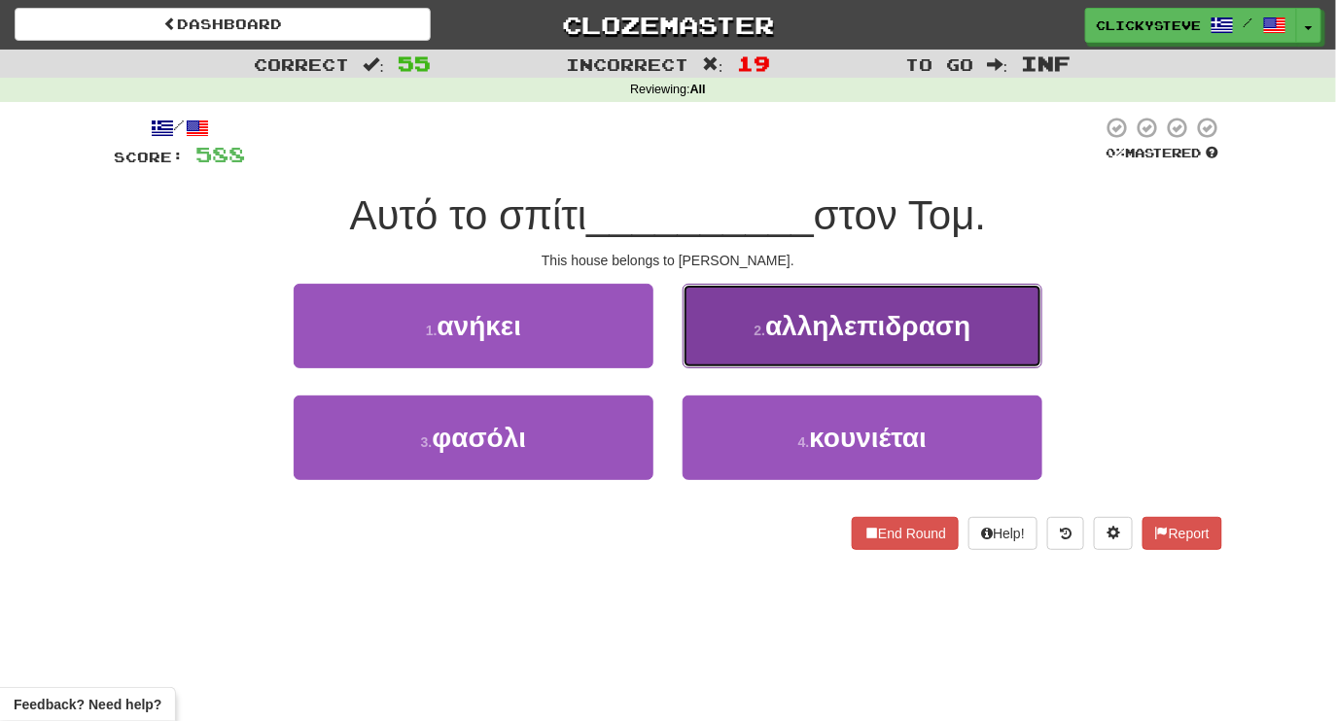
click at [739, 354] on button "2 . αλληλεπιδραση" at bounding box center [863, 326] width 360 height 85
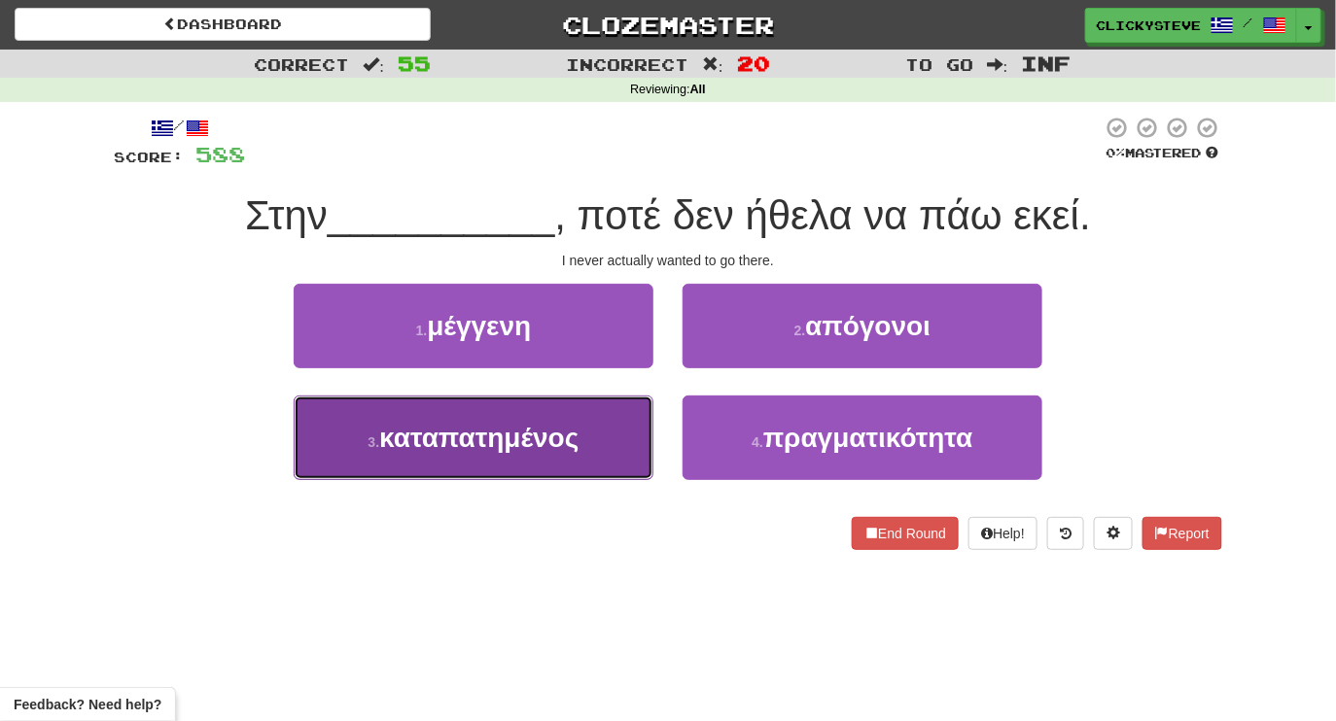
click at [598, 460] on button "3 . καταπατημένος" at bounding box center [474, 438] width 360 height 85
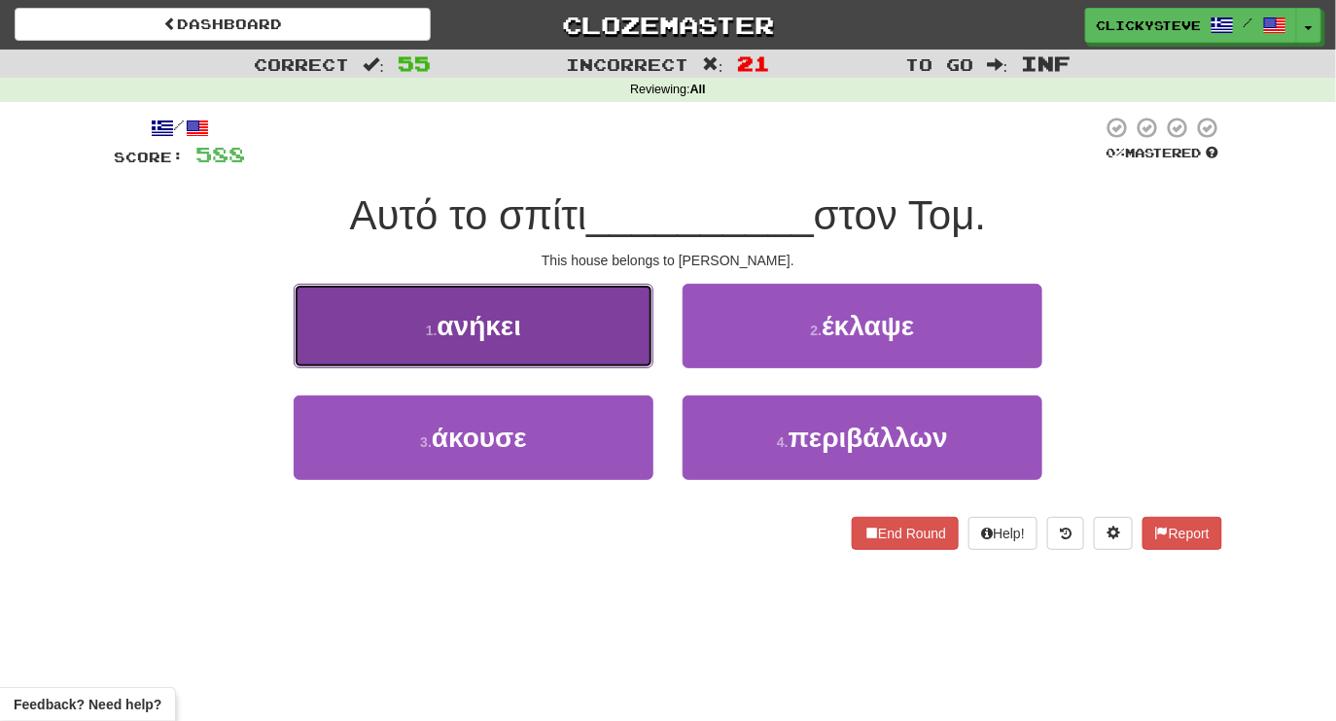
click at [592, 351] on button "1 . ανήκει" at bounding box center [474, 326] width 360 height 85
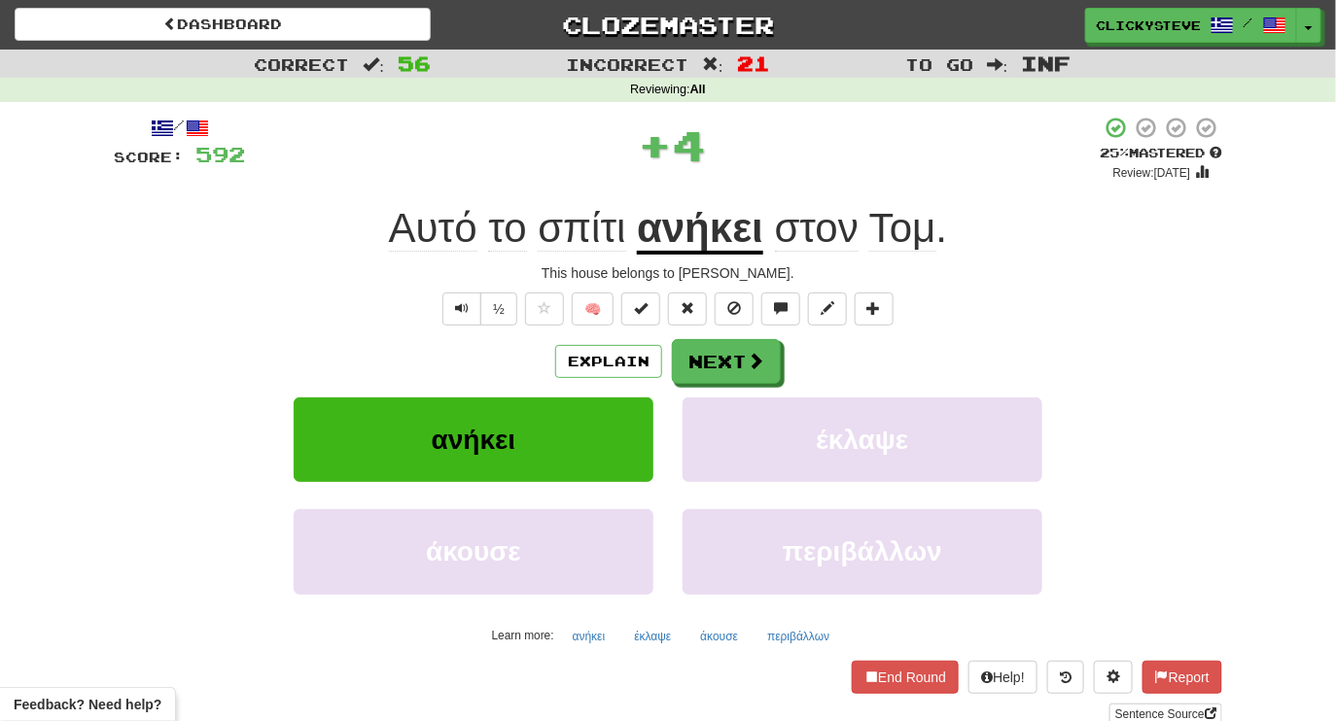
click at [720, 216] on u "ανήκει" at bounding box center [700, 230] width 126 height 50
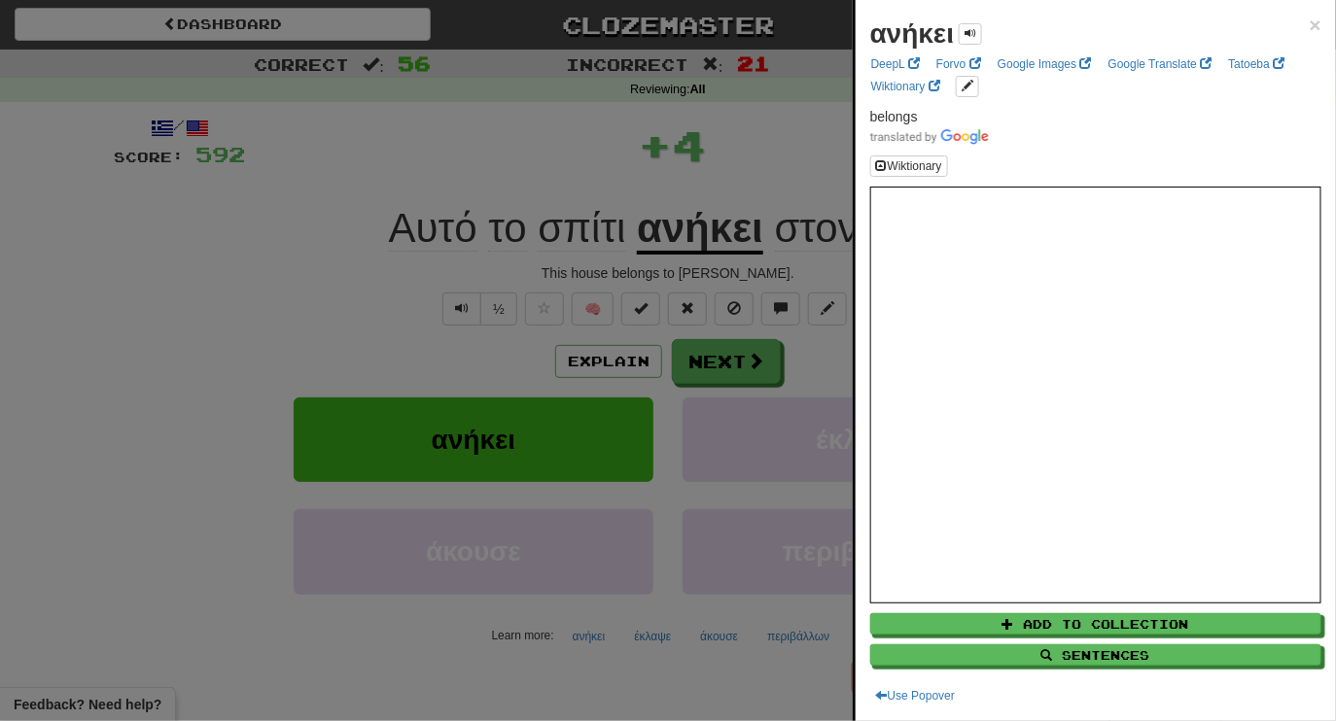
click at [286, 309] on div at bounding box center [668, 360] width 1336 height 721
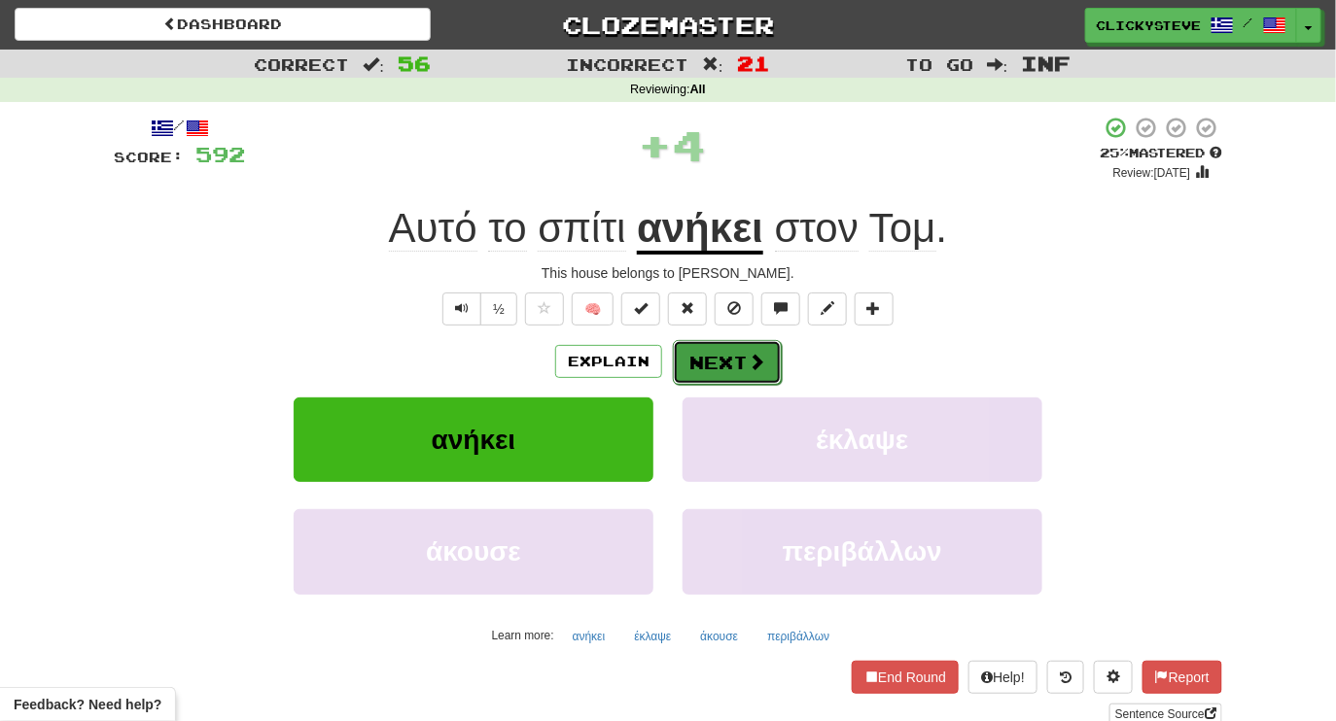
click at [748, 350] on button "Next" at bounding box center [727, 362] width 109 height 45
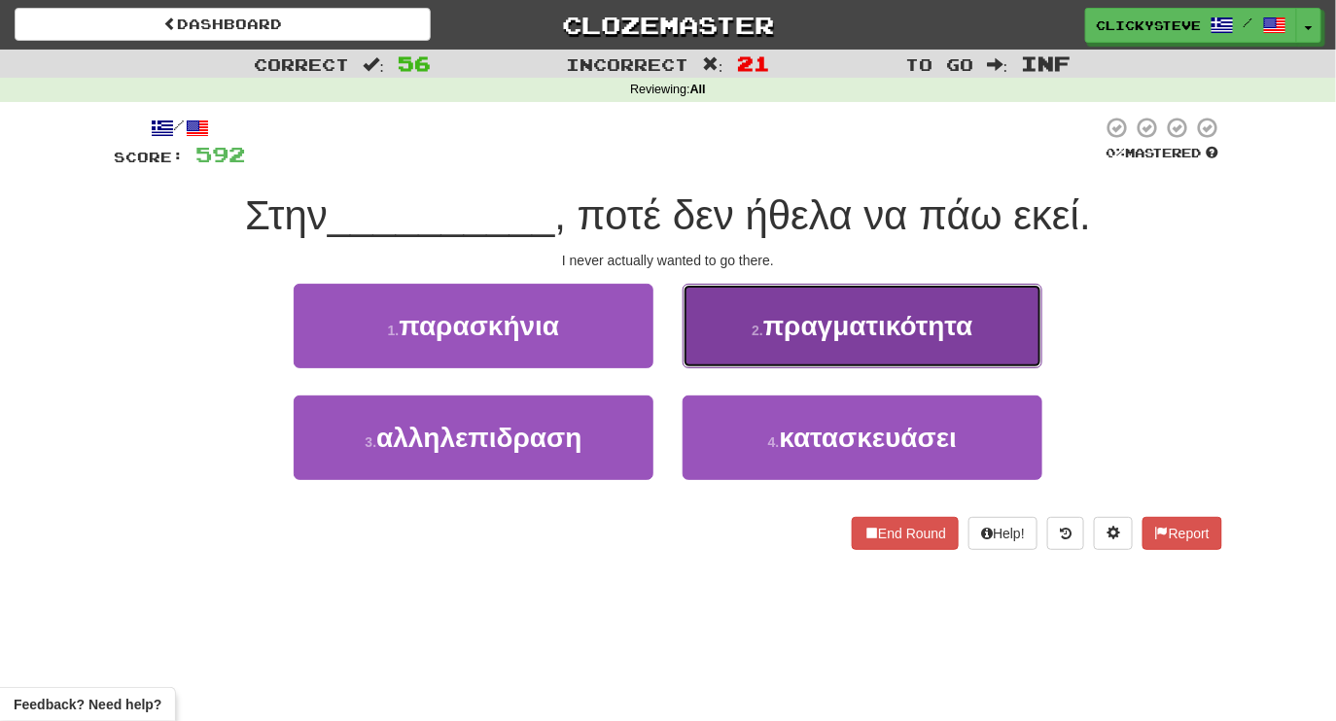
click at [789, 343] on button "2 . πραγματικότητα" at bounding box center [863, 326] width 360 height 85
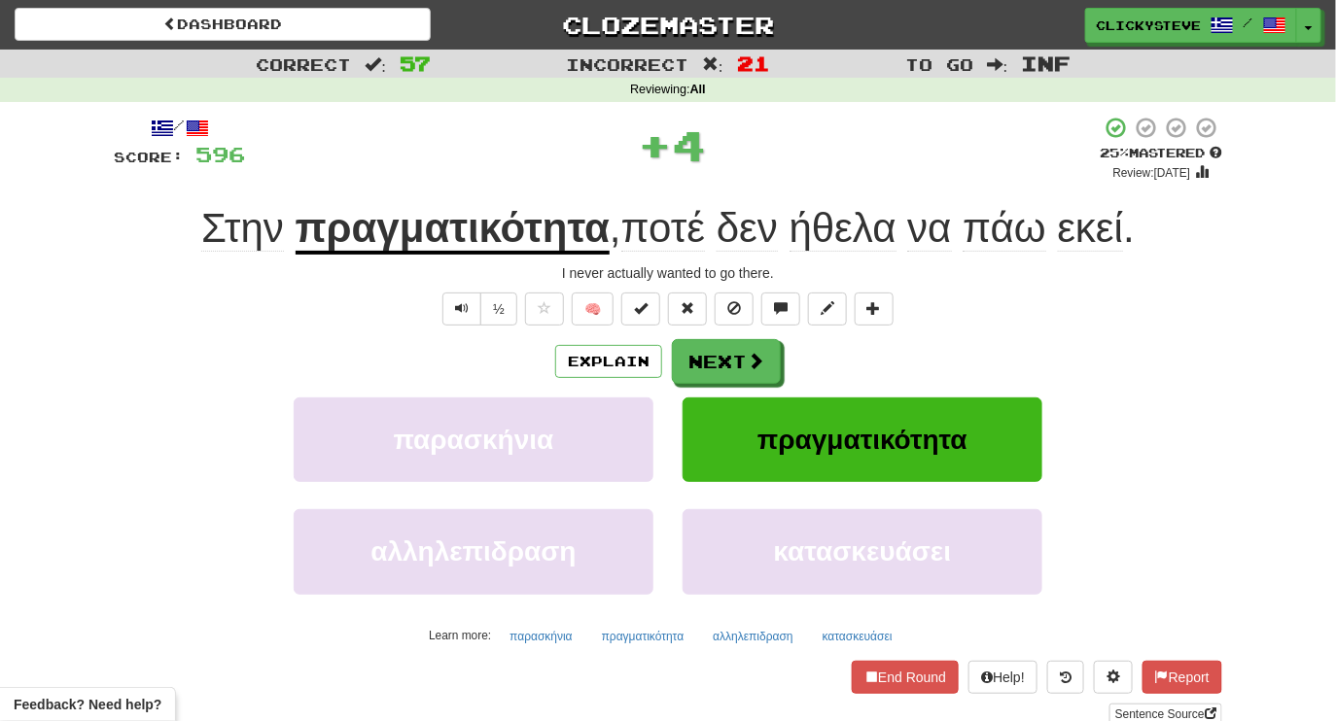
click at [538, 257] on div "/ Score: 596 + 4 25 % Mastered Review: 2025-09-17 Στην πραγματικότητα , ποτέ δε…" at bounding box center [668, 421] width 1108 height 610
click at [511, 239] on u "πραγματικότητα" at bounding box center [453, 230] width 315 height 50
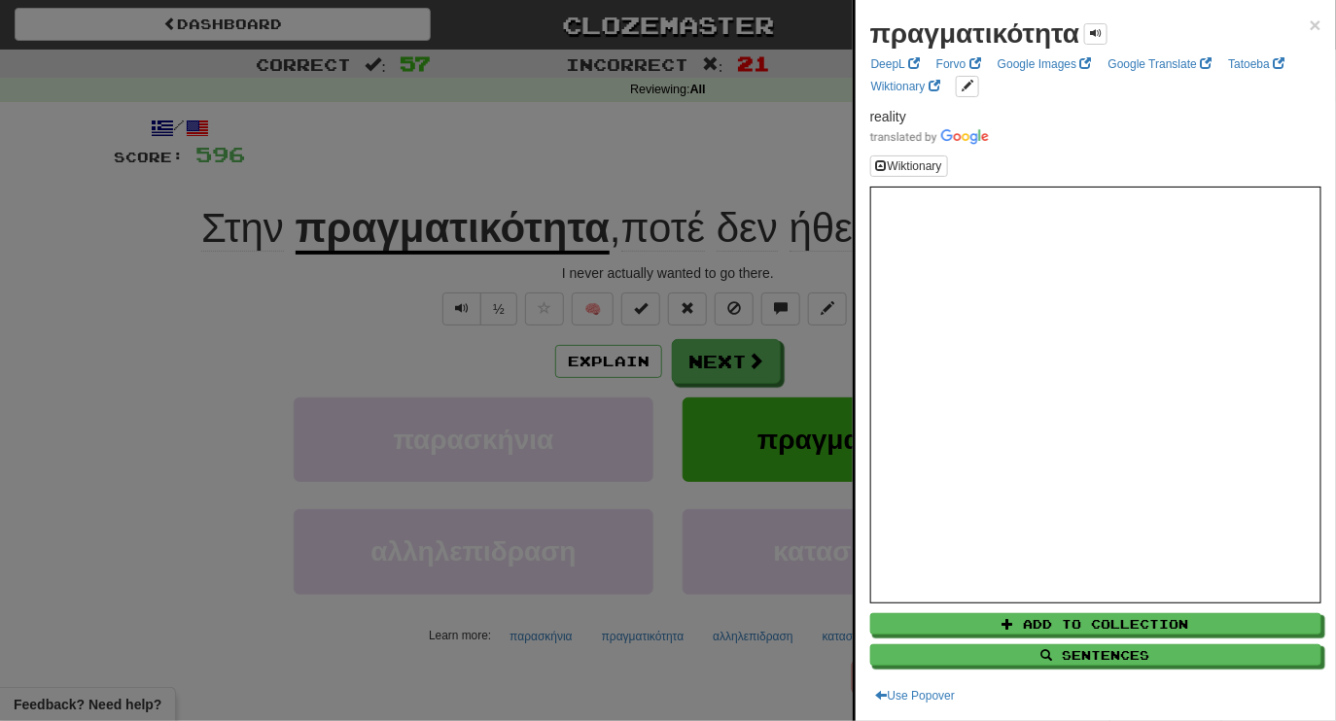
click at [186, 398] on div at bounding box center [668, 360] width 1336 height 721
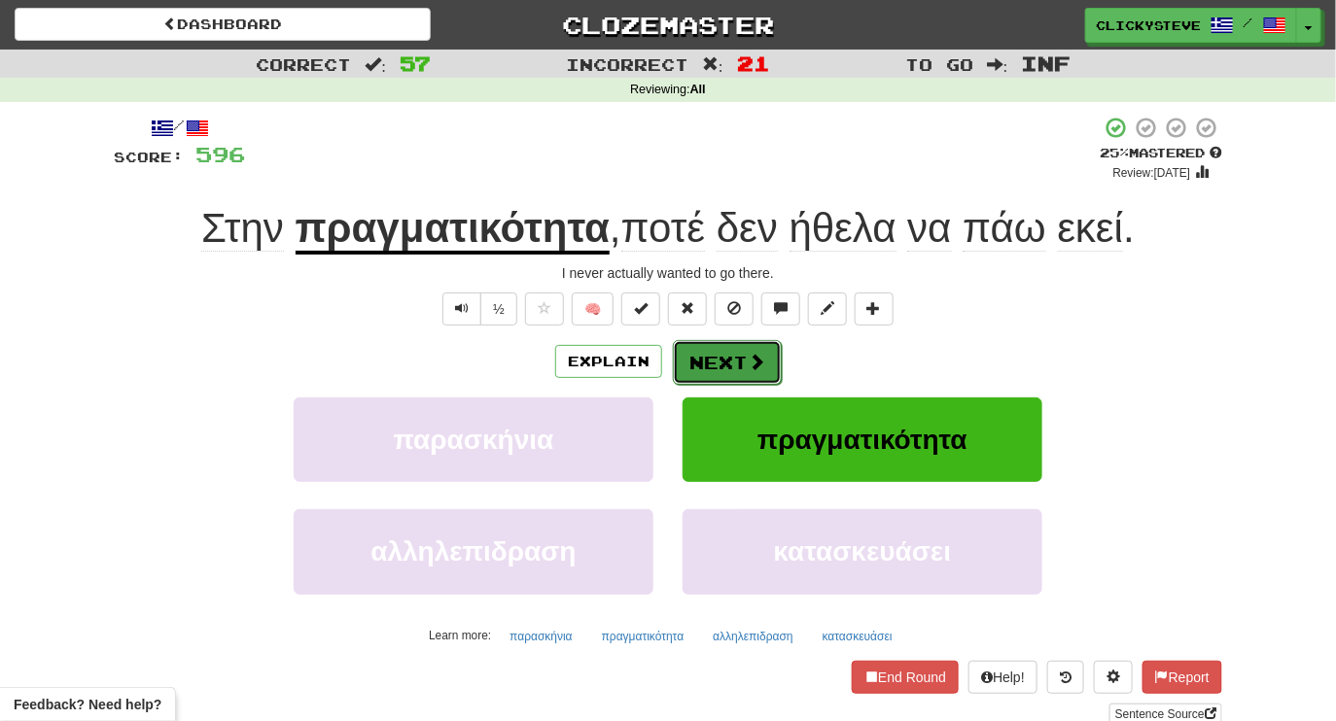
click at [731, 362] on button "Next" at bounding box center [727, 362] width 109 height 45
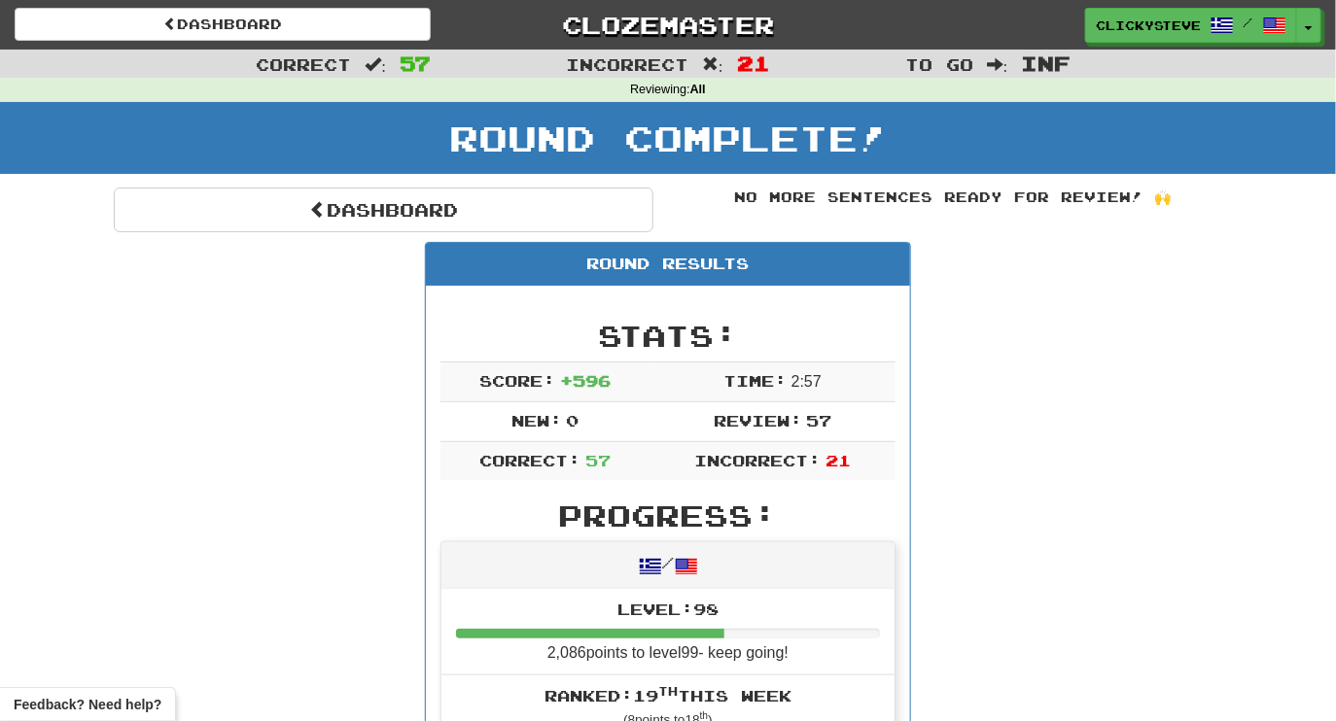
click at [730, 362] on td "Time: 2 : 57" at bounding box center [773, 382] width 246 height 40
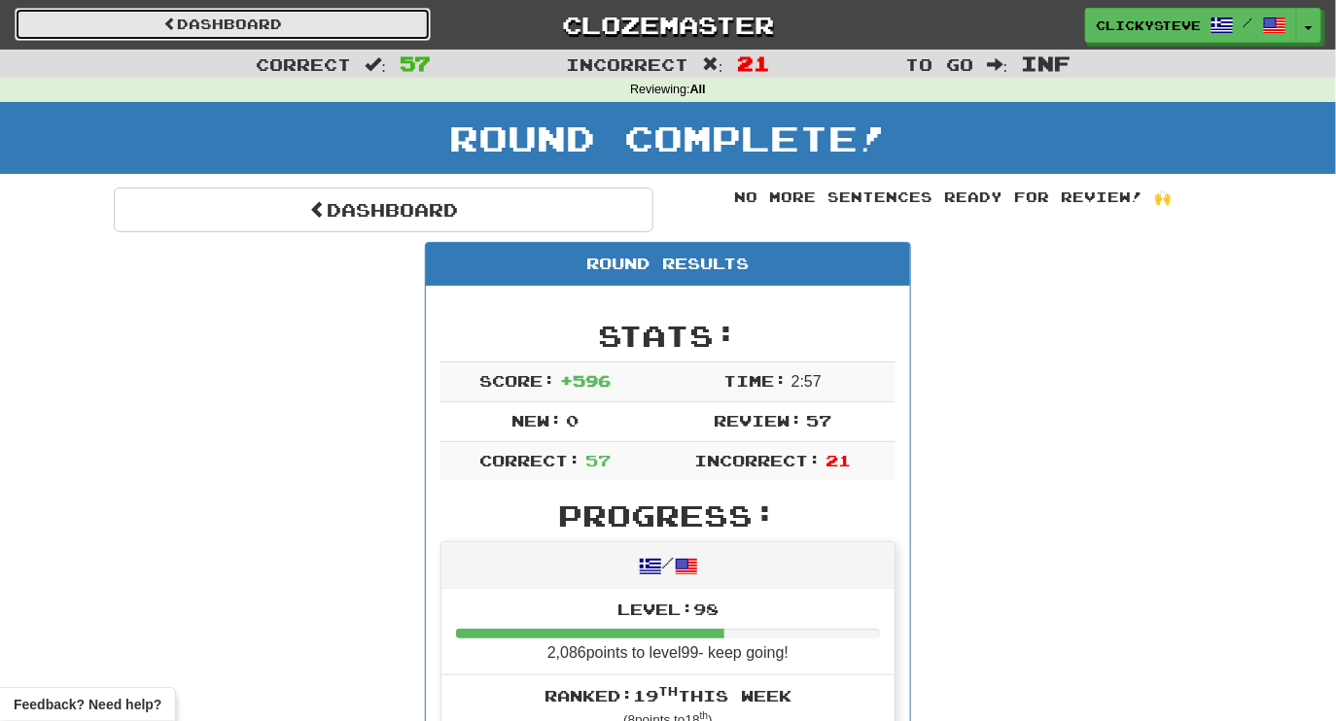
click at [301, 19] on link "Dashboard" at bounding box center [223, 24] width 416 height 33
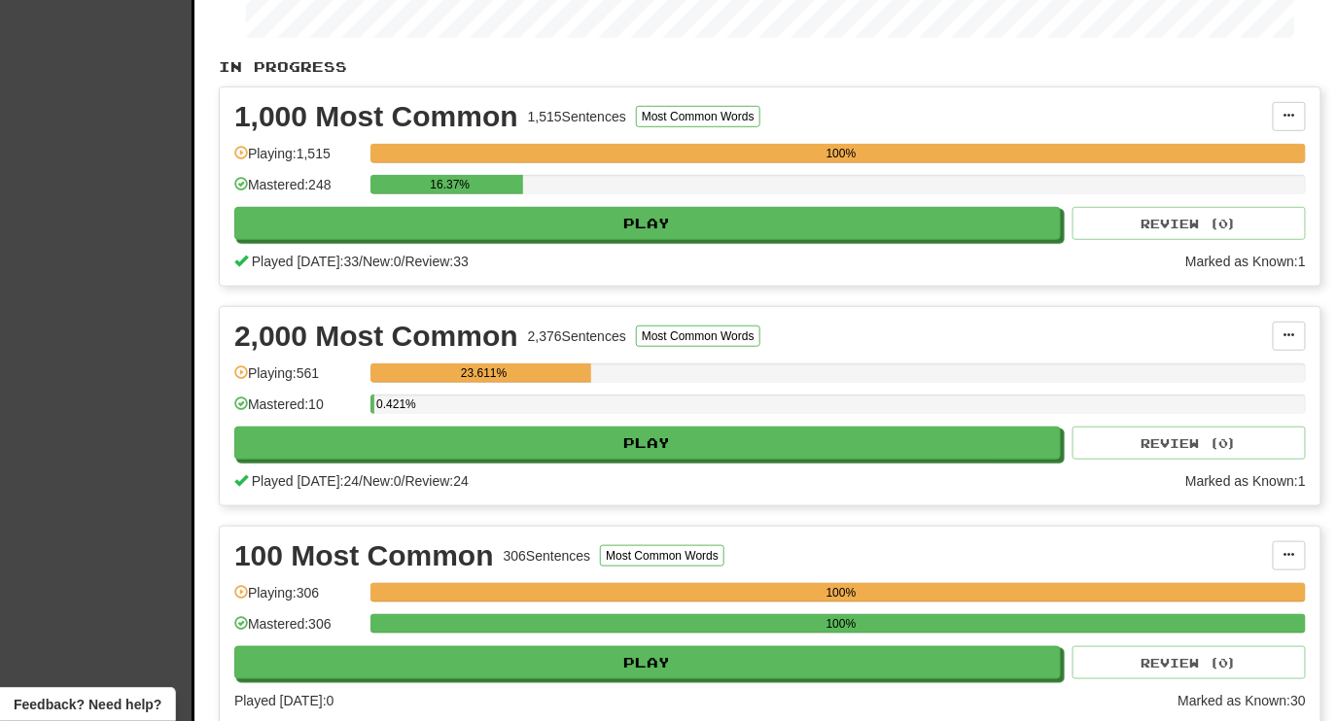
scroll to position [418, 0]
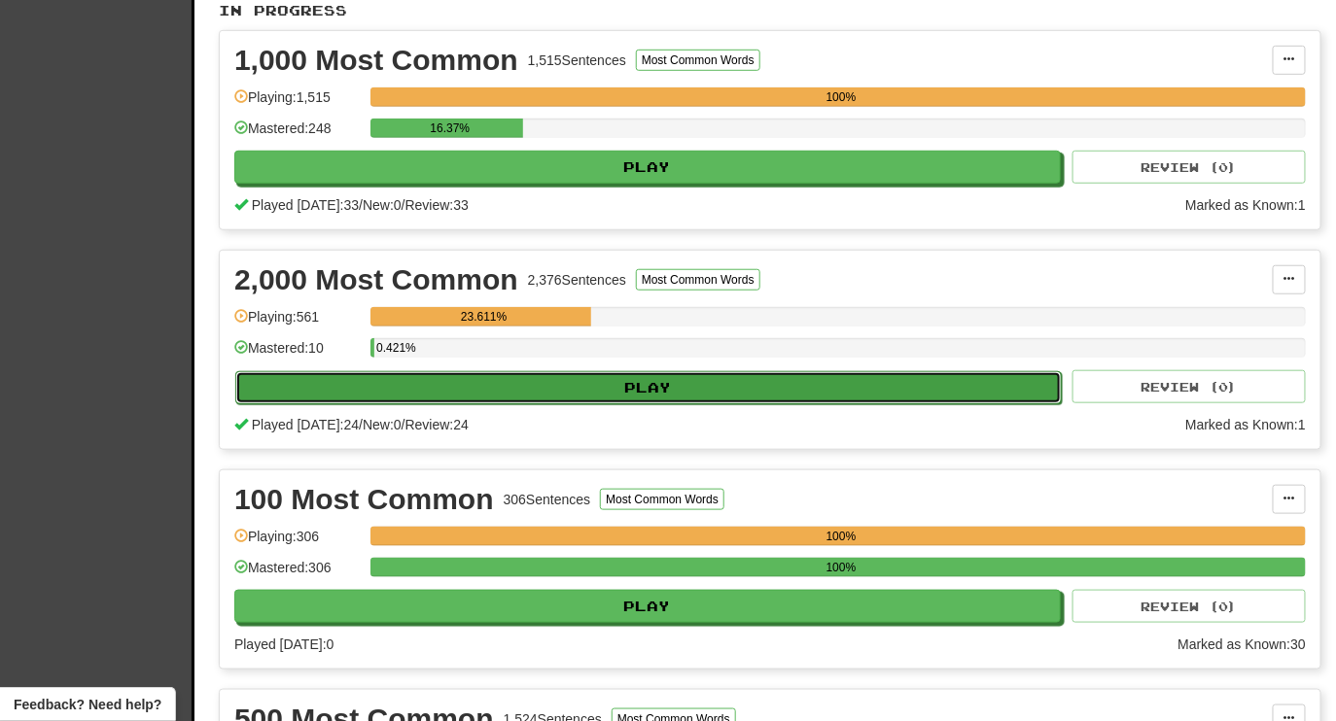
click at [670, 371] on button "Play" at bounding box center [648, 387] width 826 height 33
select select "********"
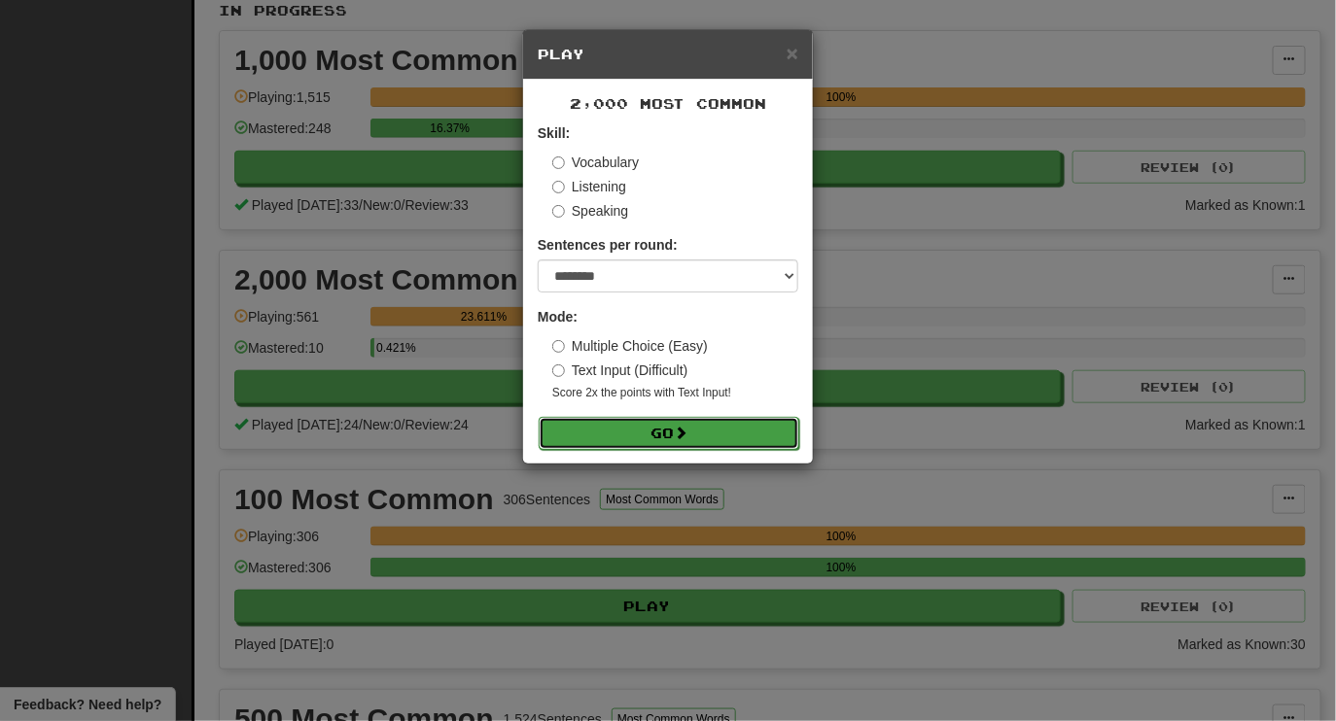
click at [669, 425] on button "Go" at bounding box center [669, 433] width 261 height 33
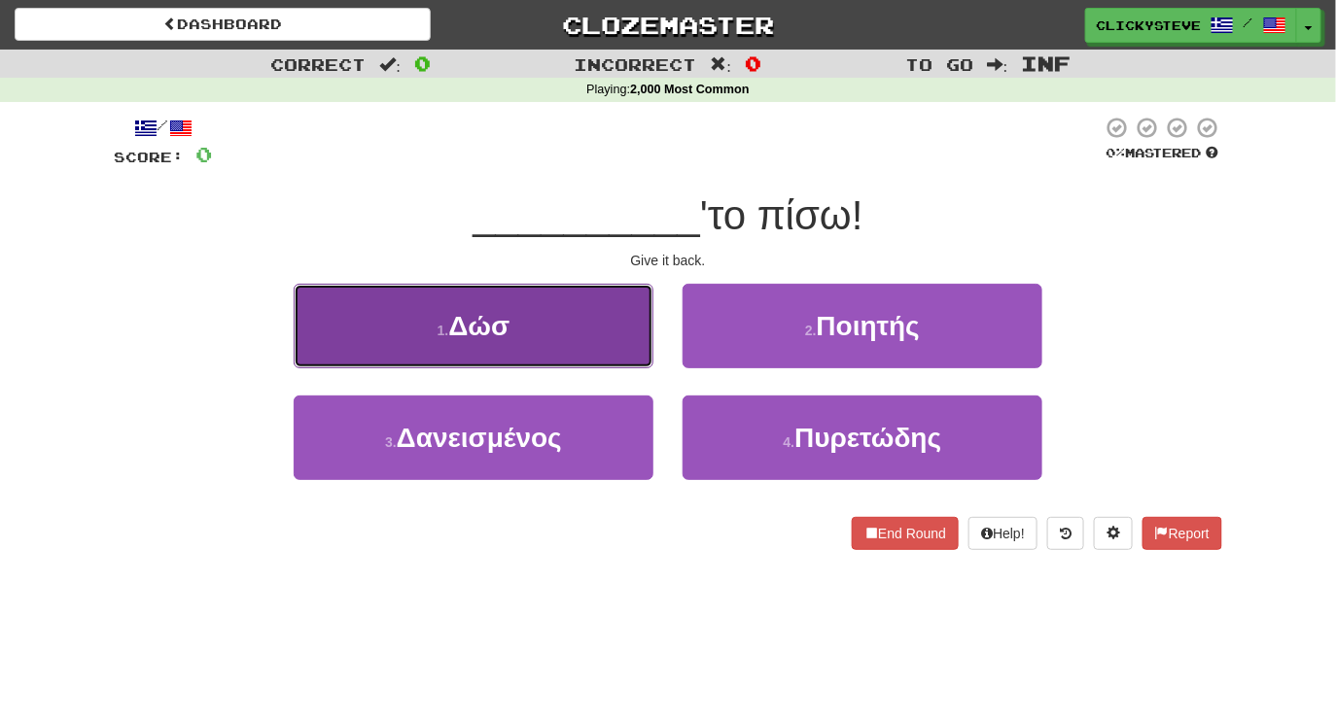
click at [586, 317] on button "1 . Δώσ" at bounding box center [474, 326] width 360 height 85
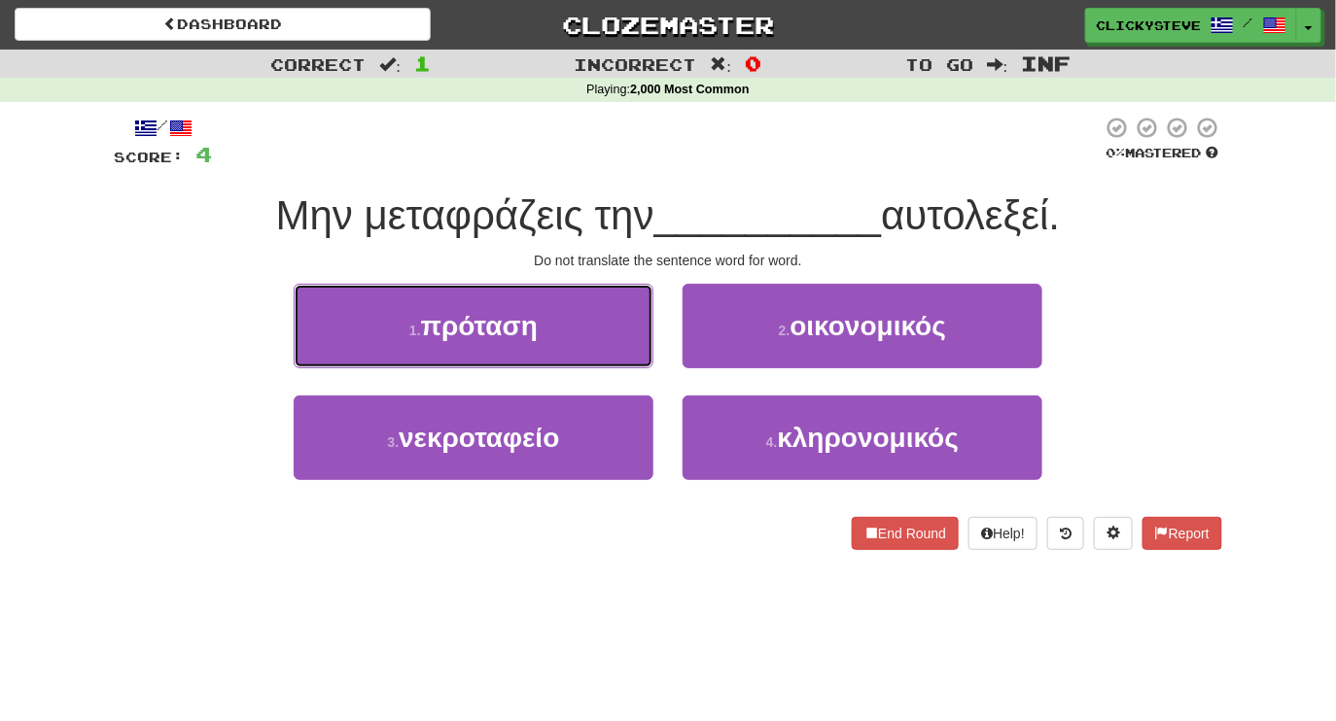
click at [586, 317] on button "1 . πρόταση" at bounding box center [474, 326] width 360 height 85
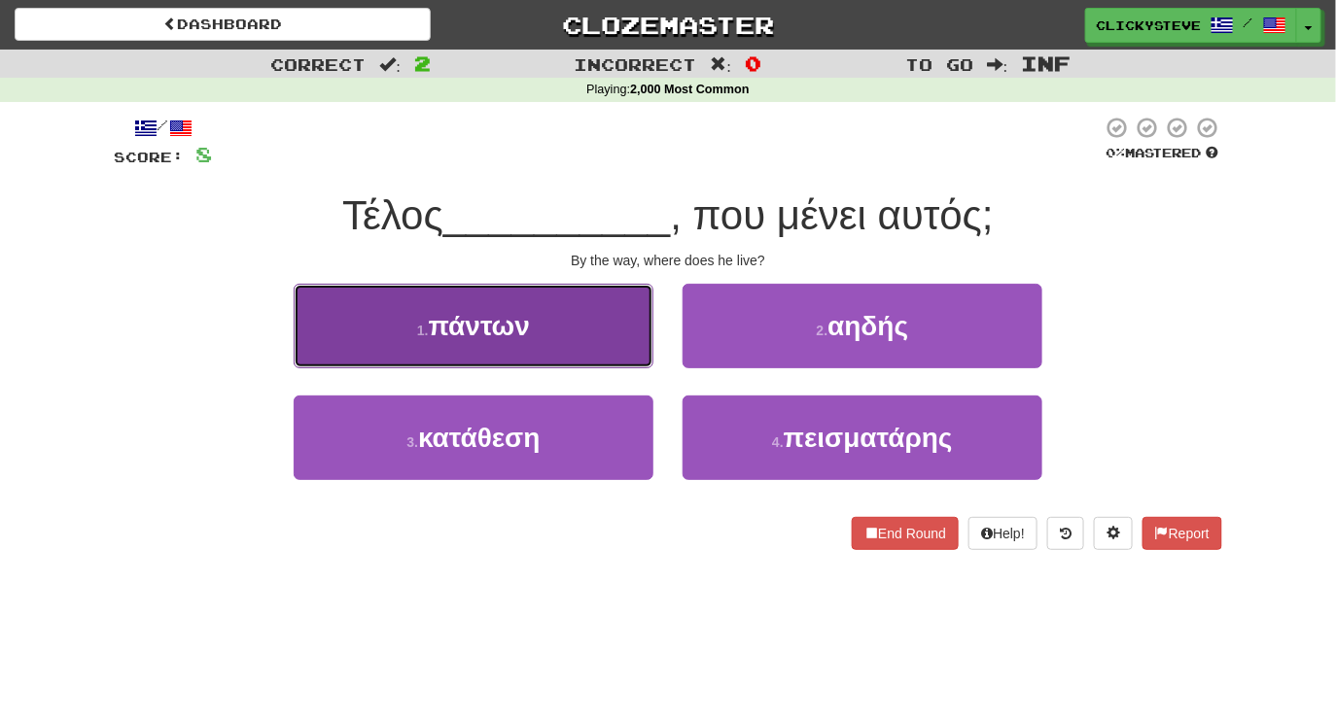
click at [617, 326] on button "1 . πάντων" at bounding box center [474, 326] width 360 height 85
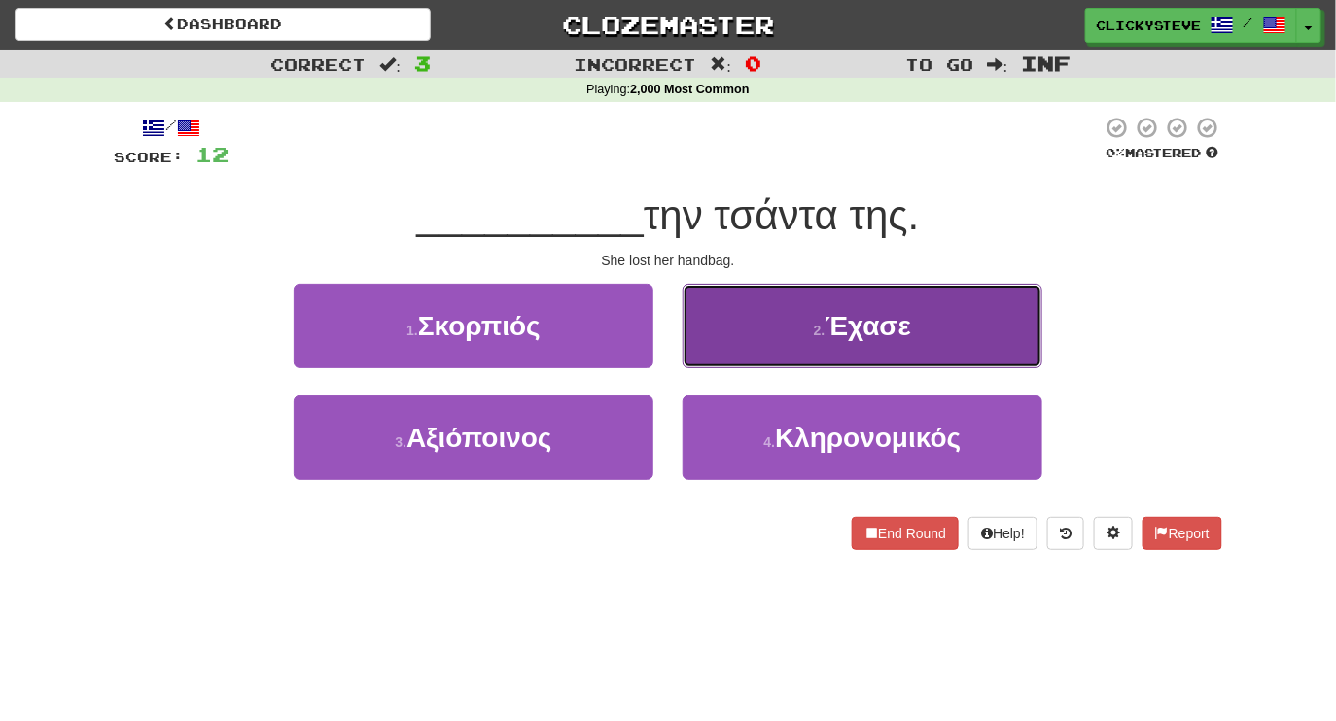
click at [756, 333] on button "2 . Έχασε" at bounding box center [863, 326] width 360 height 85
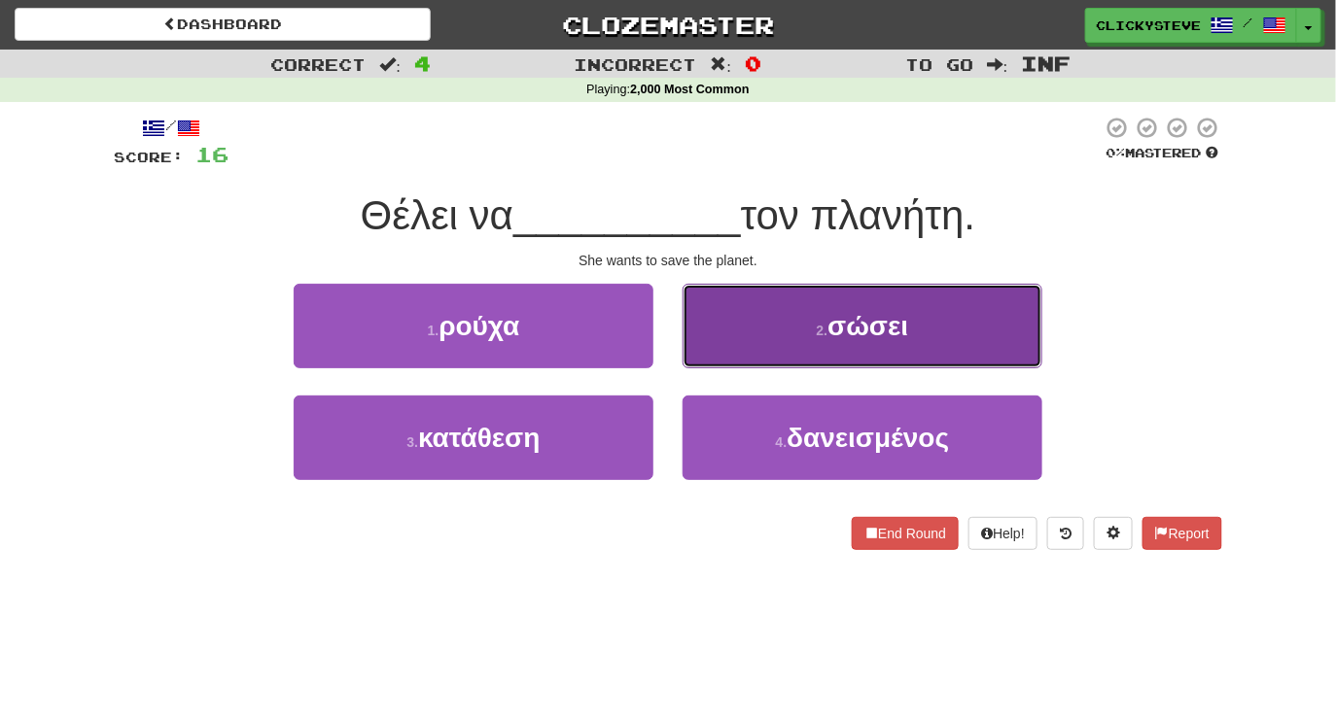
click at [732, 300] on button "2 . σώσει" at bounding box center [863, 326] width 360 height 85
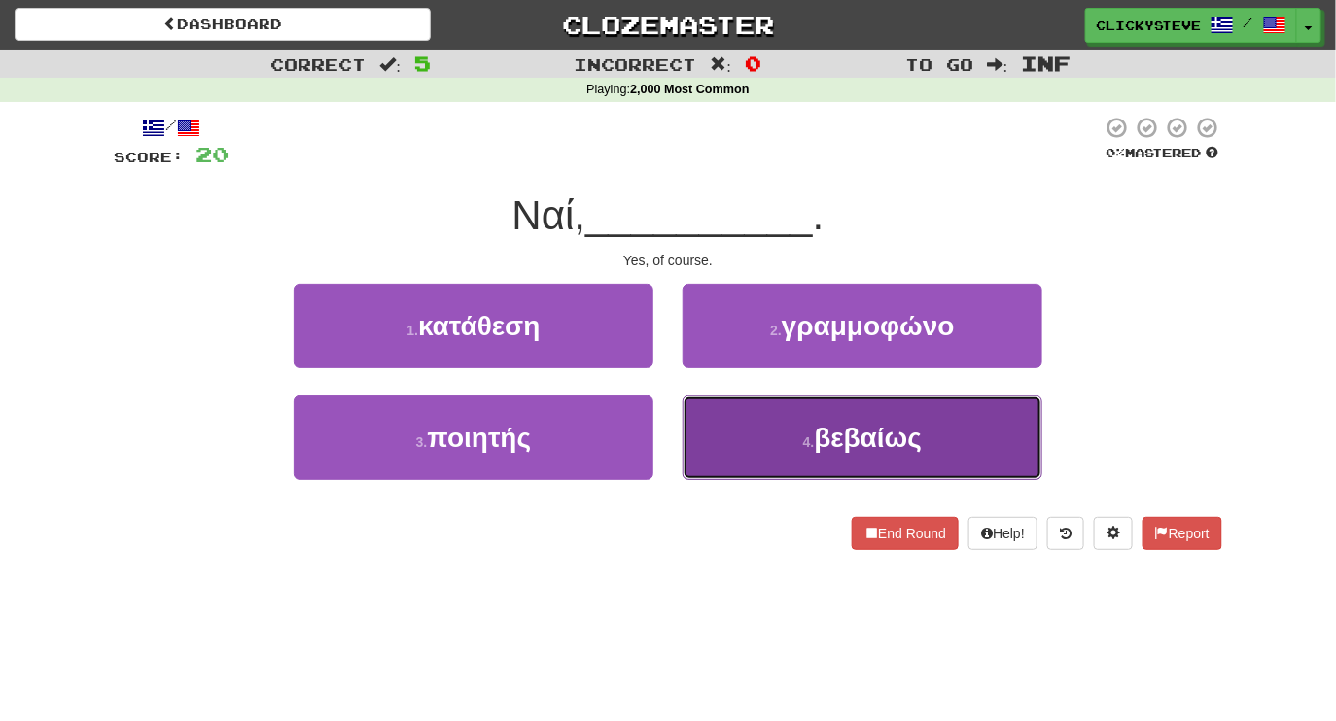
click at [749, 456] on button "4 . βεβαίως" at bounding box center [863, 438] width 360 height 85
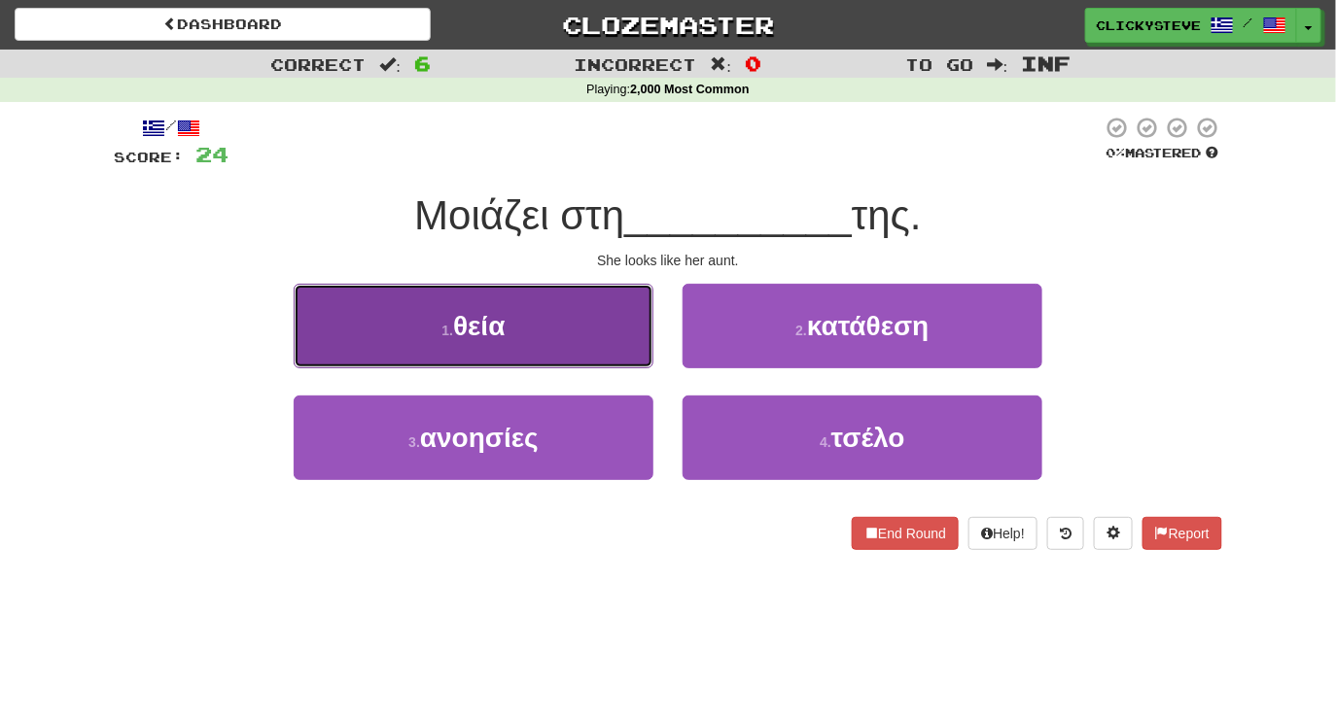
click at [560, 353] on button "1 . θεία" at bounding box center [474, 326] width 360 height 85
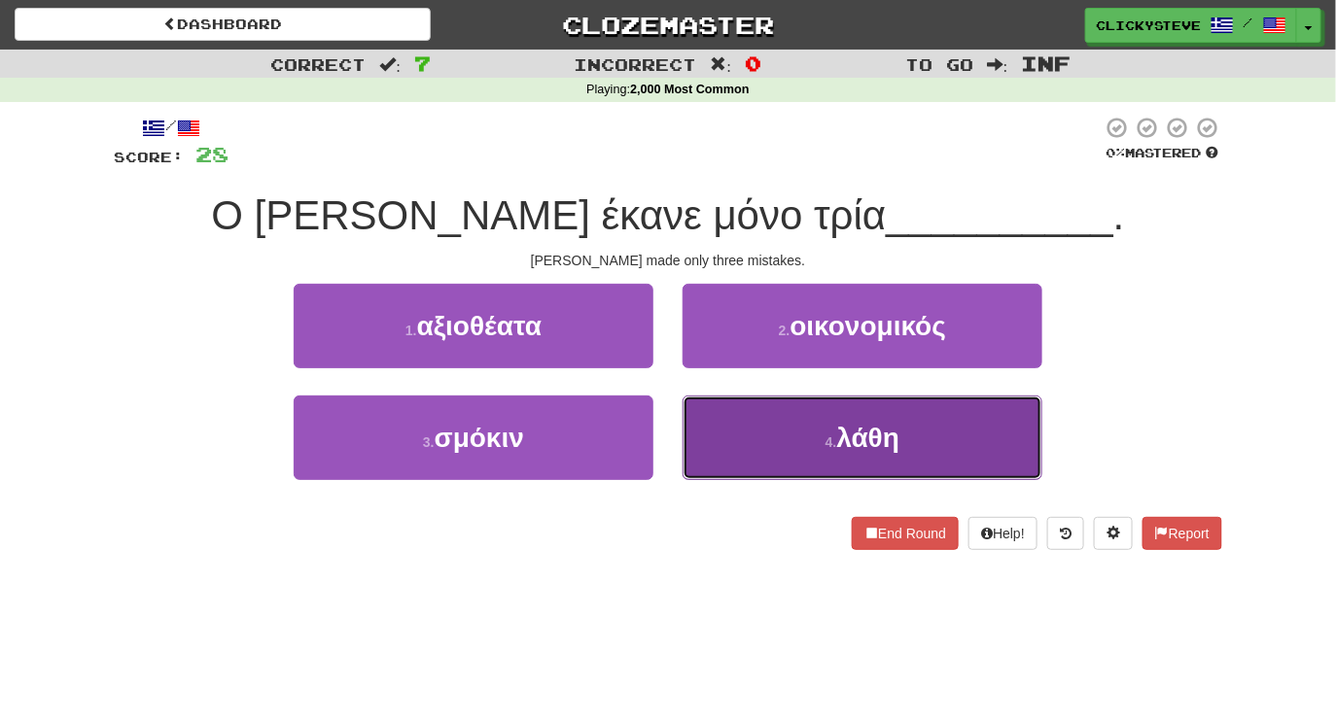
click at [722, 432] on button "4 . λάθη" at bounding box center [863, 438] width 360 height 85
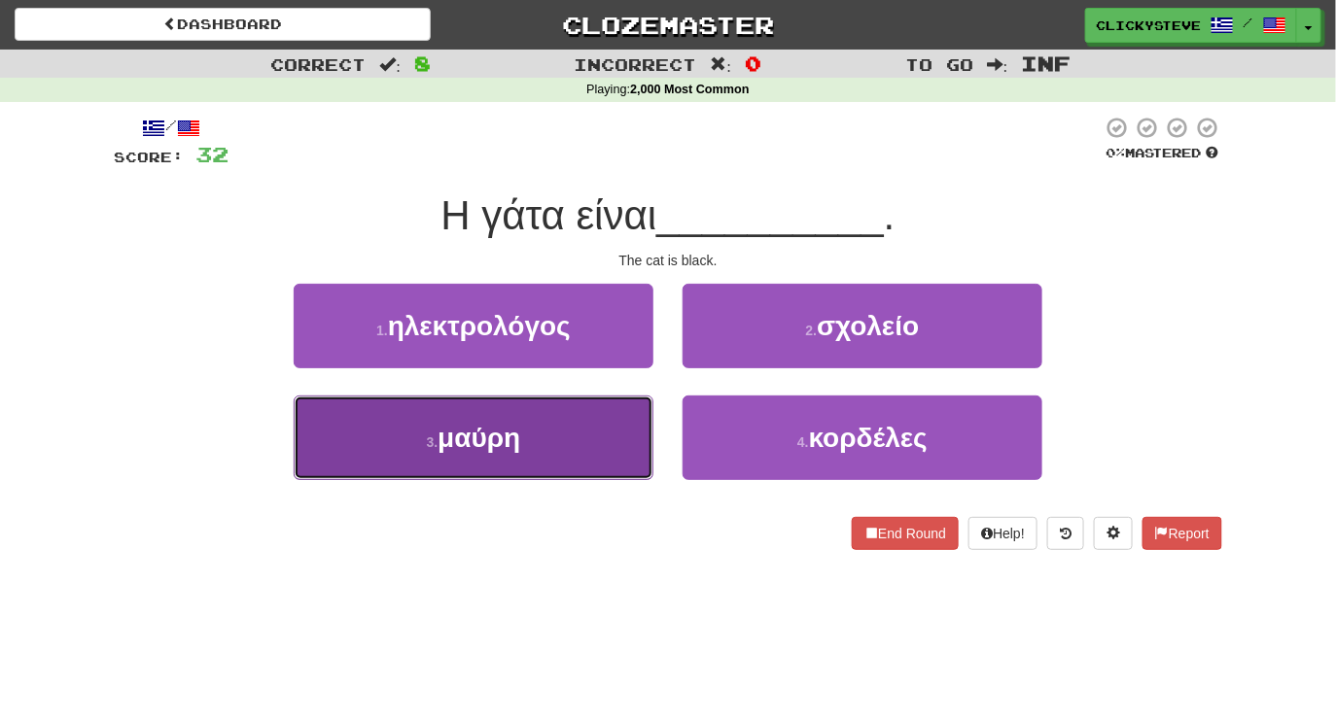
click at [561, 445] on button "3 . μαύρη" at bounding box center [474, 438] width 360 height 85
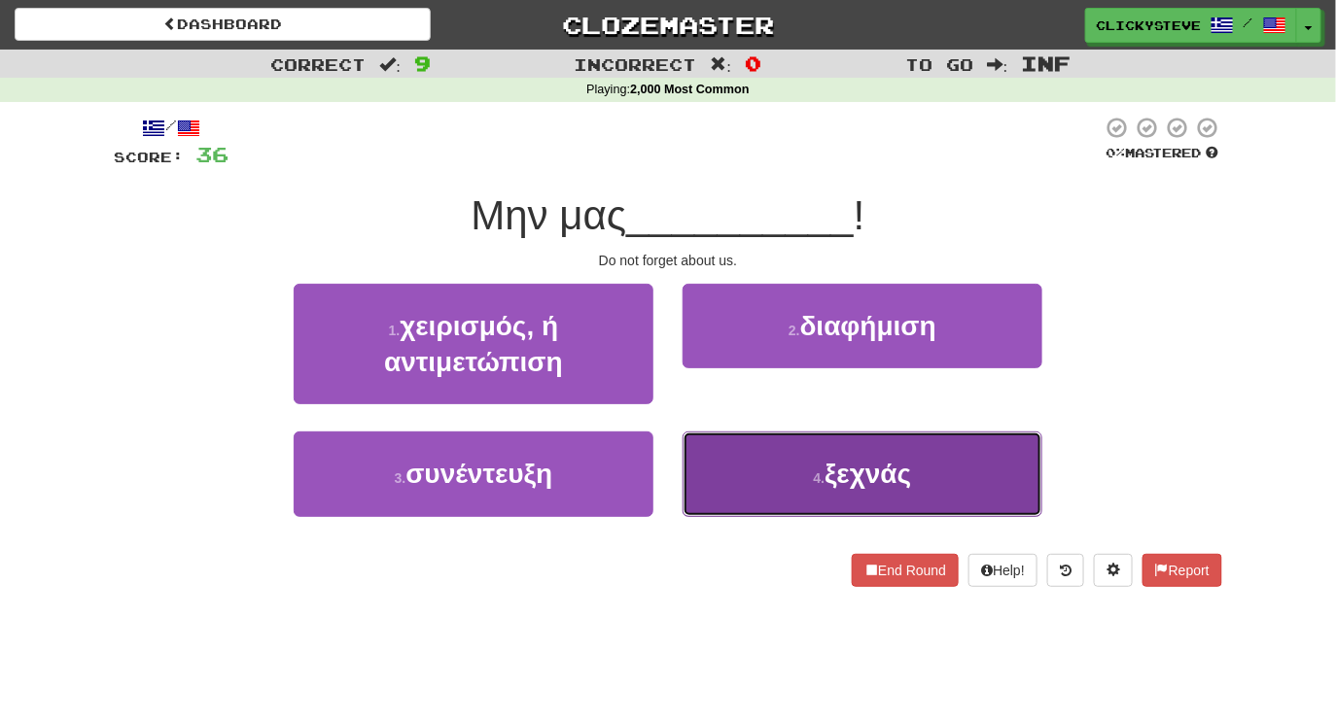
click at [783, 478] on button "4 . ξεχνάς" at bounding box center [863, 474] width 360 height 85
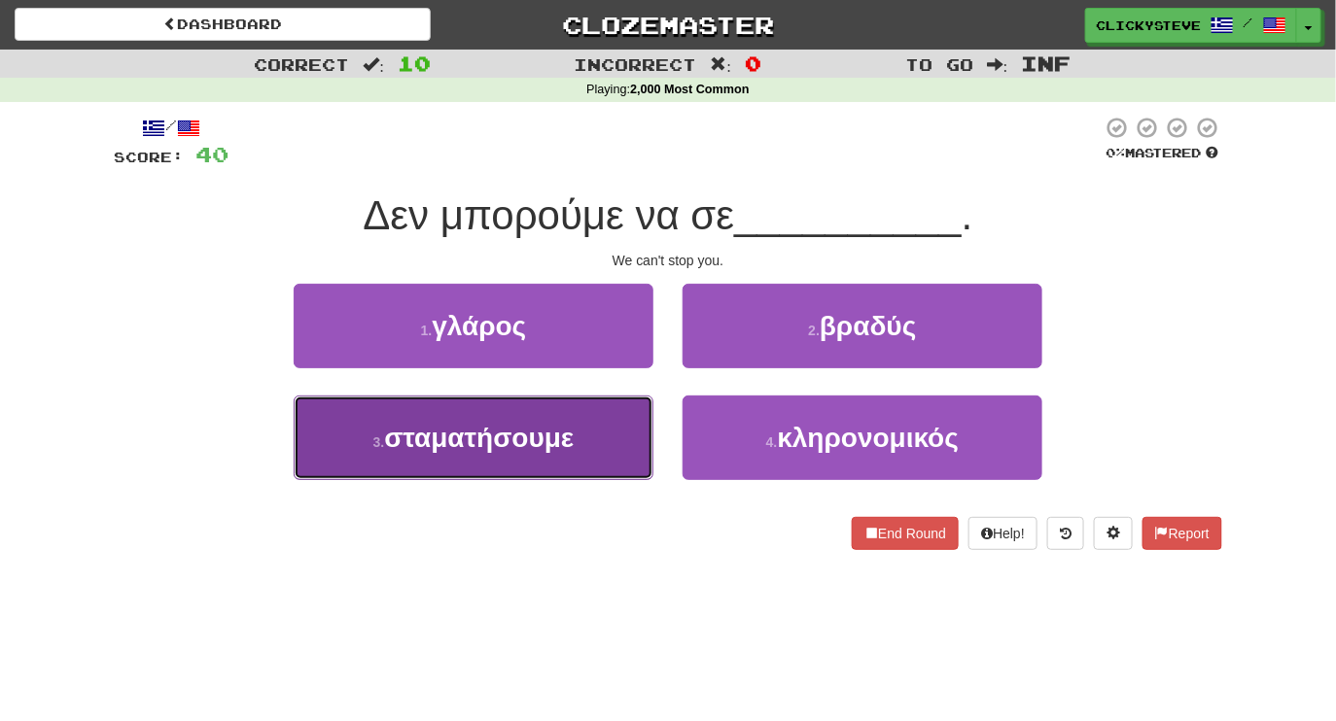
click at [579, 471] on button "3 . σταματήσουμε" at bounding box center [474, 438] width 360 height 85
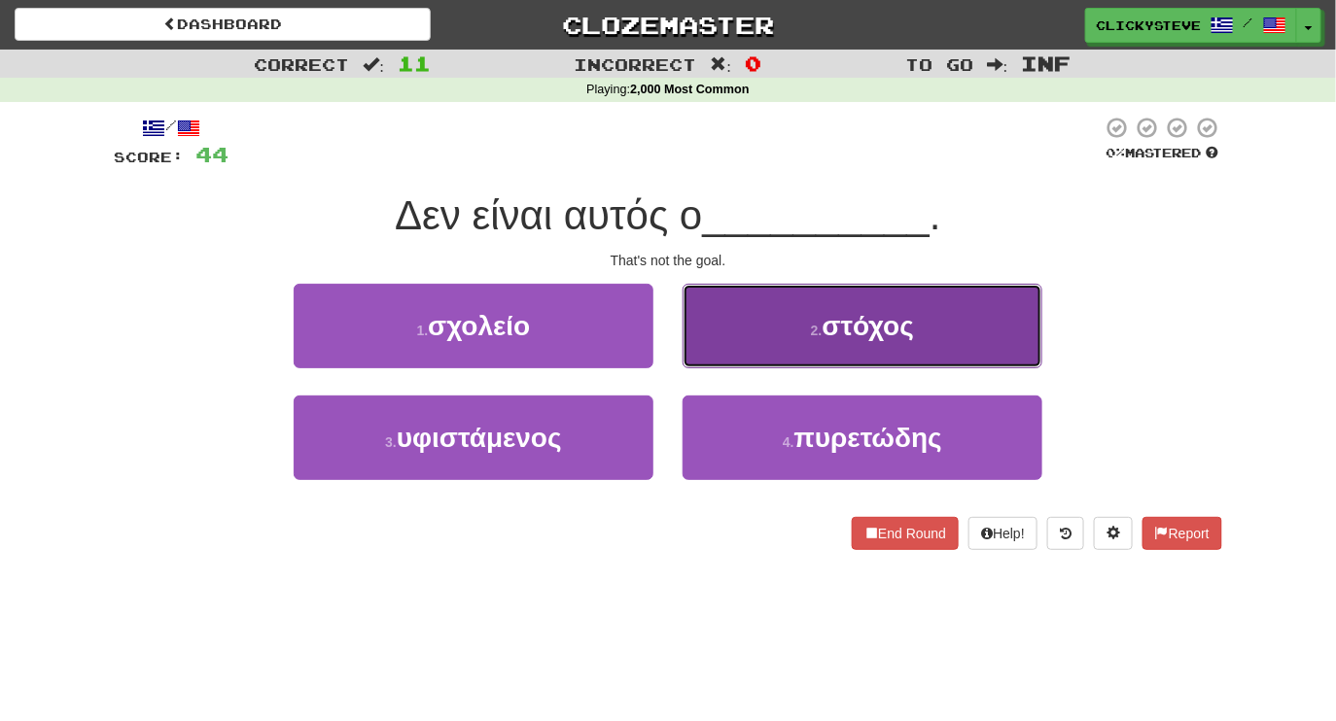
click at [768, 348] on button "2 . στόχος" at bounding box center [863, 326] width 360 height 85
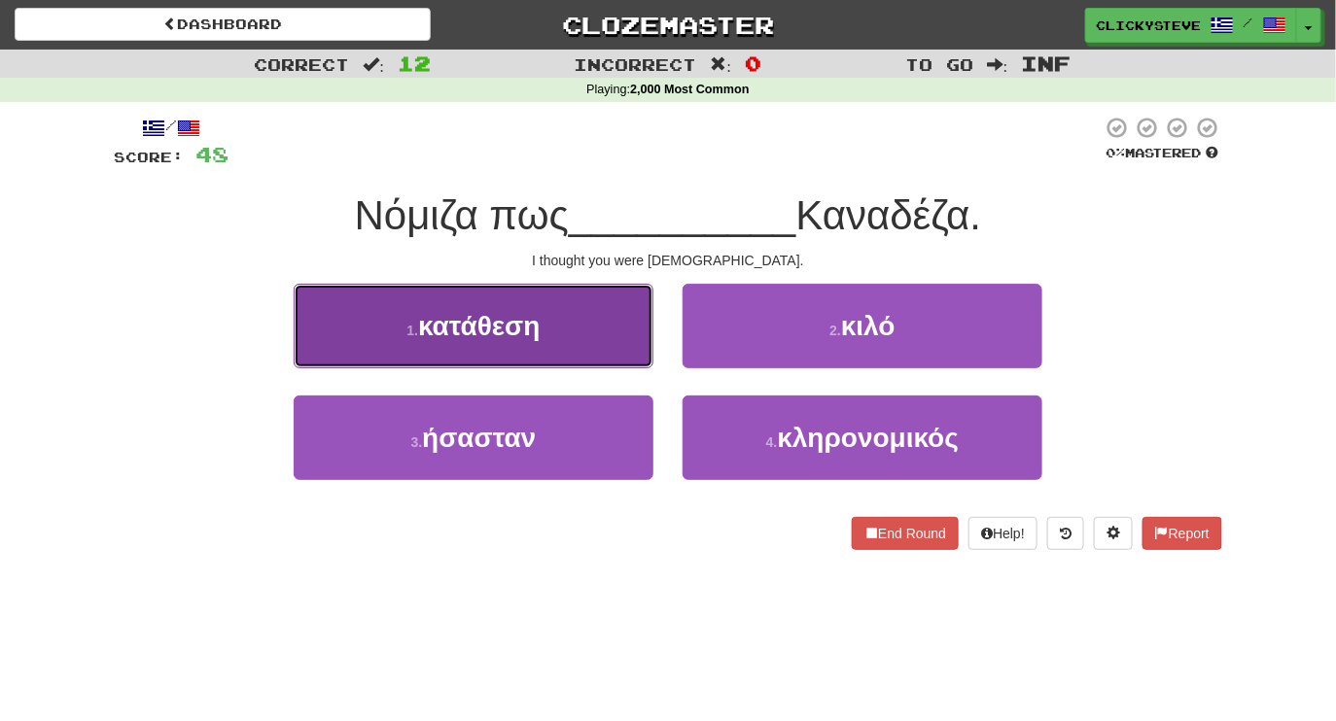
click at [586, 344] on button "1 . κατάθεση" at bounding box center [474, 326] width 360 height 85
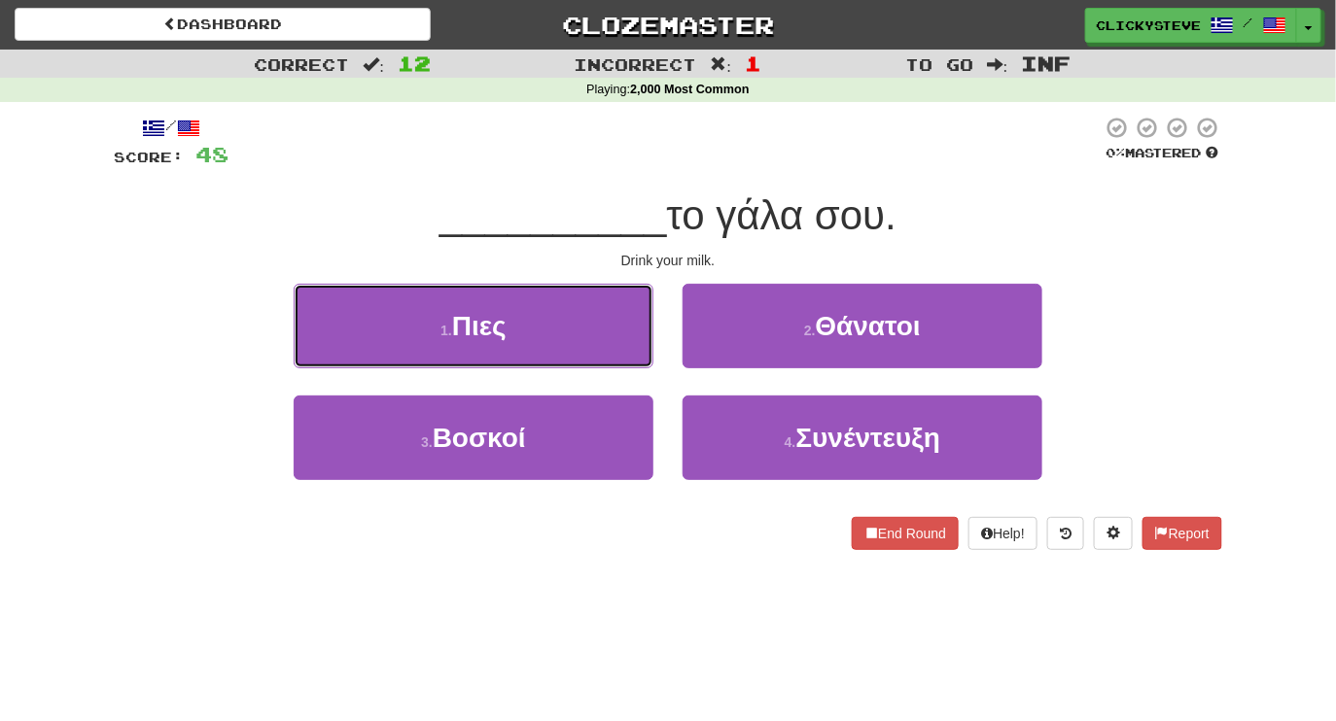
click at [586, 344] on button "1 . Πιες" at bounding box center [474, 326] width 360 height 85
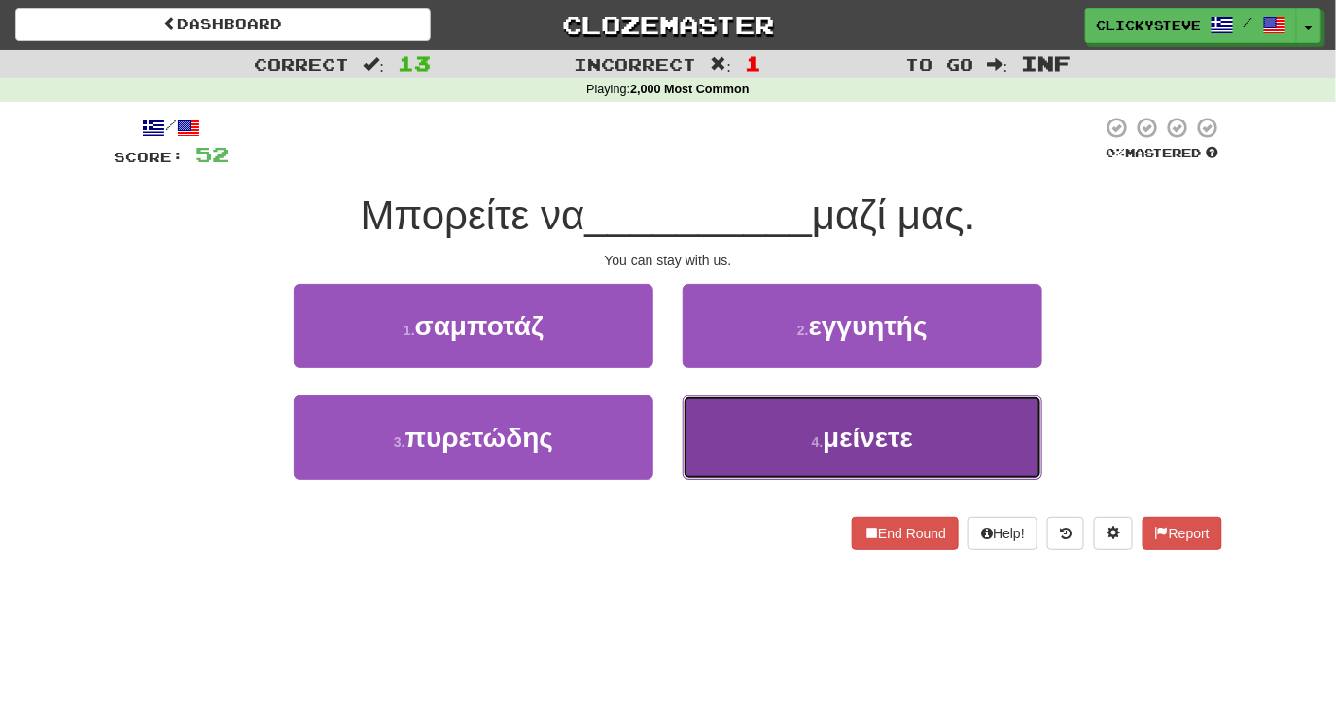
click at [768, 445] on button "4 . μείνετε" at bounding box center [863, 438] width 360 height 85
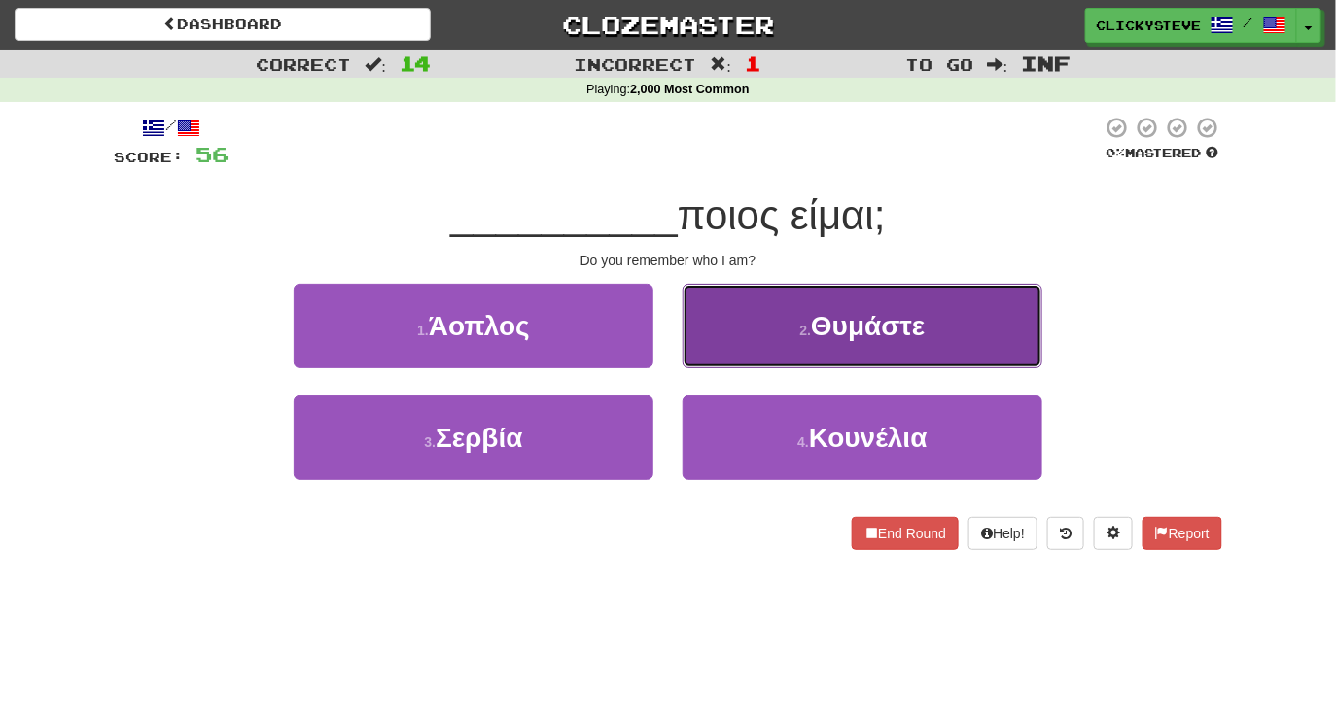
click at [795, 346] on button "2 . Θυμάστε" at bounding box center [863, 326] width 360 height 85
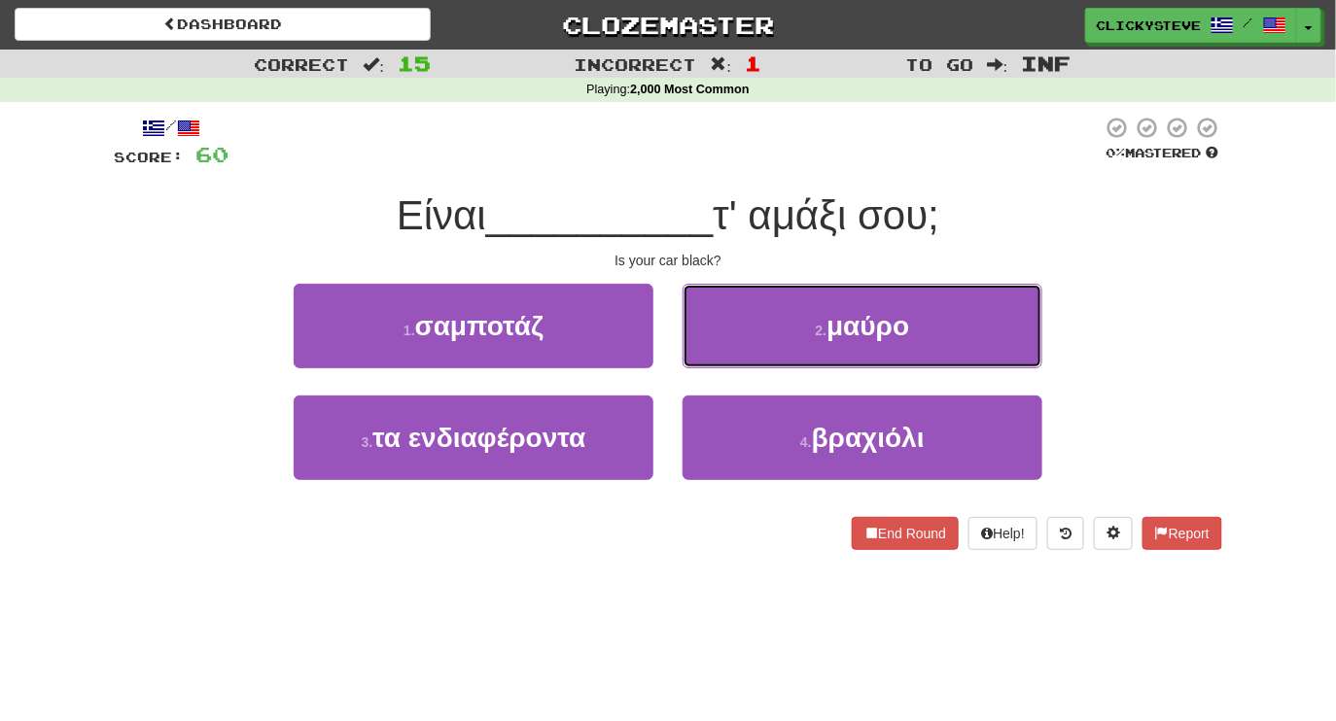
click at [795, 346] on button "2 . μαύρο" at bounding box center [863, 326] width 360 height 85
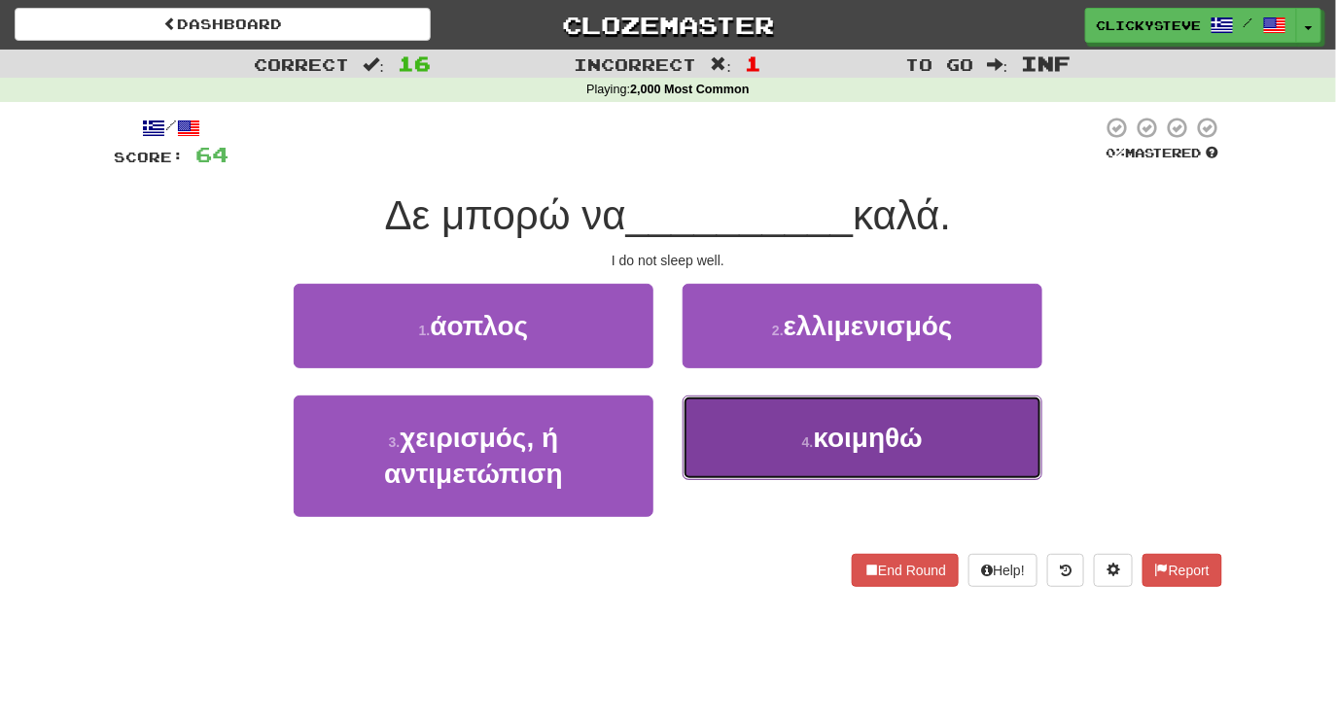
click at [780, 430] on button "4 . κοιμηθώ" at bounding box center [863, 438] width 360 height 85
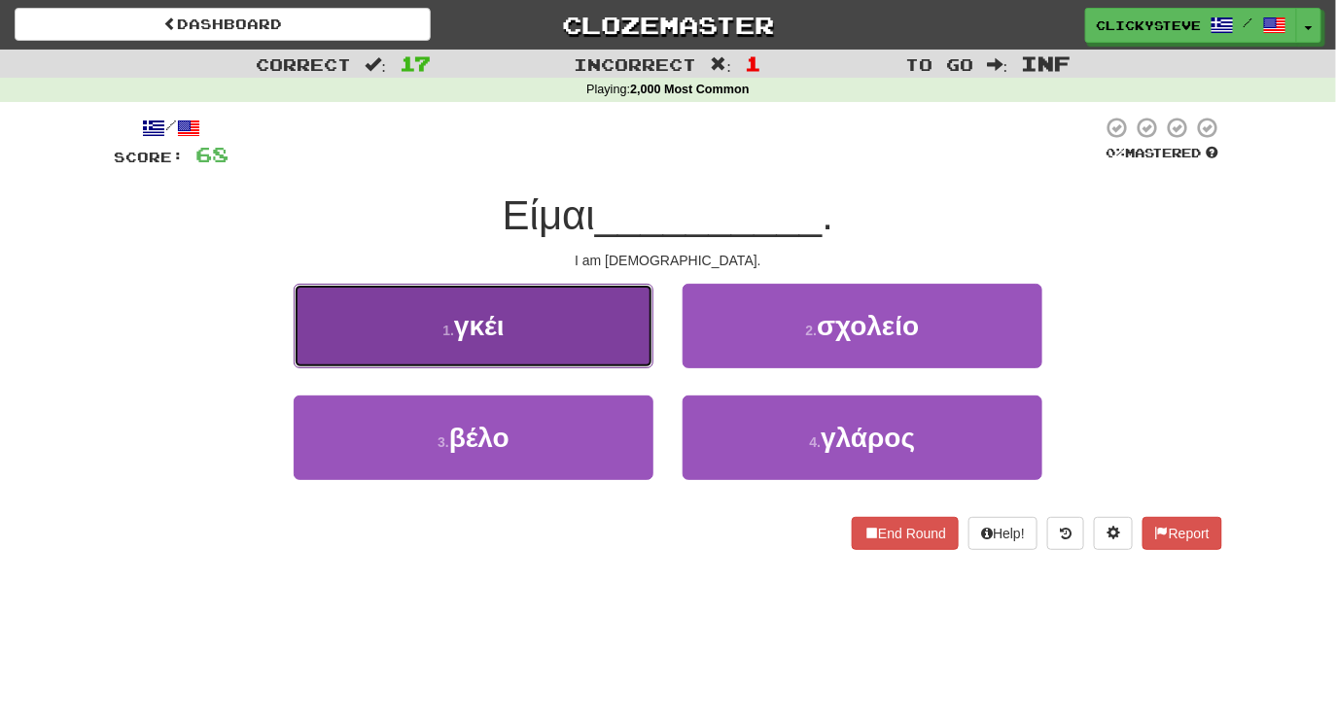
click at [590, 337] on button "1 . γκέι" at bounding box center [474, 326] width 360 height 85
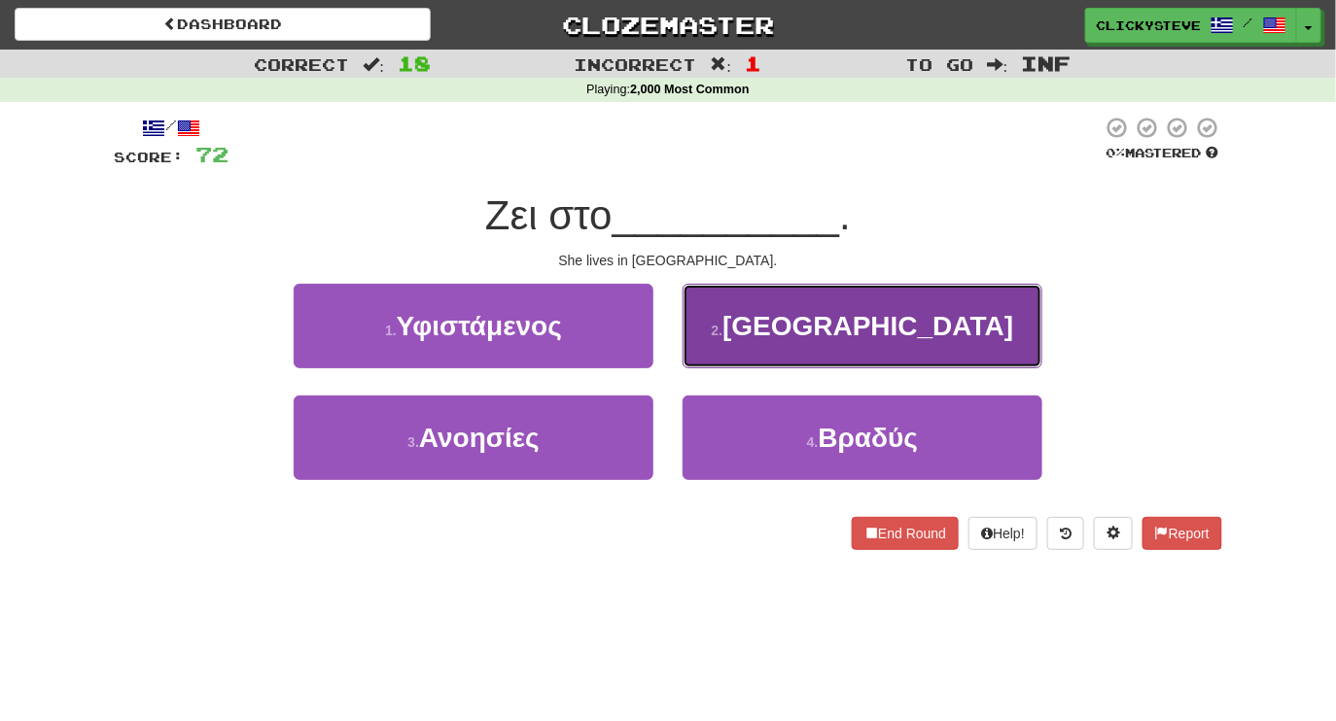
click at [777, 338] on button "2 . Λονδίνο" at bounding box center [863, 326] width 360 height 85
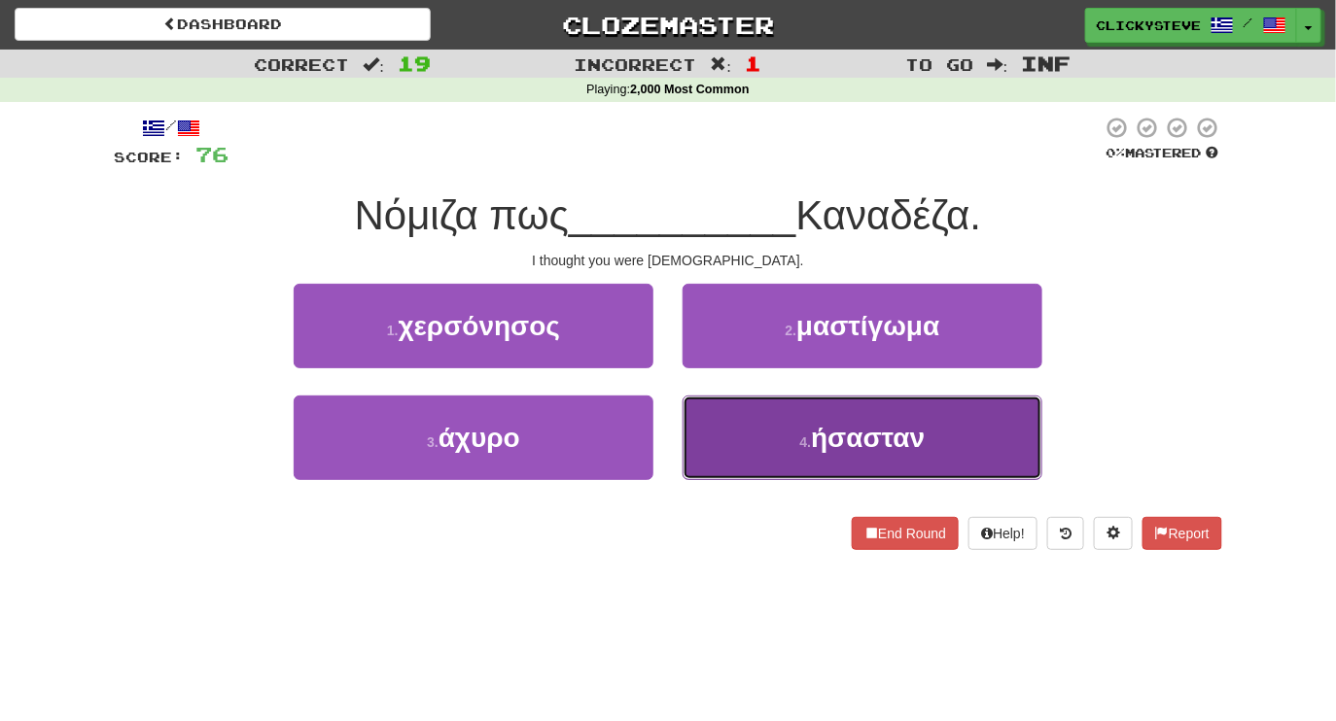
click at [779, 440] on button "4 . ήσασταν" at bounding box center [863, 438] width 360 height 85
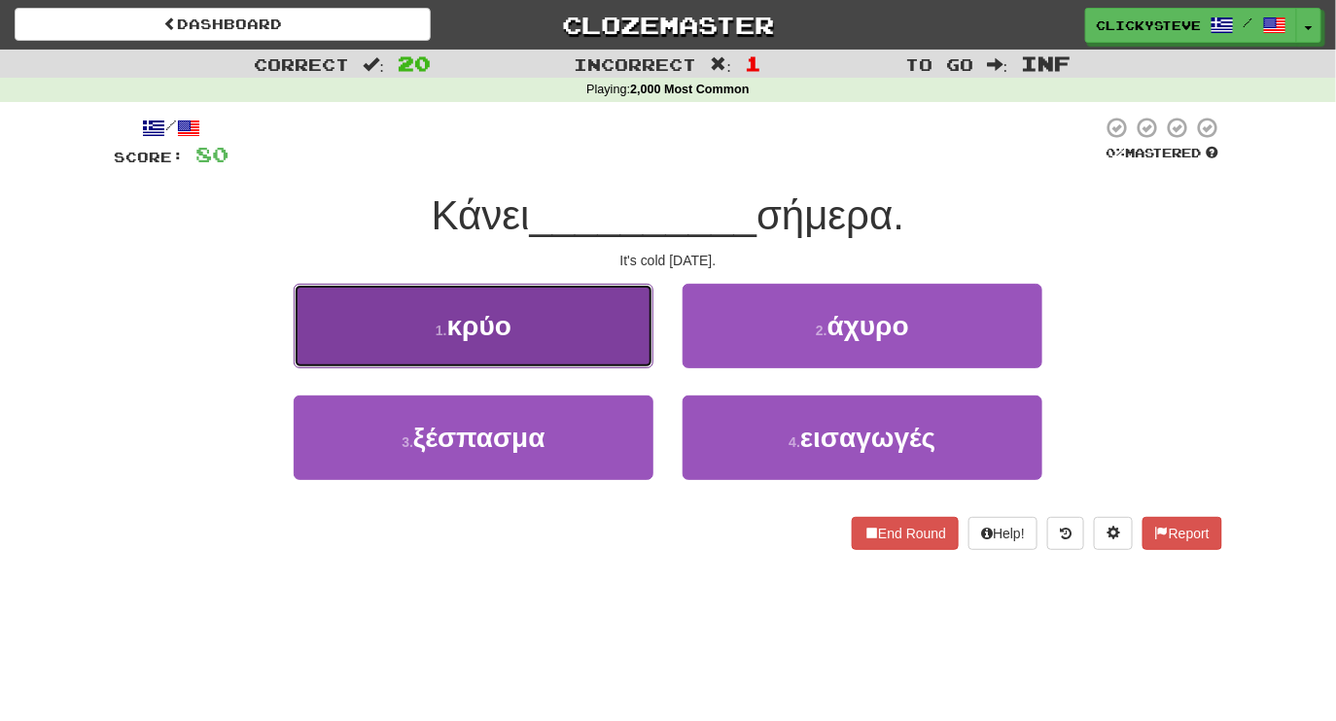
click at [547, 335] on button "1 . κρύο" at bounding box center [474, 326] width 360 height 85
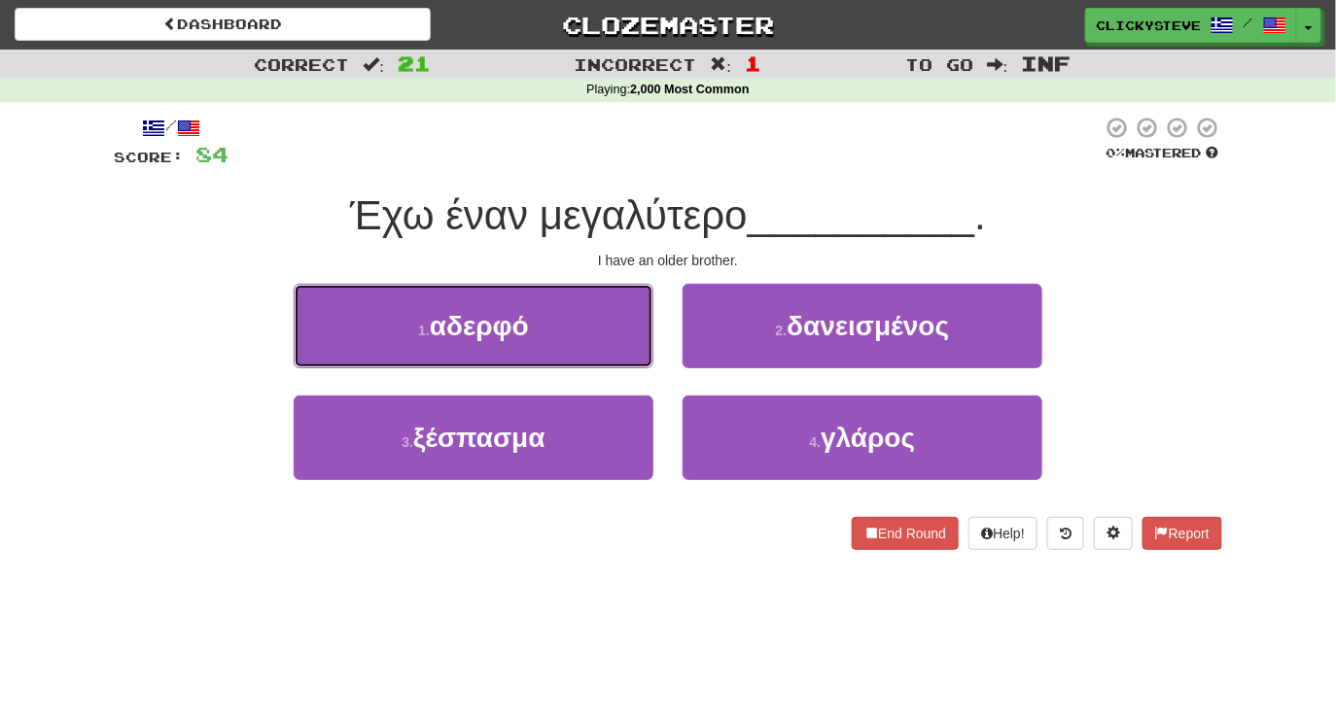
click at [547, 335] on button "1 . αδερφό" at bounding box center [474, 326] width 360 height 85
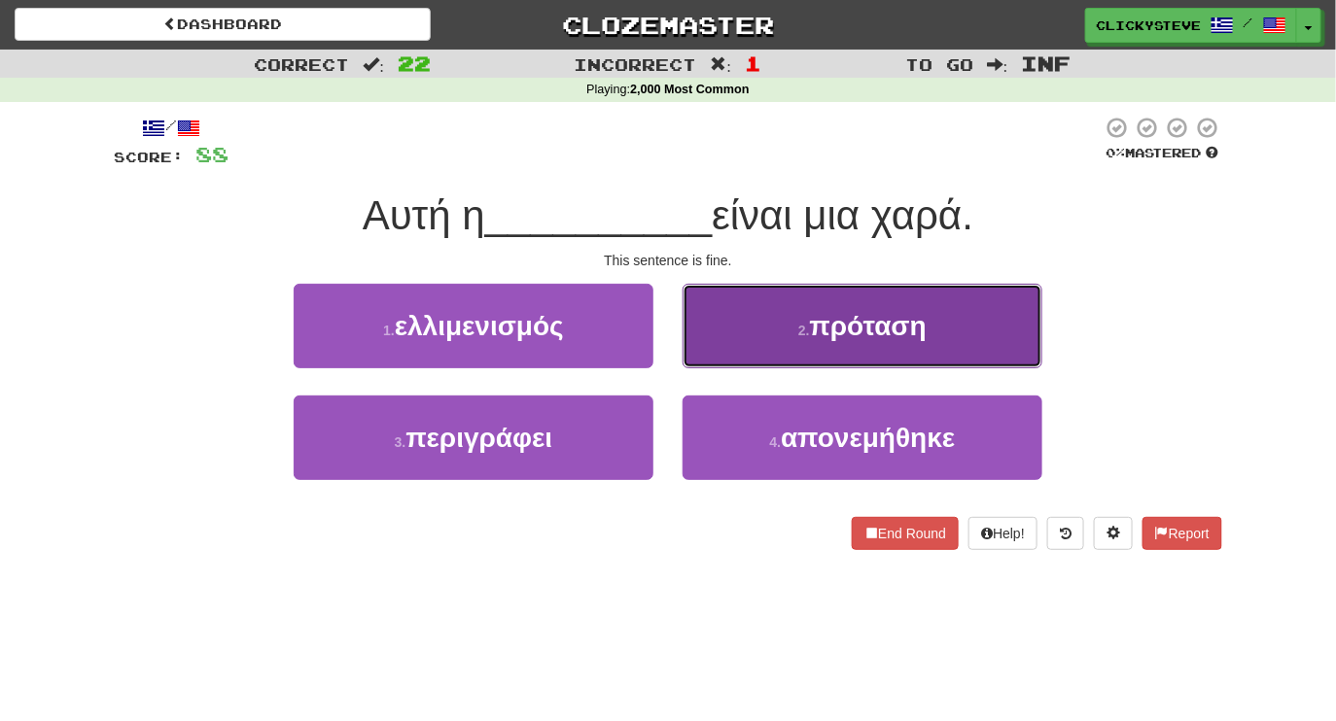
click at [784, 317] on button "2 . πρόταση" at bounding box center [863, 326] width 360 height 85
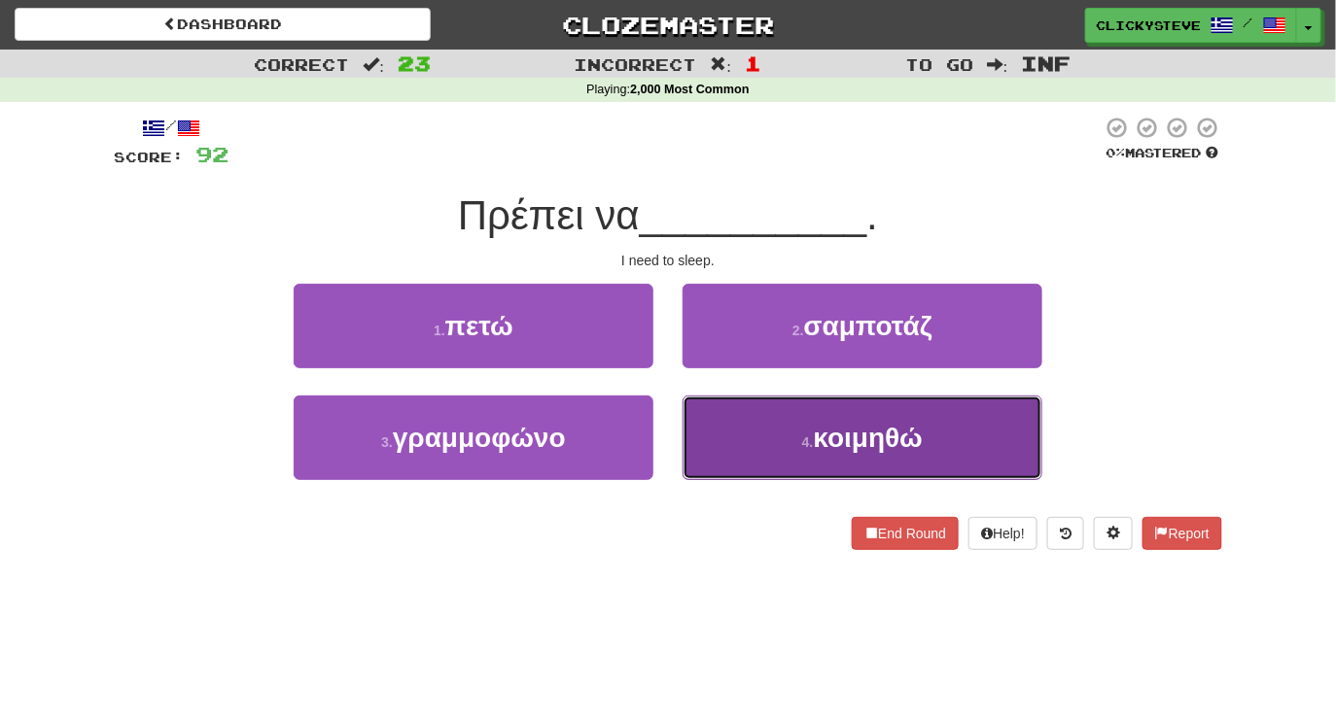
click at [824, 452] on span "κοιμηθώ" at bounding box center [869, 438] width 110 height 30
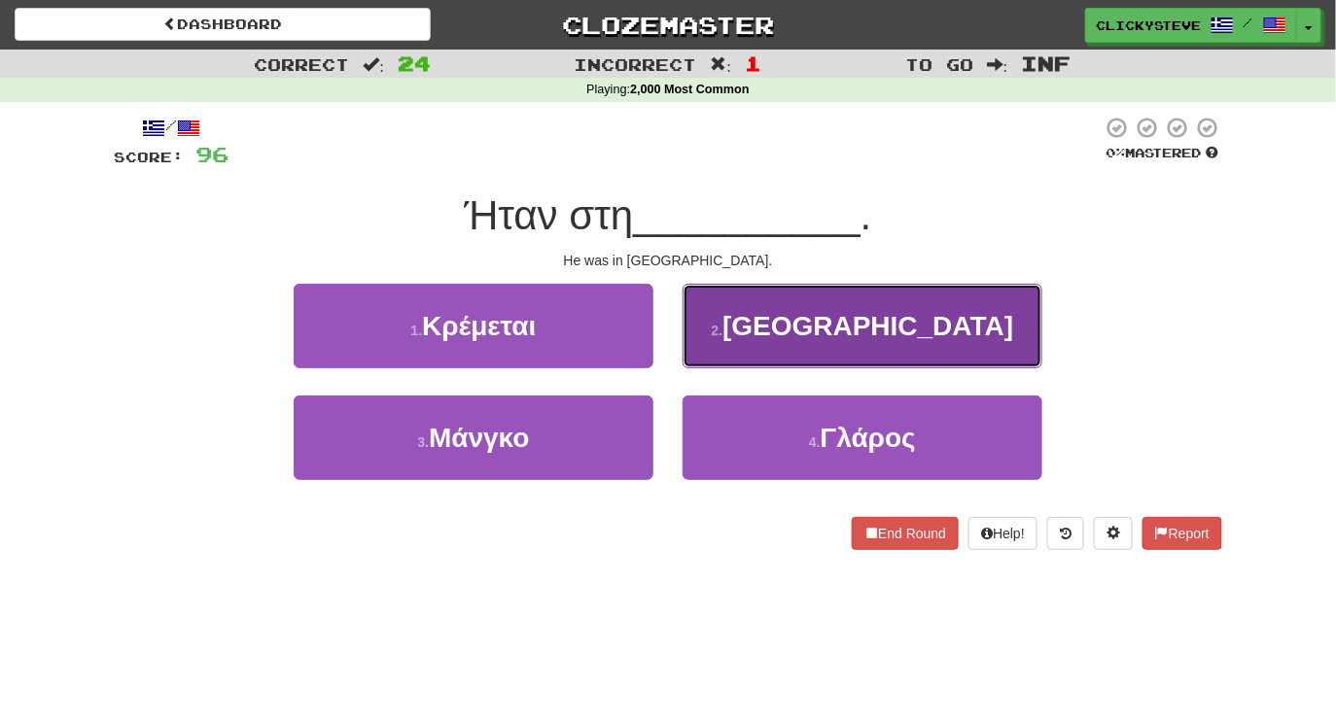
click at [721, 308] on button "2 . Γαλλία" at bounding box center [863, 326] width 360 height 85
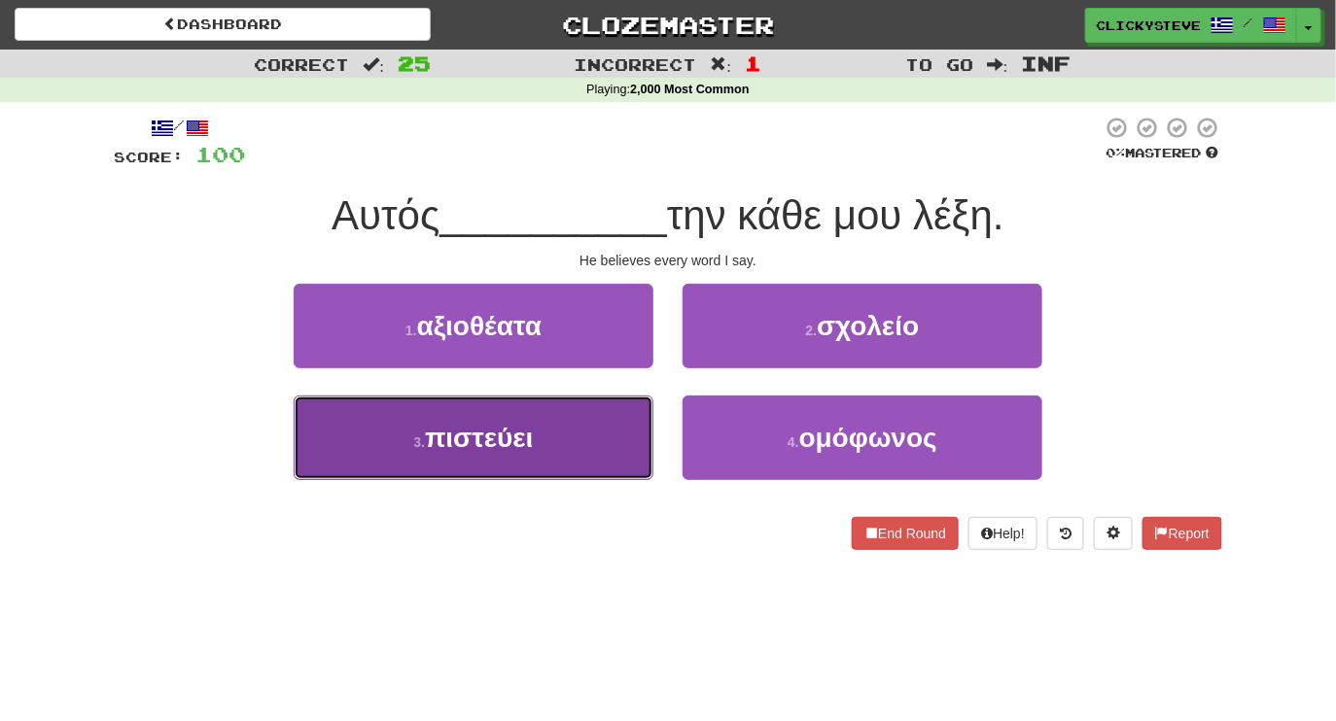
click at [579, 462] on button "3 . πιστεύει" at bounding box center [474, 438] width 360 height 85
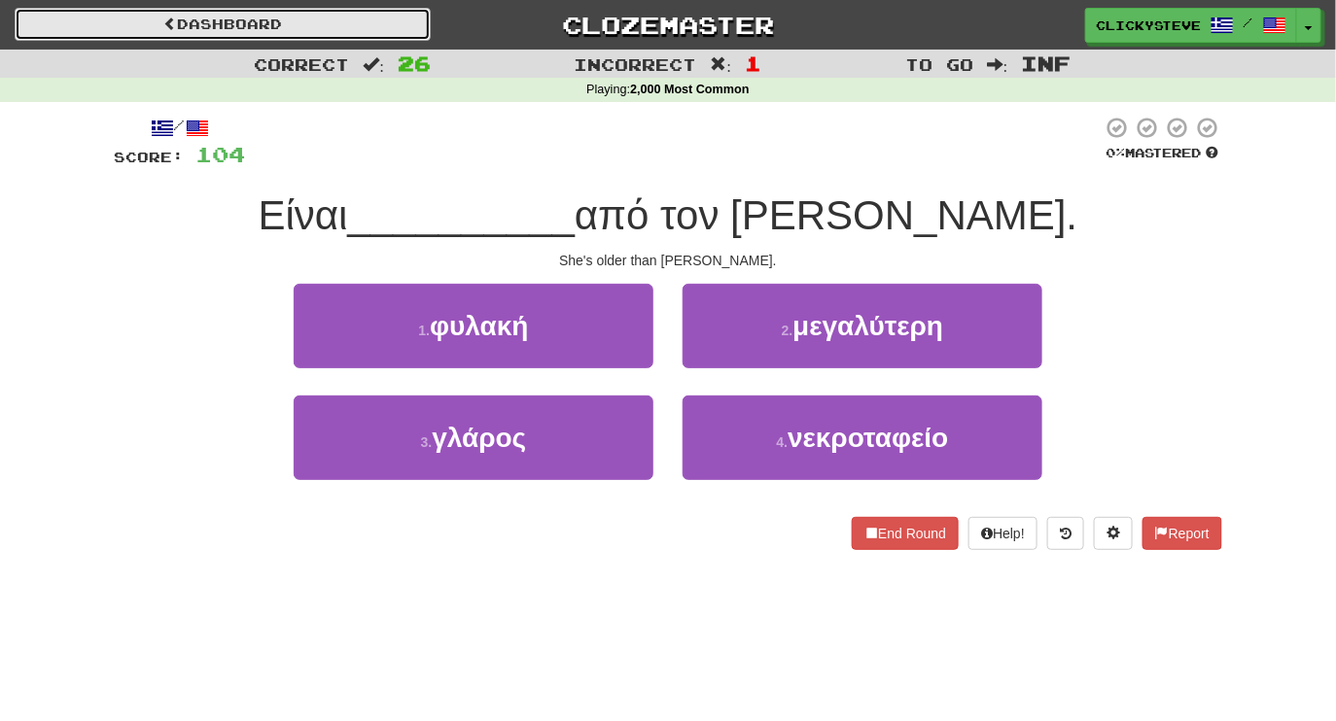
click at [243, 27] on link "Dashboard" at bounding box center [223, 24] width 416 height 33
